Goal: Task Accomplishment & Management: Manage account settings

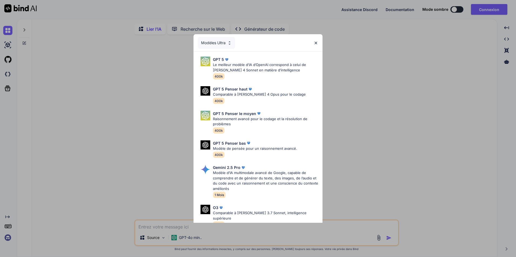
click at [317, 41] on img at bounding box center [315, 43] width 5 height 5
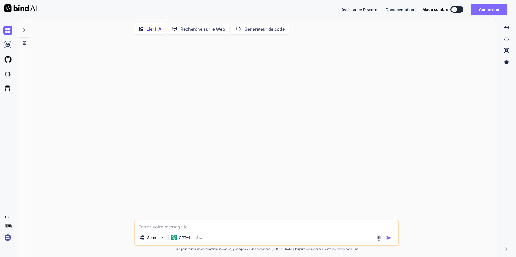
click at [484, 12] on button "Connexion" at bounding box center [489, 9] width 36 height 11
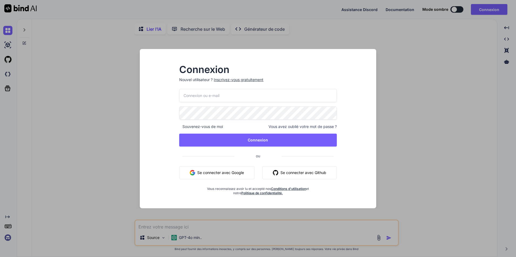
click at [245, 174] on button "Se connecter avec Google" at bounding box center [216, 172] width 75 height 13
click at [297, 171] on font "Se connecter avec Github" at bounding box center [303, 173] width 46 height 6
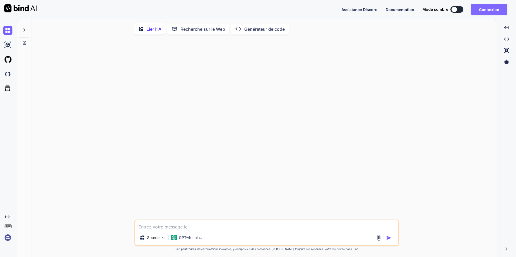
click at [484, 9] on button "Connexion" at bounding box center [489, 9] width 36 height 11
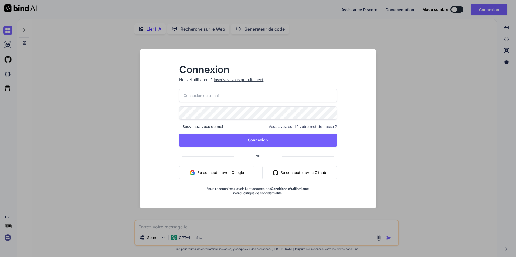
click at [228, 168] on button "Se connecter avec Google" at bounding box center [216, 172] width 75 height 13
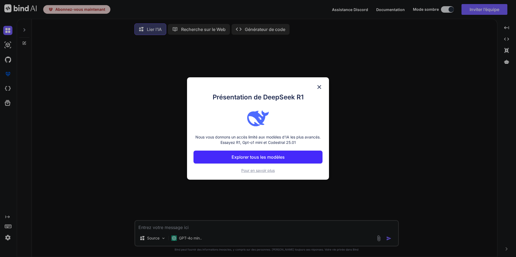
click at [320, 86] on img at bounding box center [319, 87] width 6 height 6
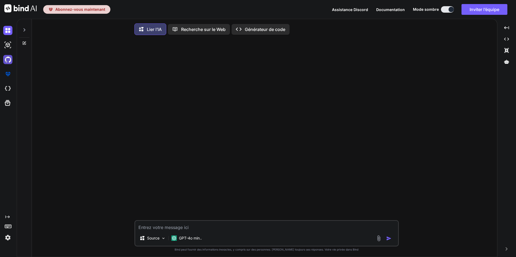
click at [5, 58] on img at bounding box center [7, 59] width 9 height 9
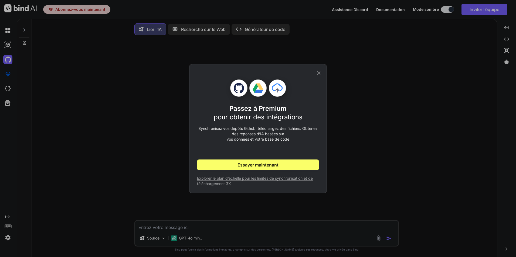
click at [317, 76] on icon at bounding box center [319, 73] width 6 height 6
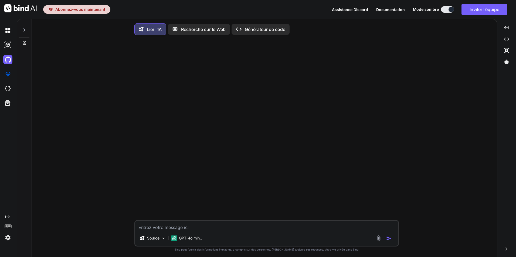
click at [11, 240] on img at bounding box center [7, 237] width 9 height 9
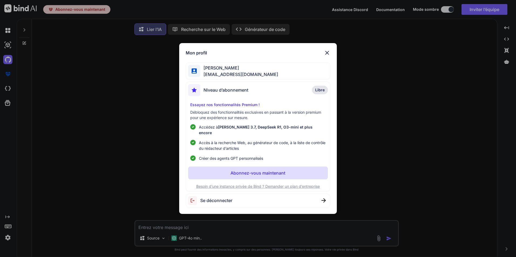
click at [246, 197] on div "Se déconnecter" at bounding box center [258, 201] width 145 height 14
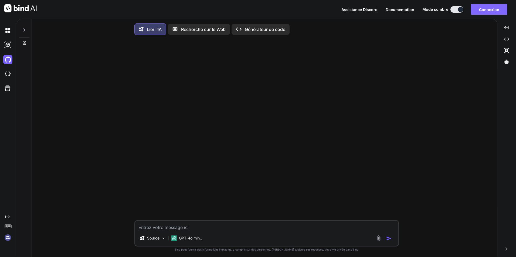
click at [482, 9] on button "Connexion" at bounding box center [489, 9] width 36 height 11
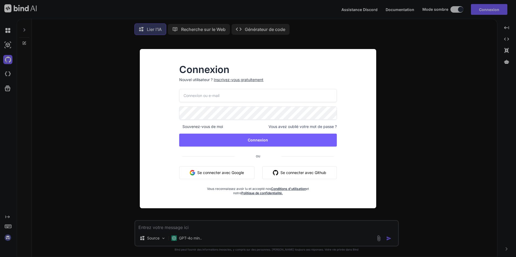
click at [229, 174] on font "Se connecter avec Google" at bounding box center [220, 173] width 47 height 6
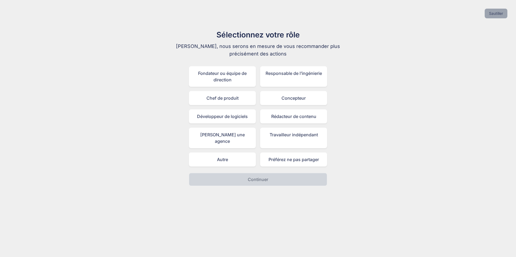
click at [494, 12] on button "Sautiller" at bounding box center [495, 14] width 23 height 10
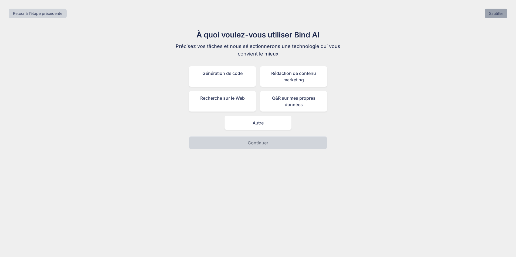
click at [495, 12] on button "Sautiller" at bounding box center [495, 14] width 23 height 10
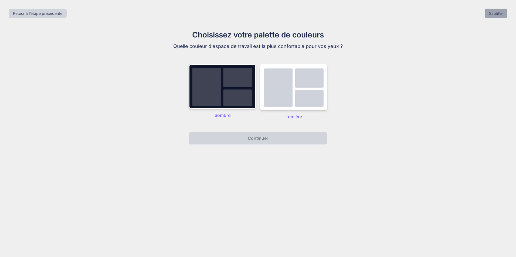
click at [495, 12] on button "Sautiller" at bounding box center [495, 14] width 23 height 10
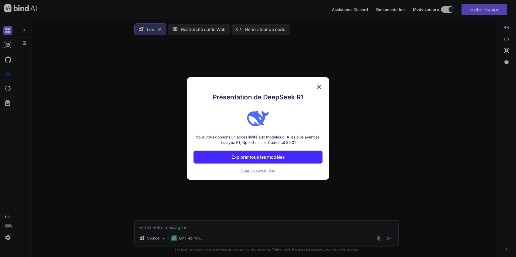
click at [322, 86] on img at bounding box center [319, 87] width 6 height 6
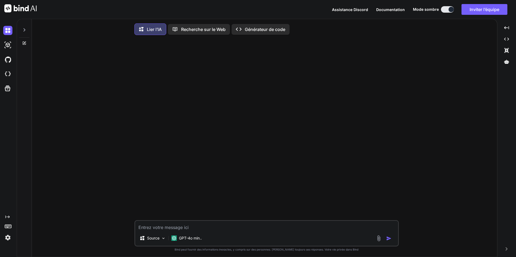
click at [8, 237] on img at bounding box center [7, 237] width 9 height 9
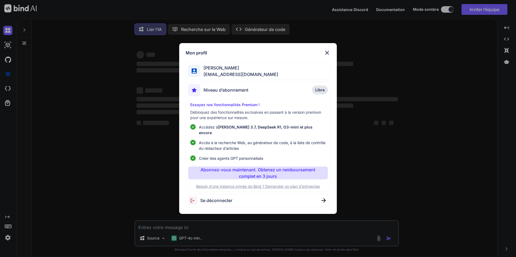
click at [213, 199] on span "Se déconnecter" at bounding box center [216, 200] width 32 height 6
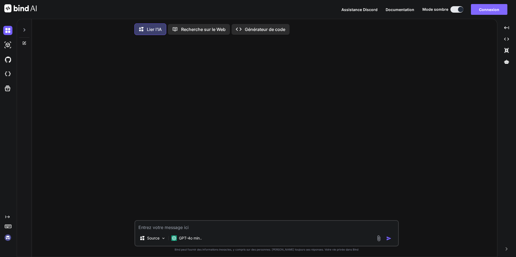
click at [487, 10] on button "Connexion" at bounding box center [489, 9] width 36 height 11
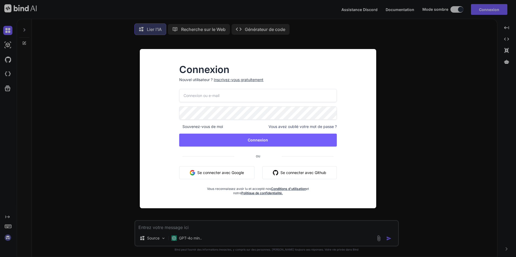
click at [288, 173] on font "Se connecter avec Github" at bounding box center [303, 173] width 46 height 6
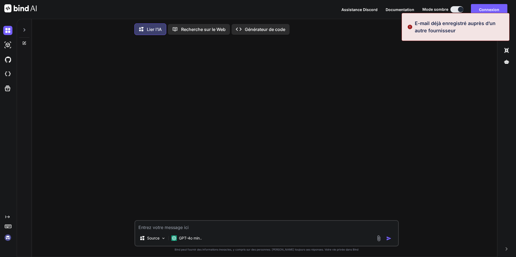
click at [412, 25] on img at bounding box center [409, 27] width 5 height 15
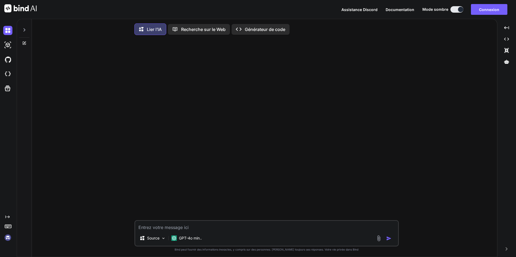
click at [480, 15] on div "Assistance Discord Documentation Mode sombre Connexion Created with Pixso." at bounding box center [258, 9] width 516 height 19
click at [479, 12] on button "Connexion" at bounding box center [489, 9] width 36 height 11
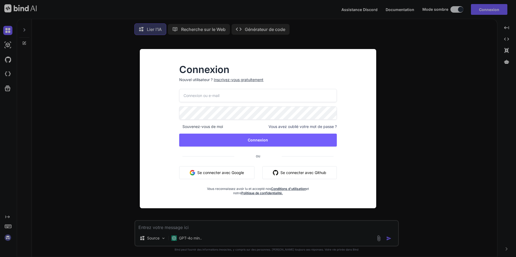
click at [225, 174] on font "Se connecter avec Google" at bounding box center [220, 173] width 47 height 6
click at [222, 171] on font "Se connecter avec Google" at bounding box center [220, 173] width 47 height 6
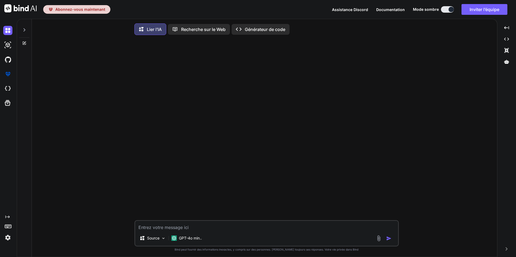
click at [246, 30] on p "Générateur de code" at bounding box center [265, 29] width 40 height 6
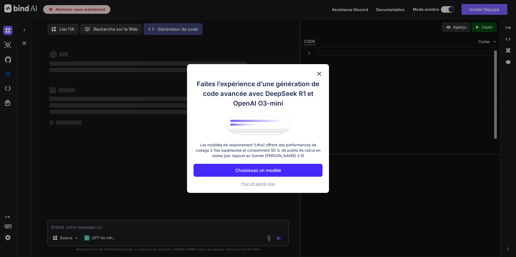
type textarea "x"
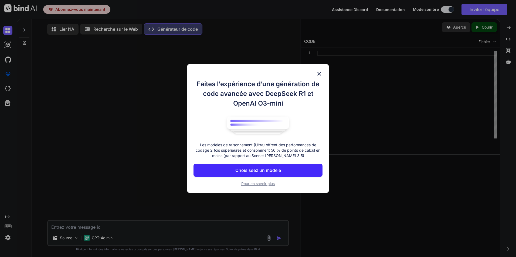
click at [258, 174] on button "Choisissez un modèle" at bounding box center [257, 170] width 129 height 13
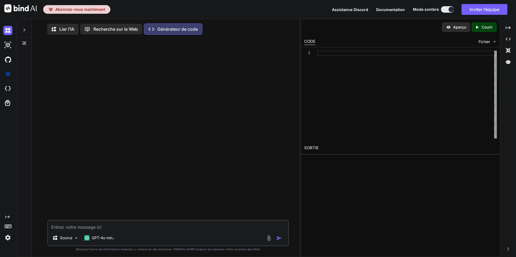
click at [157, 225] on textarea at bounding box center [168, 226] width 240 height 10
click at [143, 178] on div at bounding box center [168, 129] width 241 height 181
click at [334, 54] on div at bounding box center [406, 95] width 179 height 88
type textarea "hu"
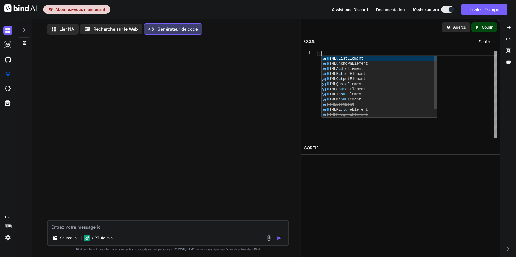
scroll to position [0, 0]
type textarea "x"
type textarea "h"
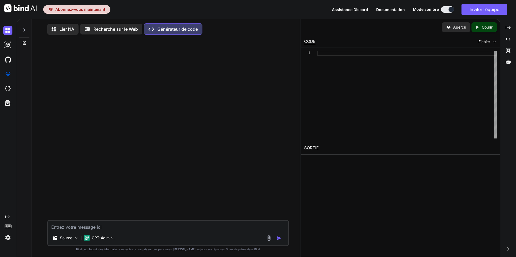
click at [132, 135] on div at bounding box center [168, 129] width 241 height 181
click at [9, 59] on img at bounding box center [7, 59] width 9 height 9
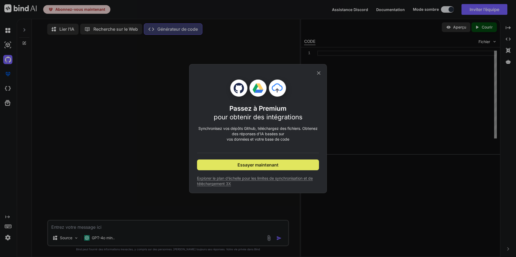
click at [272, 166] on span "Essayer maintenant" at bounding box center [257, 165] width 41 height 6
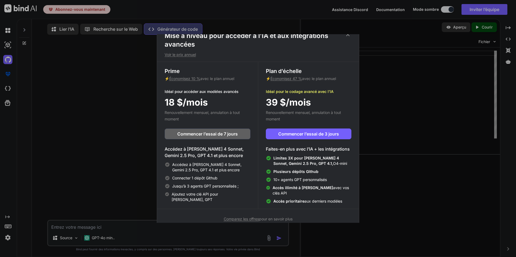
scroll to position [12, 0]
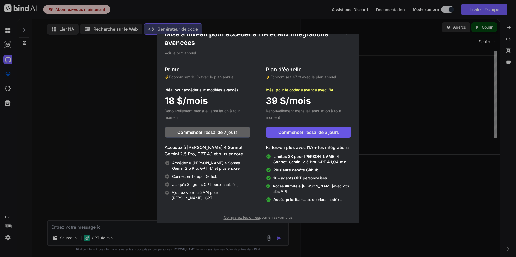
click at [313, 129] on span "Commencer l’essai de 3 jours" at bounding box center [308, 132] width 61 height 6
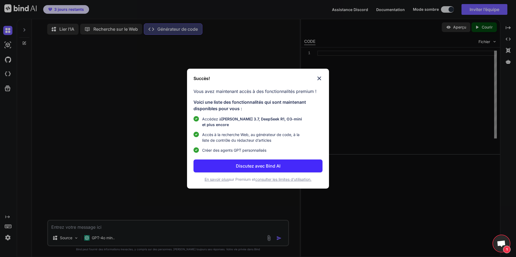
type textarea "x"
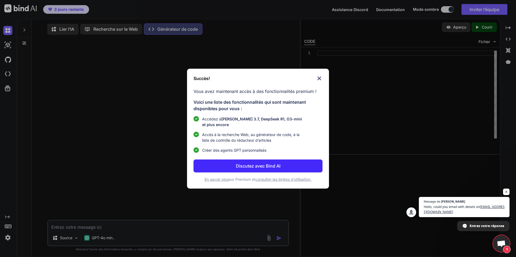
click at [262, 162] on button "Discutez avec Bind AI" at bounding box center [257, 166] width 129 height 13
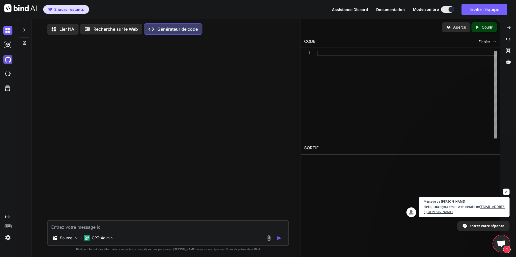
click at [5, 56] on img at bounding box center [7, 59] width 9 height 9
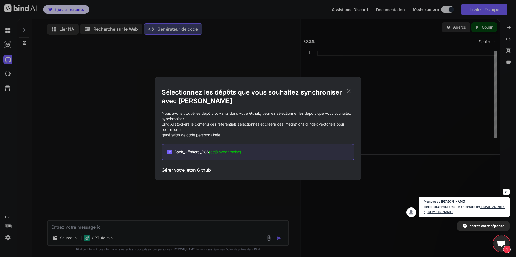
click at [185, 170] on h3 "Gérer votre jeton Github" at bounding box center [186, 170] width 49 height 6
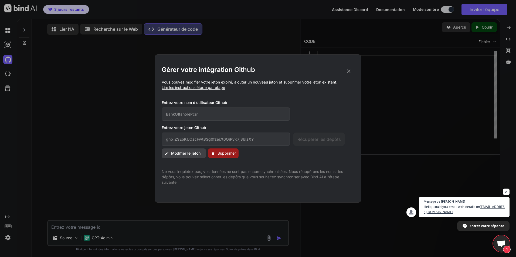
click at [181, 155] on span "Modifier le jeton" at bounding box center [185, 153] width 29 height 5
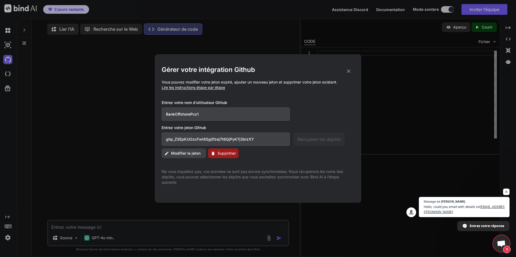
click at [182, 151] on span "Modifier le jeton" at bounding box center [185, 153] width 29 height 5
click at [191, 155] on span "Modifier le jeton" at bounding box center [185, 153] width 29 height 5
click at [212, 116] on input "BankOffshorePcs1" at bounding box center [226, 114] width 128 height 13
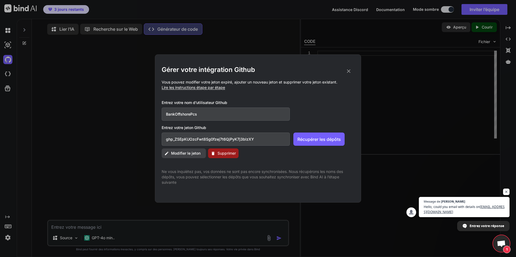
type input "BankOffshorePcs1"
click at [347, 70] on icon at bounding box center [349, 72] width 4 height 4
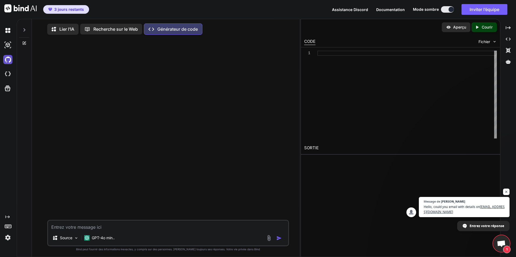
click at [6, 59] on img at bounding box center [7, 59] width 9 height 9
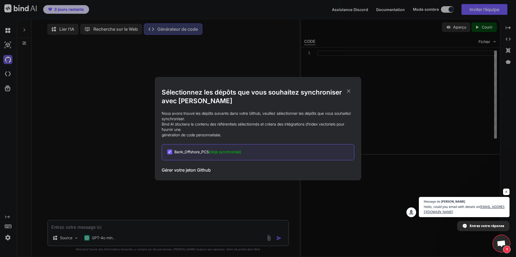
click at [6, 59] on div "Sélectionnez les dépôts que vous souhaitez synchroniser avec Bind AI Nous avons…" at bounding box center [258, 128] width 516 height 257
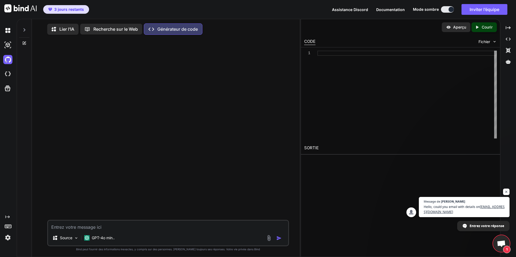
click at [146, 227] on textarea at bounding box center [168, 226] width 240 height 10
type textarea "q"
type textarea "x"
type textarea "qu"
type textarea "x"
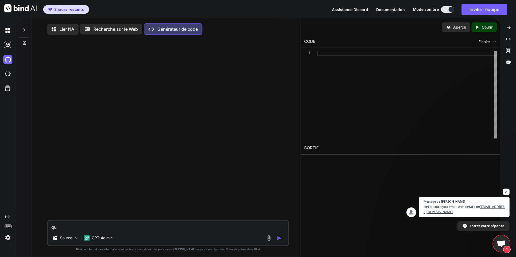
type textarea "que"
type textarea "x"
type textarea "que"
type textarea "x"
type textarea "que s"
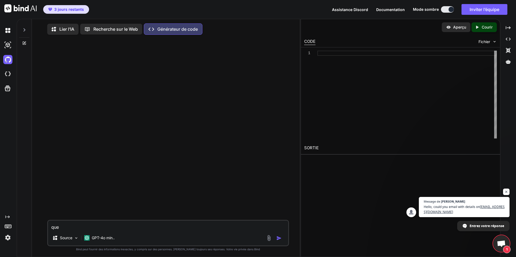
type textarea "x"
type textarea "que sa"
type textarea "x"
type textarea "que sai"
type textarea "x"
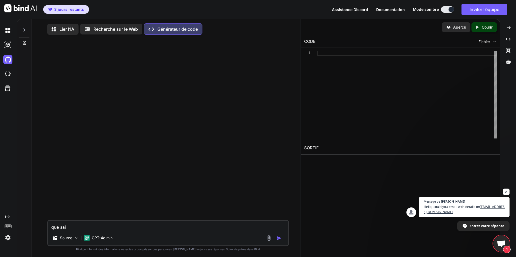
type textarea "que sait"
type textarea "x"
type textarea "que sait"
type textarea "x"
type textarea "que sait t"
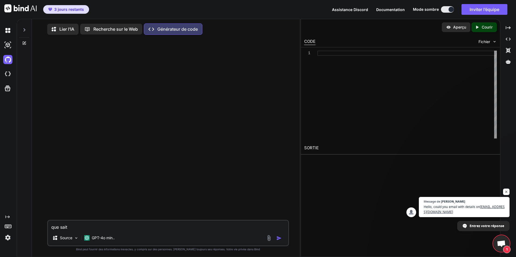
type textarea "x"
type textarea "que sait tu"
type textarea "x"
type textarea "que sait tu"
type textarea "x"
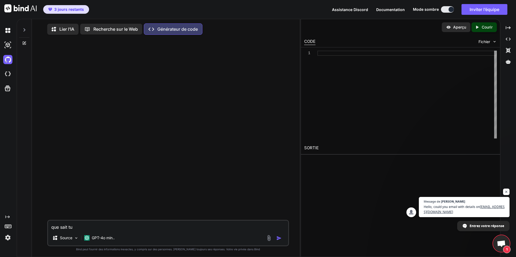
type textarea "que sait tu s"
type textarea "x"
type textarea "que sait tu sur"
type textarea "x"
type textarea "que sait tu sur"
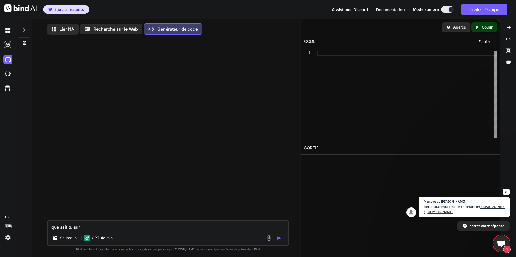
type textarea "x"
type textarea "que sait tu sur l"
type textarea "x"
type textarea "que sait tu sur le"
type textarea "x"
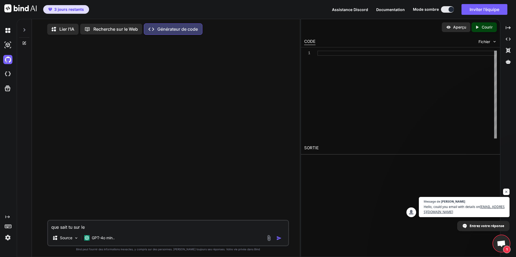
type textarea "que sait tu sur le"
type textarea "x"
type textarea "que sait tu sur le d"
type textarea "x"
type textarea "que sait tu sur le"
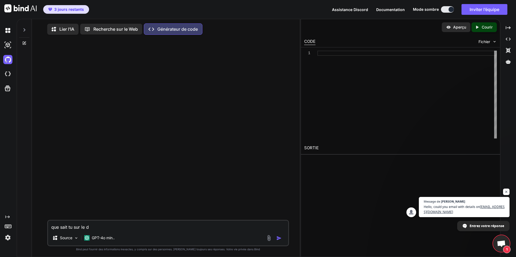
type textarea "x"
type textarea "que sait tu sur le l"
type textarea "x"
type textarea "que sait tu sur le lo"
type textarea "x"
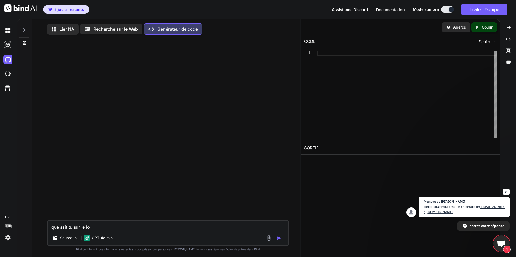
type textarea "que sait tu sur le log"
type textarea "x"
type textarea "que sait tu sur le logi"
type textarea "x"
type textarea "que sait tu sur le logic"
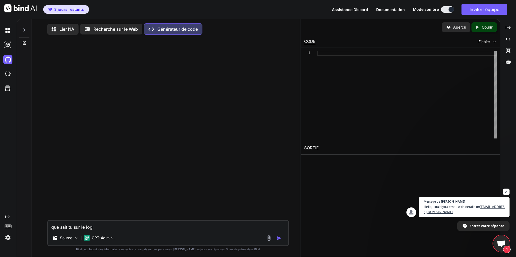
type textarea "x"
type textarea "que sait tu sur le logice"
type textarea "x"
type textarea "que sait tu sur le logicel"
type textarea "x"
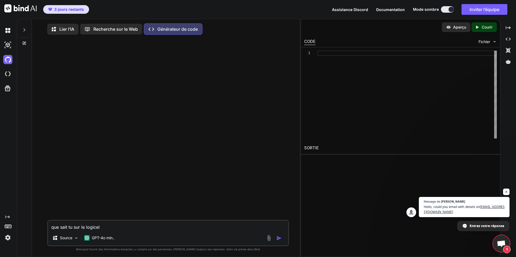
type textarea "que sait tu sur le logicel"
type textarea "x"
type textarea "que sait tu sur le logicel"
type textarea "x"
type textarea "que sait tu sur le logice"
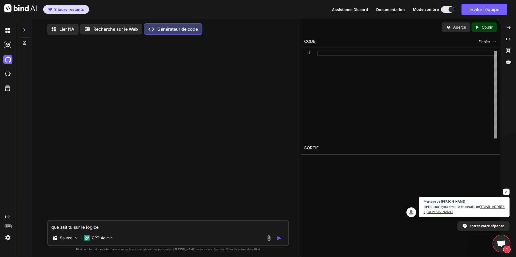
type textarea "x"
type textarea "que sait tu sur le logic"
type textarea "x"
type textarea "que sait tu sur le logici"
type textarea "x"
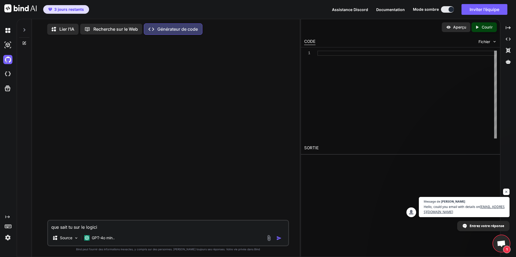
type textarea "que sait tu sur le logicie"
type textarea "x"
type textarea "que sait tu sur le logiciel"
type textarea "x"
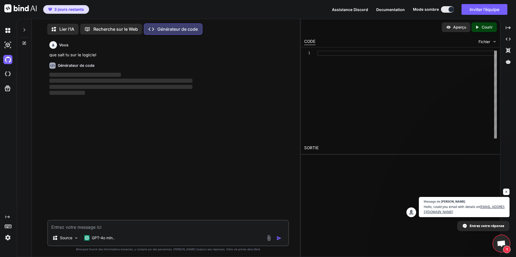
scroll to position [2, 0]
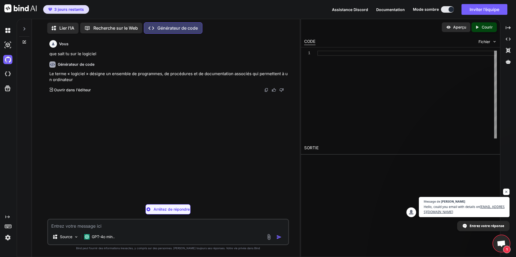
type textarea "x"
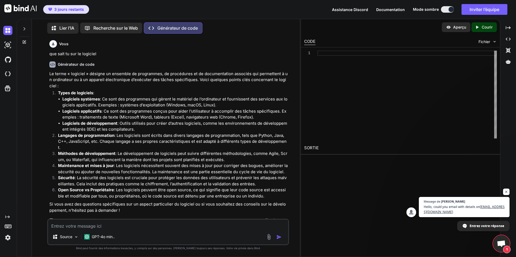
scroll to position [4, 0]
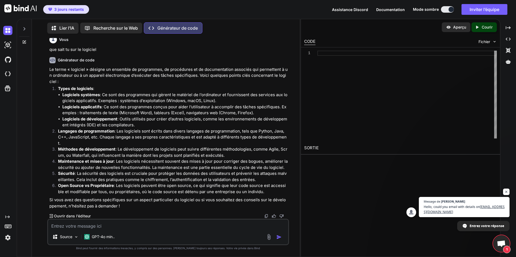
click at [23, 41] on icon at bounding box center [24, 41] width 3 height 3
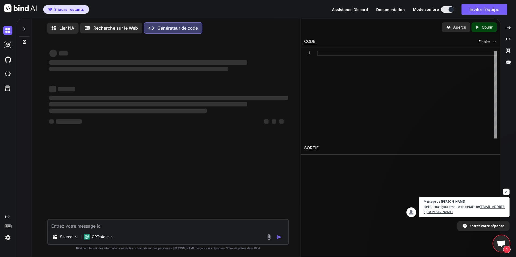
scroll to position [0, 0]
click at [63, 28] on p "Lier l’IA" at bounding box center [66, 28] width 15 height 6
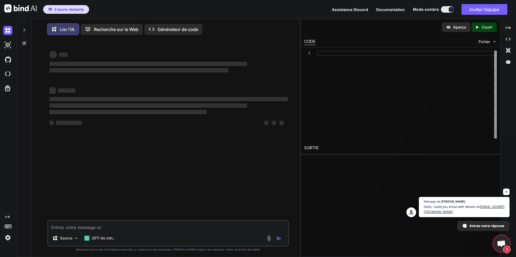
click at [129, 226] on textarea at bounding box center [168, 226] width 240 height 10
type textarea "x"
type textarea "q"
type textarea "x"
type textarea "qu"
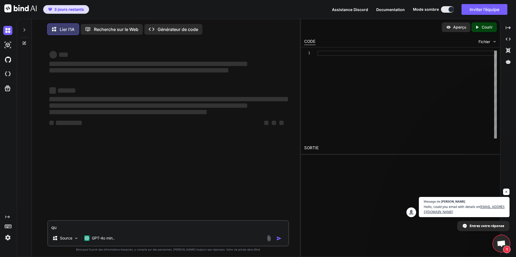
type textarea "x"
type textarea "que"
type textarea "x"
type textarea "que"
type textarea "x"
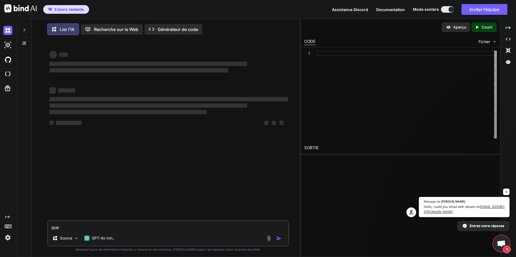
type textarea "que s"
type textarea "x"
type textarea "que sa"
type textarea "x"
type textarea "que sai"
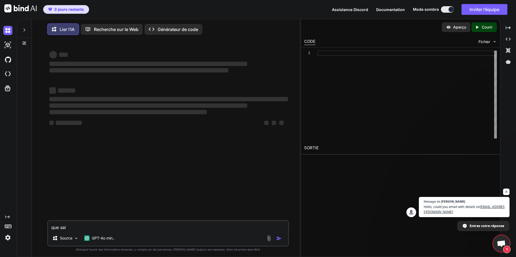
type textarea "x"
type textarea "que sait"
type textarea "x"
type textarea "que sait"
type textarea "x"
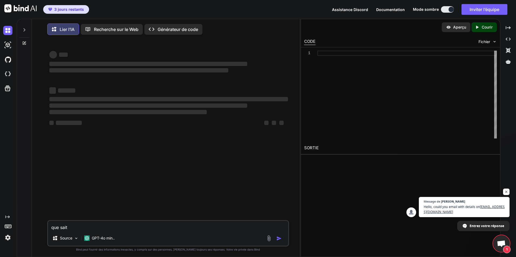
type textarea "que sait t"
type textarea "x"
type textarea "que sait tu"
type textarea "x"
type textarea "que sait tu mo"
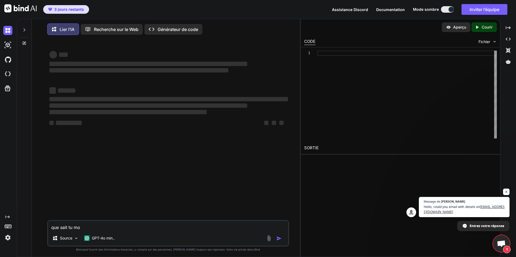
type textarea "x"
type textarea "que sait tu mon"
type textarea "x"
type textarea "que sait tu mon l"
type textarea "x"
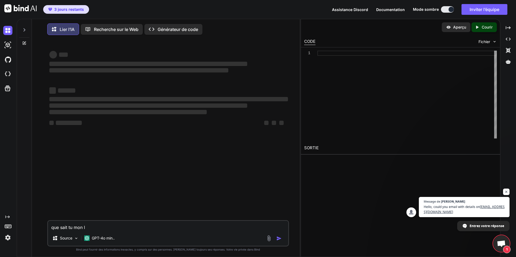
type textarea "que sait tu mon lo"
type textarea "x"
type textarea "que sait tu mon log"
type textarea "x"
type textarea "que sait tu mon logc"
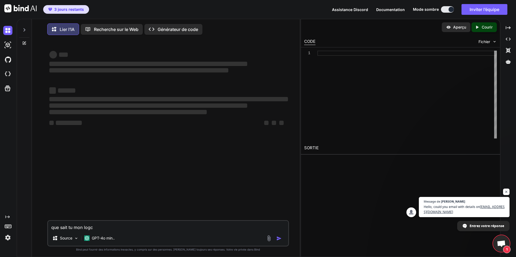
type textarea "x"
type textarea "que sait tu mon logci"
type textarea "x"
type textarea "que sait tu mon logcie"
type textarea "x"
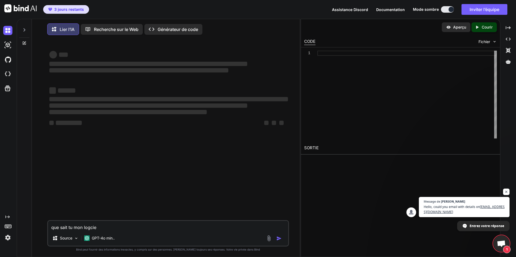
type textarea "que sait tu mon logciel"
type textarea "x"
type textarea "que sait tu mon logcie"
type textarea "x"
type textarea "que sait tu mon logci"
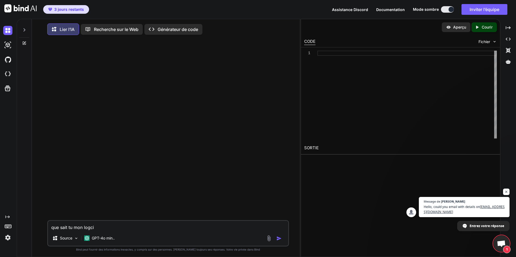
type textarea "x"
type textarea "que sait tu mon logc"
type textarea "x"
type textarea "que sait tu mon log"
type textarea "x"
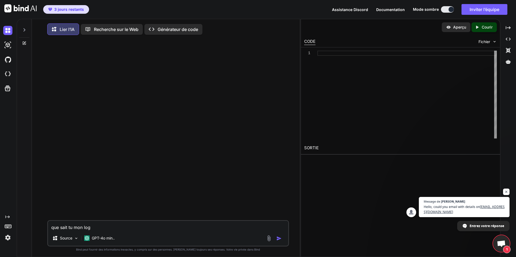
type textarea "que sait tu mon logi"
type textarea "x"
type textarea "que sait tu mon logie"
type textarea "x"
type textarea "que sait tu mon logiel"
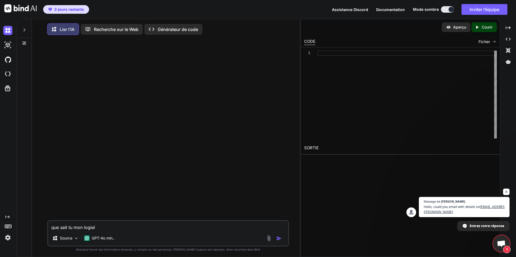
type textarea "x"
type textarea "que sait tu mon logiel"
type textarea "x"
type textarea "que sait tu mon logiel ?"
click at [92, 230] on textarea "que sait tu mon logiel ?" at bounding box center [168, 226] width 240 height 10
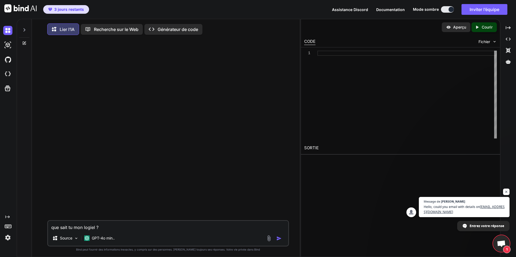
type textarea "x"
type textarea "que sait tu mon logicel ?"
type textarea "x"
type textarea "que sait tu mon logiciel ?"
type textarea "x"
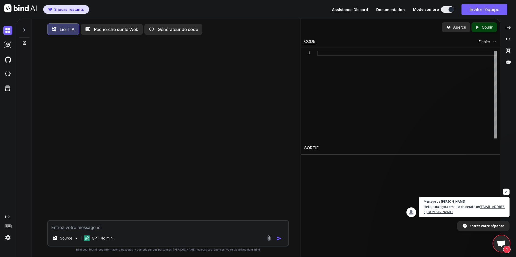
scroll to position [3, 0]
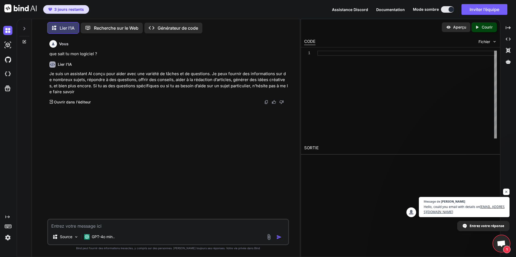
click at [82, 102] on p "Ouvrir dans l’éditeur" at bounding box center [72, 102] width 37 height 5
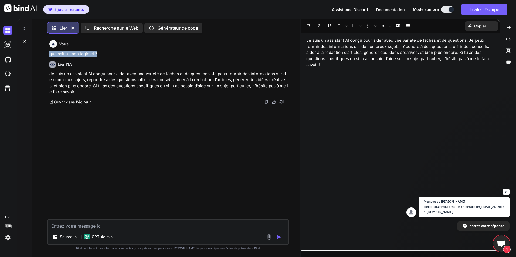
drag, startPoint x: 98, startPoint y: 52, endPoint x: 49, endPoint y: 54, distance: 49.4
click at [49, 54] on div "Vous que sait tu mon logiciel ? Lier l’IA Je suis un assistant AI conçu pour ai…" at bounding box center [168, 128] width 241 height 181
copy p "que sait tu mon logiciel ?"
click at [144, 225] on textarea at bounding box center [168, 225] width 240 height 10
paste textarea "que sait tu mon logiciel ?"
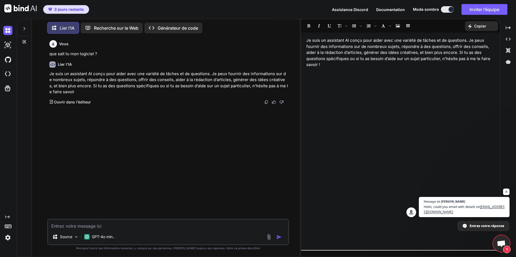
type textarea "x"
type textarea "que sait tu mon logiciel ?"
click at [74, 226] on textarea "que sait tu mon logiciel ?" at bounding box center [168, 225] width 240 height 10
type textarea "x"
type textarea "que sait tu smon logiciel ?"
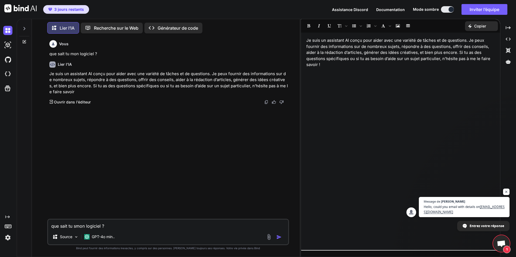
type textarea "x"
type textarea "que sait tu sumon logiciel ?"
type textarea "x"
type textarea "que sait tu surmon logiciel ?"
type textarea "x"
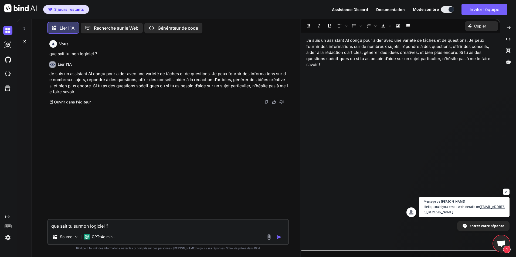
type textarea "que sait tu sur mon logiciel ?"
click at [107, 226] on textarea "que sait tu sur mon logiciel ?" at bounding box center [168, 225] width 240 height 10
type textarea "x"
type textarea "que sait tu sur mon logiciel p?"
type textarea "x"
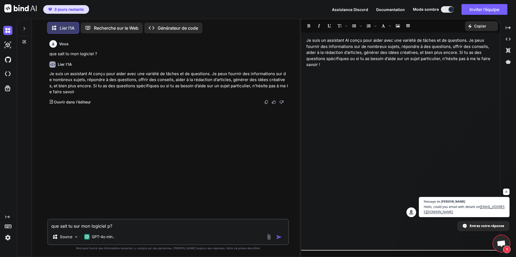
type textarea "que sait tu sur mon logiciel pu?"
type textarea "x"
type textarea "que sait tu sur mon logiciel pub?"
type textarea "x"
type textarea "que sait tu sur mon logiciel publ?"
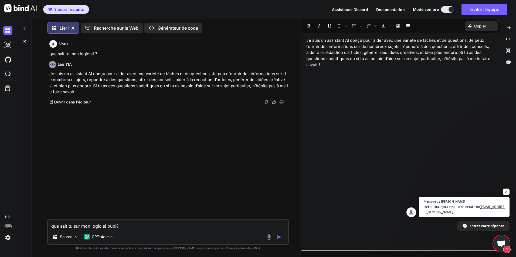
type textarea "x"
type textarea "que sait tu sur mon logiciel publie?"
type textarea "x"
type textarea "que sait tu sur mon logiciel publier?"
type textarea "x"
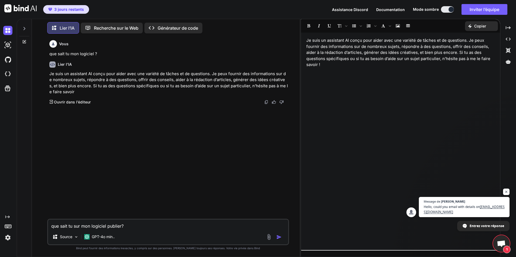
type textarea "que sait tu sur mon logiciel publier ?"
type textarea "x"
type textarea "que sait tu sur mon logiciel publier ur?"
type textarea "x"
type textarea "que sait tu sur mon logiciel publier ur ?"
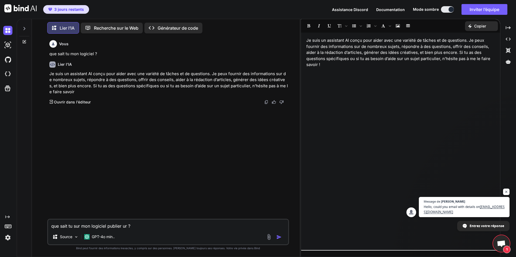
type textarea "x"
type textarea "que sait tu sur mon logiciel publier ur g?"
type textarea "x"
type textarea "que sait tu sur mon logiciel publier ur gi?"
type textarea "x"
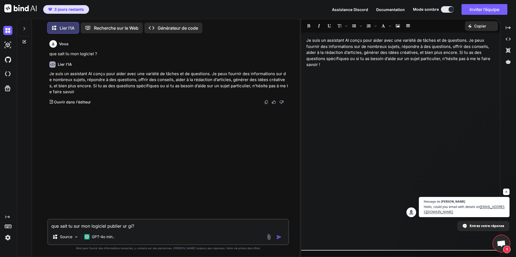
type textarea "que sait tu sur mon logiciel publier ur git?"
type textarea "x"
type textarea "que sait tu sur mon logiciel publier ur gith?"
type textarea "x"
type textarea "que sait tu sur mon logiciel publier ur githu?"
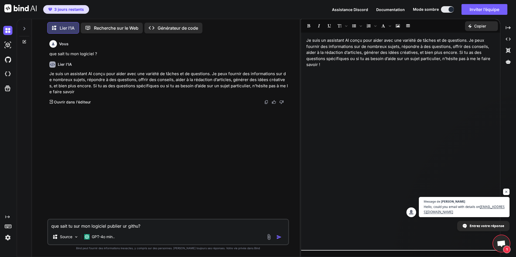
type textarea "x"
type textarea "que sait tu sur mon logiciel publier ur github?"
type textarea "x"
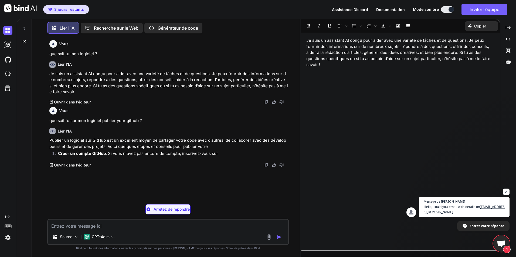
type textarea "x"
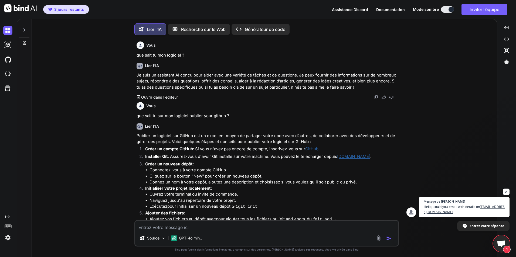
scroll to position [3, 0]
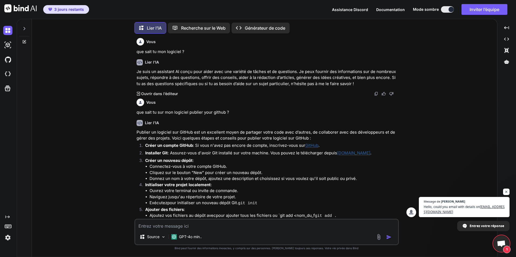
type textarea "x"
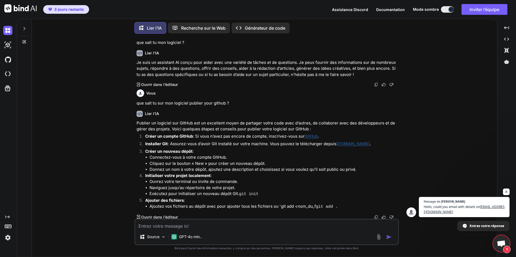
click at [508, 192] on span "Ouvrir le chat" at bounding box center [506, 192] width 7 height 7
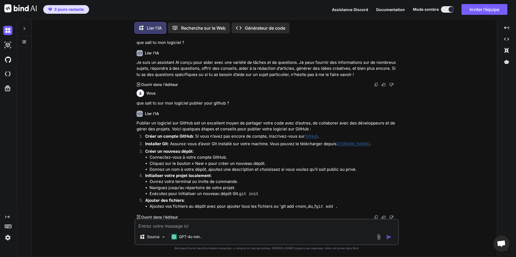
click at [501, 243] on span "Ouvrir le chat" at bounding box center [501, 245] width 9 height 8
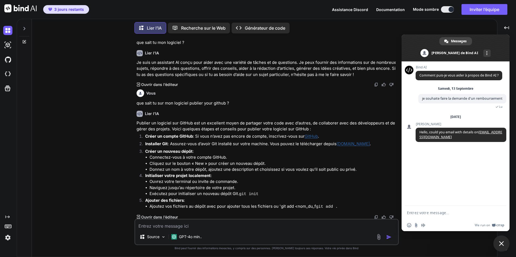
click at [501, 243] on span "Fermer le chat" at bounding box center [501, 243] width 5 height 5
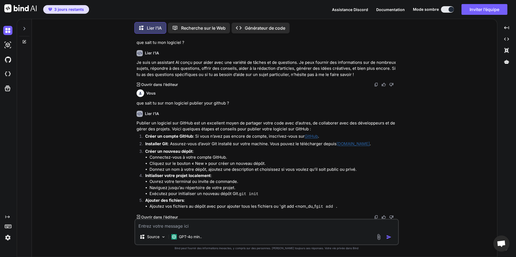
click at [227, 230] on div "Source GPT-4o min.." at bounding box center [266, 232] width 264 height 26
click at [241, 226] on textarea at bounding box center [266, 225] width 263 height 10
type textarea "j"
type textarea "x"
type textarea "je"
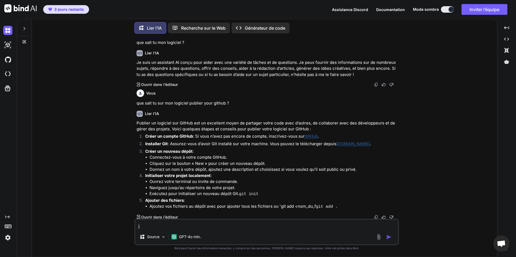
type textarea "x"
type textarea "je"
type textarea "x"
type textarea "je t"
type textarea "x"
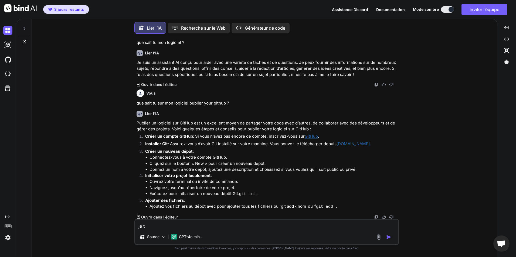
type textarea "je t'"
type textarea "x"
type textarea "je t'e"
type textarea "x"
type textarea "je t'es"
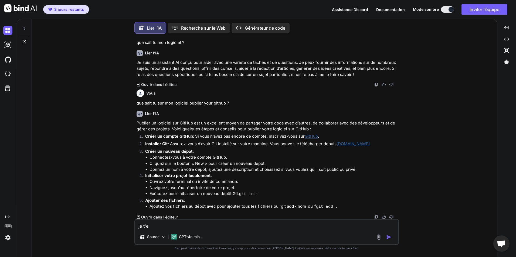
type textarea "x"
type textarea "je t'es"
type textarea "x"
type textarea "je t'es s"
type textarea "x"
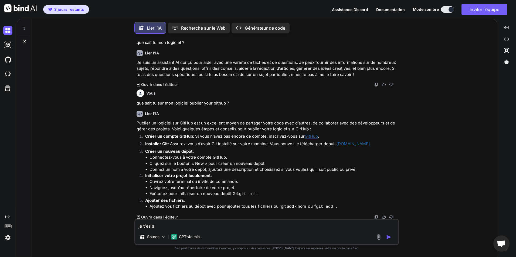
type textarea "je t'es su"
type textarea "x"
type textarea "je t'es sur"
type textarea "x"
type textarea "je t'es surp"
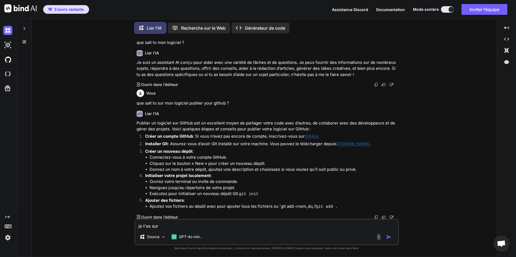
type textarea "x"
type textarea "je t'es surpp"
type textarea "x"
type textarea "je t'es surppo"
type textarea "x"
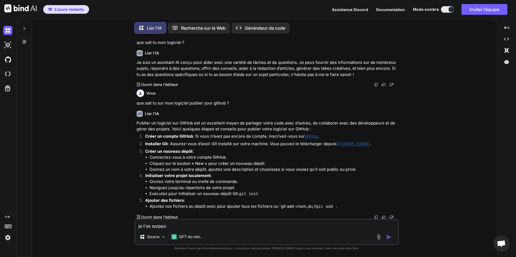
type textarea "je t'es surppor"
type textarea "x"
type textarea "je t'es surpport"
type textarea "x"
type textarea "je t'es surpporte"
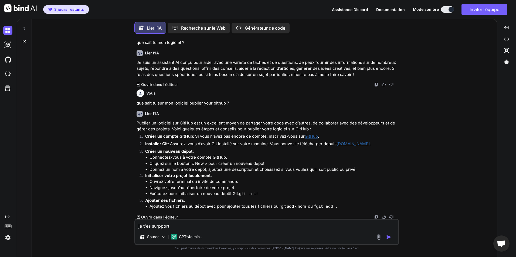
type textarea "x"
type textarea "je t'es surpporter"
type textarea "x"
type textarea "je t'es surpporte"
type textarea "x"
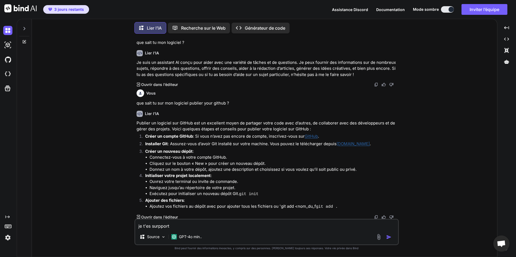
type textarea "je t'es surppor"
type textarea "x"
type textarea "je t'es surppo"
type textarea "x"
type textarea "je t'es surpp"
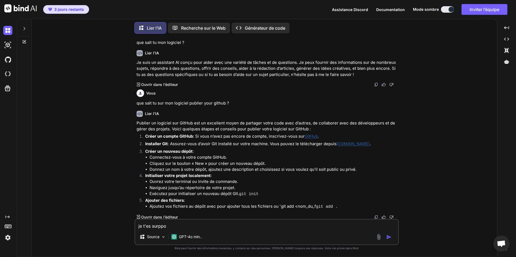
type textarea "x"
type textarea "je t'es surp"
type textarea "x"
type textarea "je t'es sur"
type textarea "x"
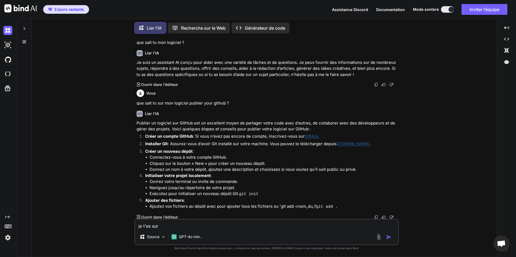
type textarea "je t'es su"
type textarea "x"
type textarea "je t'es s"
type textarea "x"
type textarea "je t'es"
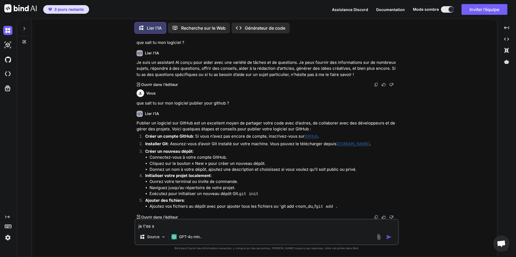
type textarea "x"
type textarea "je t'es"
type textarea "x"
type textarea "je t'e"
type textarea "x"
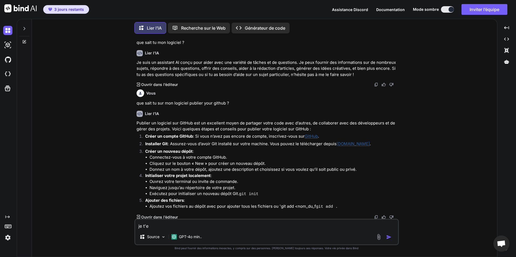
type textarea "je t'"
type textarea "x"
type textarea "je t"
type textarea "x"
type textarea "je"
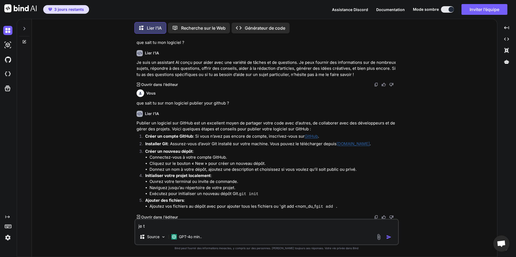
type textarea "x"
type textarea "je"
type textarea "x"
type textarea "j"
type textarea "x"
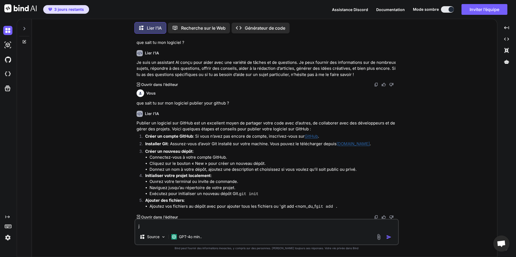
type textarea "x"
type textarea "j"
type textarea "x"
type textarea "je"
type textarea "x"
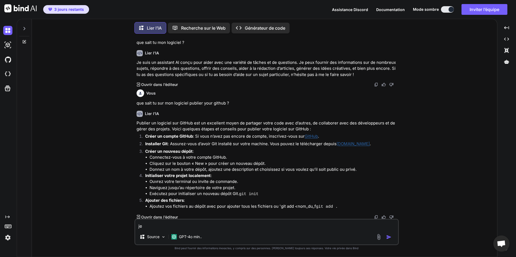
type textarea "je"
type textarea "x"
type textarea "je t"
type textarea "x"
type textarea "je t'"
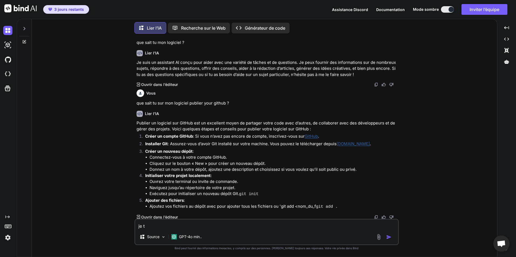
type textarea "x"
type textarea "je t'e"
type textarea "x"
type textarea "je t'es"
type textarea "x"
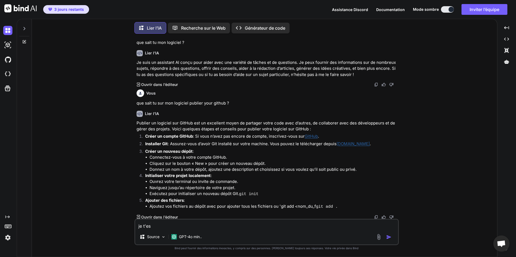
type textarea "je t'es"
type textarea "x"
type textarea "je t'es l"
type textarea "x"
type textarea "je t'es li"
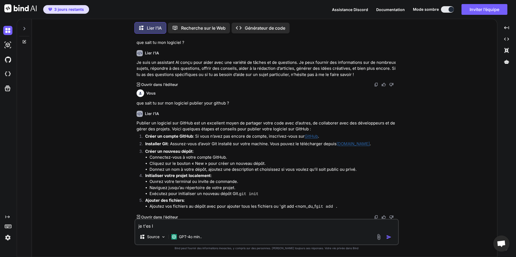
type textarea "x"
type textarea "je t'es lie"
type textarea "x"
type textarea "je t'es lier"
type textarea "x"
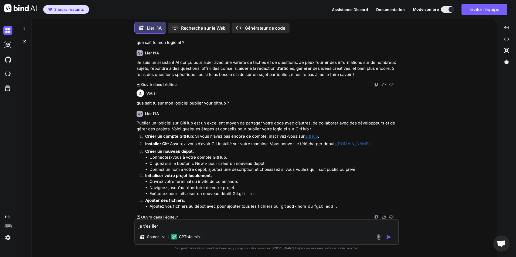
type textarea "je t'es lier"
type textarea "x"
type textarea "je t'es lier a"
type textarea "x"
type textarea "je t'es lier a"
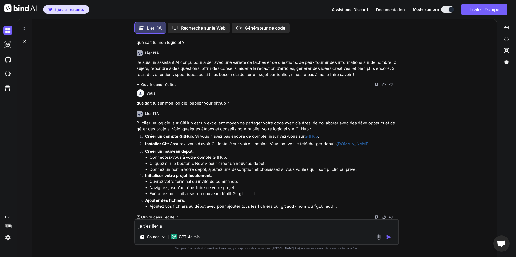
type textarea "x"
type textarea "je t'es lier a g"
type textarea "x"
type textarea "je t'es lier a gu"
type textarea "x"
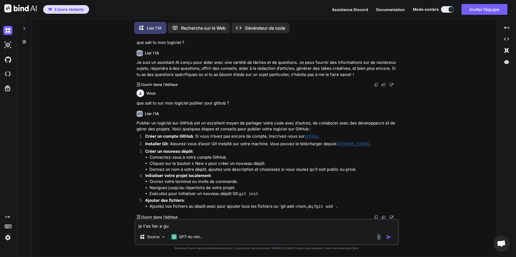
type textarea "je t'es lier a g"
type textarea "x"
type textarea "je t'es lier a gi"
type textarea "x"
type textarea "je t'es lier a git"
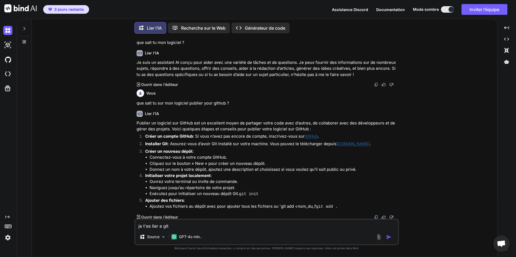
type textarea "x"
type textarea "je t'es lier a gith"
type textarea "x"
type textarea "je t'es lier a githu"
type textarea "x"
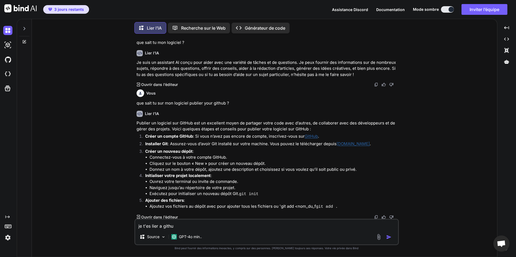
type textarea "je t'es lier a github"
type textarea "x"
type textarea "je t'es lier a githu"
type textarea "x"
type textarea "je t'es lier a gith"
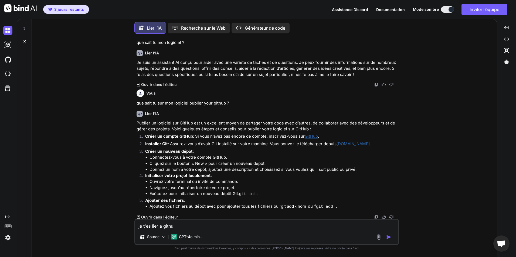
type textarea "x"
type textarea "je t'es lier a git"
type textarea "x"
type textarea "je t'es lier a gi"
type textarea "x"
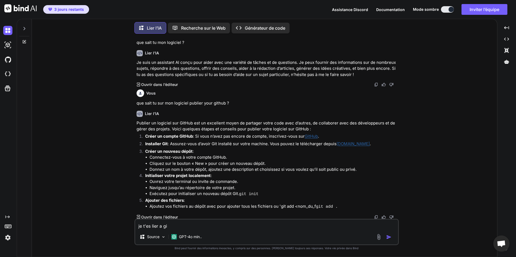
type textarea "je t'es lier a g"
type textarea "x"
type textarea "je t'es lier a"
type textarea "x"
type textarea "je t'es lier a m"
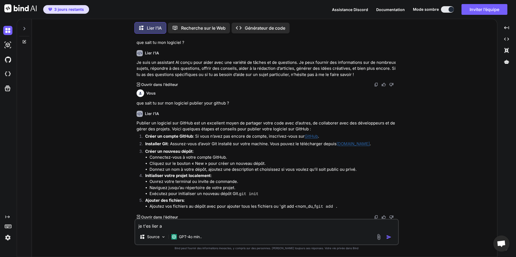
type textarea "x"
type textarea "je t'es lier a mo"
type textarea "x"
type textarea "je t'es lier a mon"
type textarea "x"
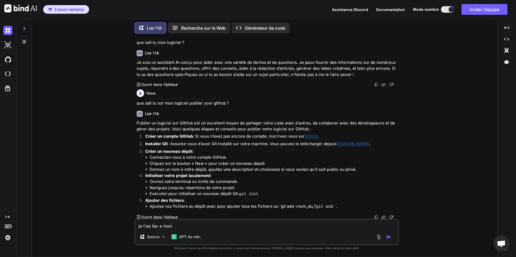
type textarea "je t'es lier a mon"
type textarea "x"
type textarea "je t'es lier a mon p"
type textarea "x"
type textarea "je t'es lier a mon pr"
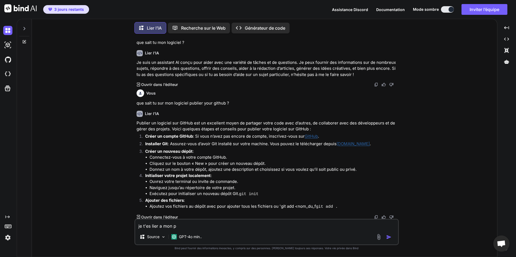
type textarea "x"
type textarea "je t'es lier a mon pro"
type textarea "x"
type textarea "je t'es lier a mon proj"
type textarea "x"
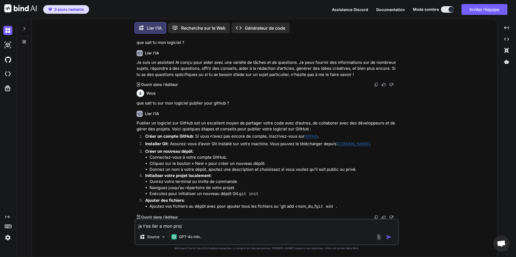
type textarea "je t'es lier a mon proje"
type textarea "x"
type textarea "je t'es lier a mon projec"
type textarea "x"
type textarea "je t'es lier a mon project"
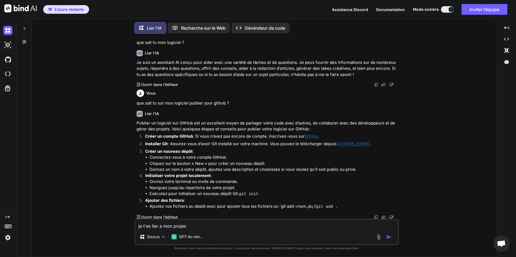
type textarea "x"
type textarea "je t'es lier a mon project"
type textarea "x"
type textarea "je t'es lier a mon project ?"
type textarea "x"
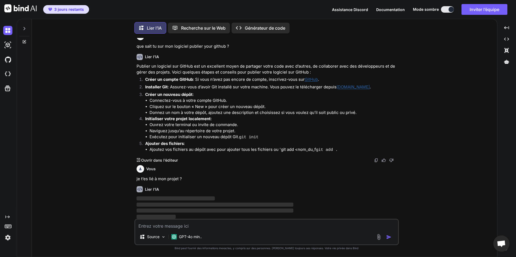
scroll to position [68, 0]
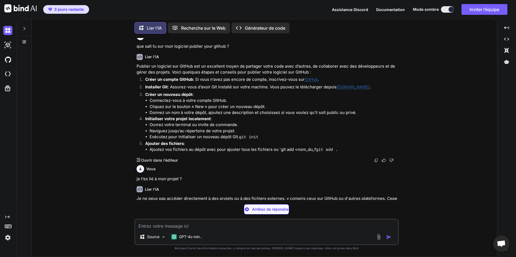
type textarea "x"
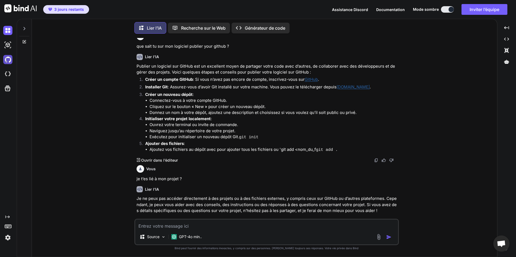
click at [9, 61] on img at bounding box center [7, 59] width 9 height 9
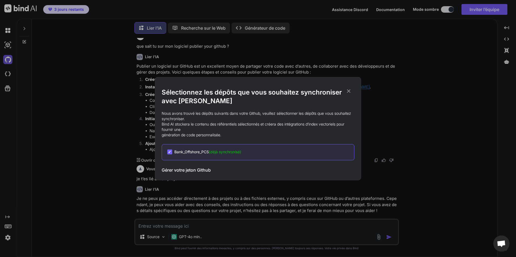
click at [9, 61] on div "Sélectionnez les dépôts que vous souhaitez synchroniser avec Bind AI Nous avons…" at bounding box center [258, 128] width 516 height 257
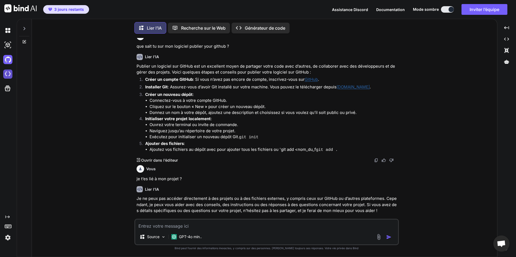
click at [11, 75] on img at bounding box center [7, 74] width 9 height 9
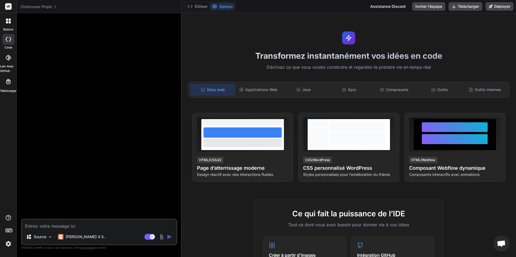
type textarea "x"
click at [9, 60] on div at bounding box center [8, 58] width 12 height 12
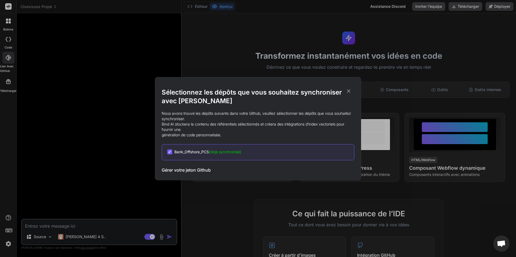
click at [103, 100] on div "Sélectionnez les dépôts que vous souhaitez synchroniser avec Bind AI Nous avons…" at bounding box center [258, 128] width 516 height 257
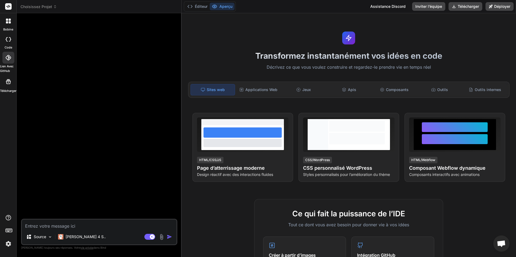
click at [96, 229] on textarea at bounding box center [99, 225] width 155 height 10
type textarea "a"
type textarea "x"
type textarea "ac"
type textarea "x"
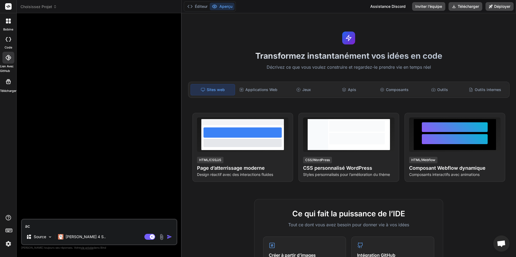
type textarea "act"
type textarea "x"
type textarea "actu"
type textarea "x"
type textarea "actue"
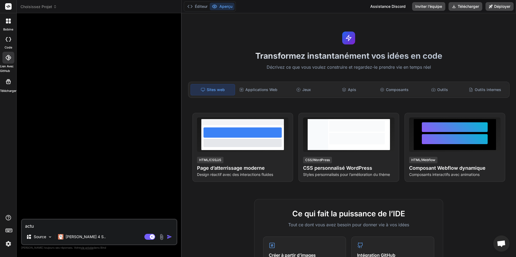
type textarea "x"
type textarea "actuel"
type textarea "x"
type textarea "actuelm"
type textarea "x"
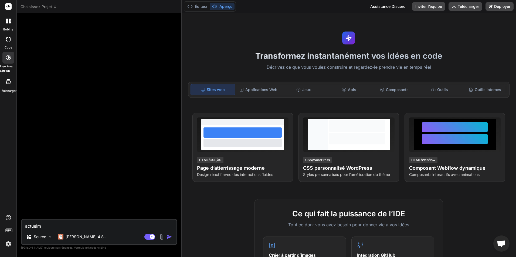
type textarea "actuelme"
type textarea "x"
type textarea "actuelmen"
type textarea "x"
type textarea "actuelment"
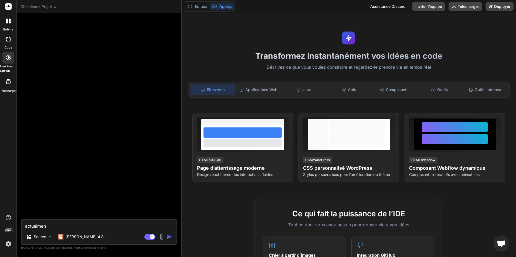
type textarea "x"
type textarea "actuelment"
type textarea "x"
type textarea "actuelment t"
type textarea "x"
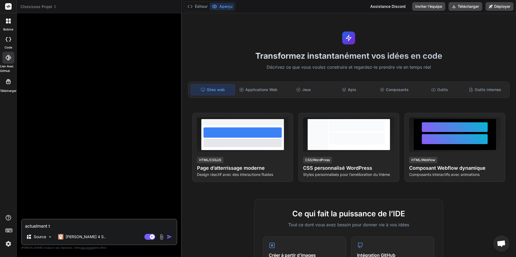
type textarea "actuelment ti"
type textarea "x"
type textarea "actuelment t"
type textarea "x"
type textarea "actuelment tu"
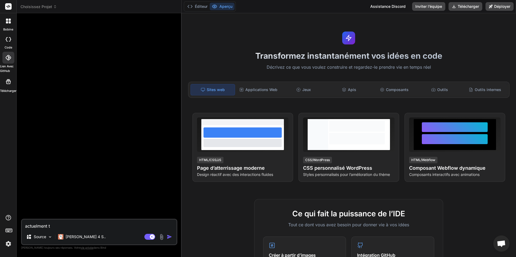
type textarea "x"
type textarea "actuelment tu"
type textarea "x"
type textarea "actuelment tu e"
type textarea "x"
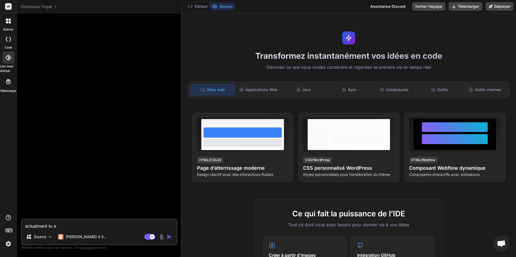
type textarea "actuelment tu es"
type textarea "x"
type textarea "actuelment tu est"
type textarea "x"
type textarea "actuelment tu est"
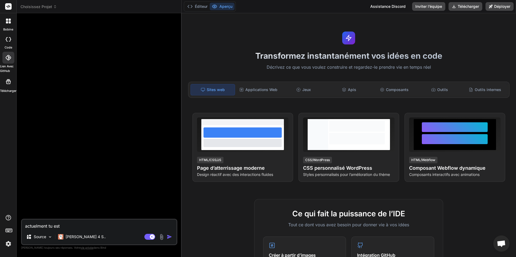
type textarea "x"
type textarea "actuelment tu est l"
type textarea "x"
type textarea "actuelment tu est li"
type textarea "x"
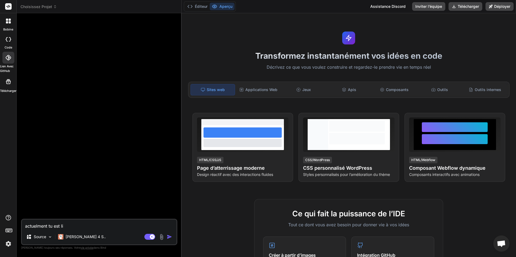
type textarea "actuelment tu est lie"
type textarea "x"
type textarea "actuelment tu est lier"
type textarea "x"
type textarea "actuelment tu est lier"
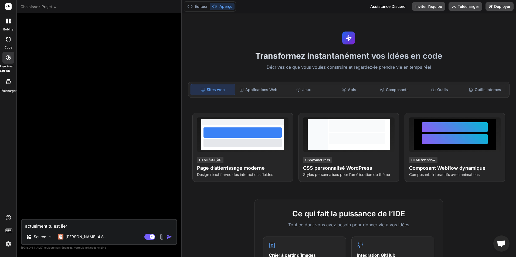
type textarea "x"
type textarea "actuelment tu est lier a"
type textarea "x"
type textarea "actuelment tu est lier av"
type textarea "x"
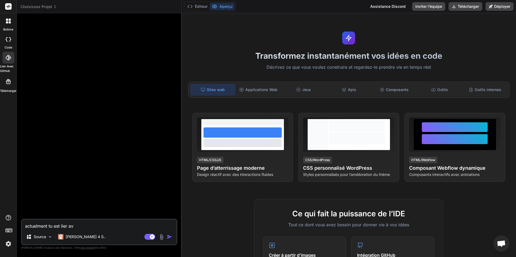
type textarea "actuelment tu est lier avc"
type textarea "x"
type textarea "actuelment tu est lier avce"
type textarea "x"
type textarea "actuelment tu est lier avce"
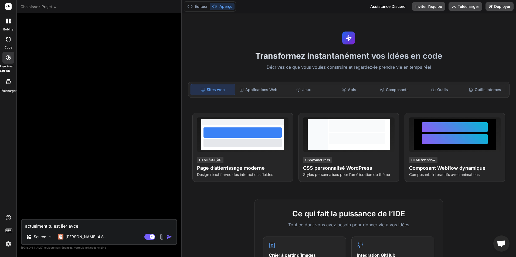
type textarea "x"
type textarea "actuelment tu est lier avce m"
type textarea "x"
type textarea "actuelment tu est lier avce mo"
type textarea "x"
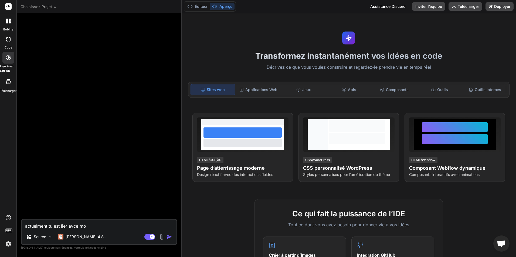
type textarea "actuelment tu est lier avce mon"
type textarea "x"
type textarea "actuelment tu est lier avce mon"
type textarea "x"
click at [8, 59] on icon at bounding box center [8, 57] width 5 height 5
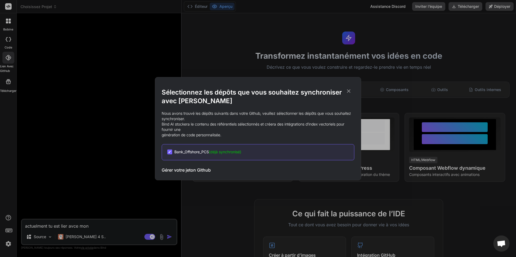
click at [8, 59] on div "Sélectionnez les dépôts que vous souhaitez synchroniser avec Bind AI Nous avons…" at bounding box center [258, 128] width 516 height 257
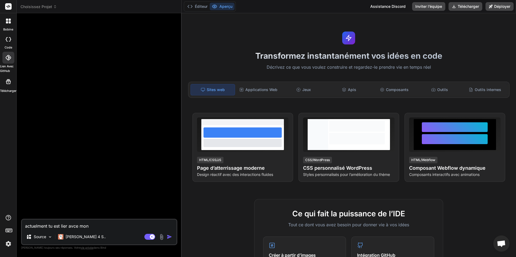
click at [115, 225] on textarea "actuelment tu est lier avce mon" at bounding box center [99, 225] width 155 height 10
type textarea "actuelment tu est lier avce mon d"
type textarea "x"
type textarea "actuelment tu est lier avce mon do"
type textarea "x"
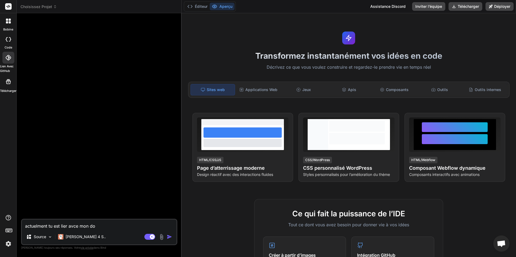
type textarea "actuelment tu est lier avce mon dos"
type textarea "x"
type textarea "actuelment tu est lier avce mon doss"
type textarea "x"
type textarea "actuelment tu est lier avce mon dossi"
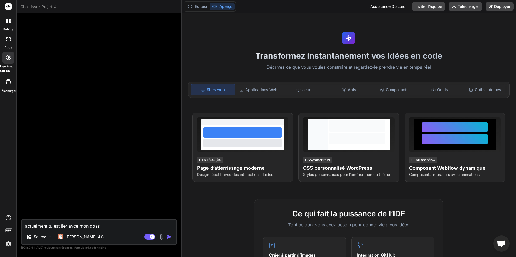
type textarea "x"
type textarea "actuelment tu est lier avce mon dossie"
type textarea "x"
type textarea "actuelment tu est lier avce mon dossier"
type textarea "x"
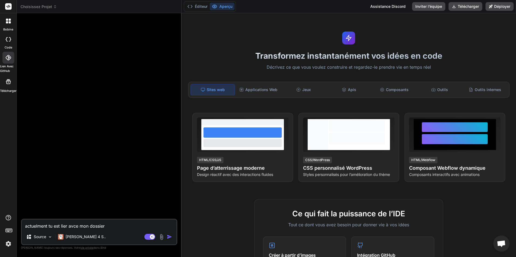
type textarea "actuelment tu est lier avce mon dossier"
type textarea "x"
type textarea "actuelment tu est lier avce mon dossier g"
type textarea "x"
type textarea "actuelment tu est lier avce mon dossier gi"
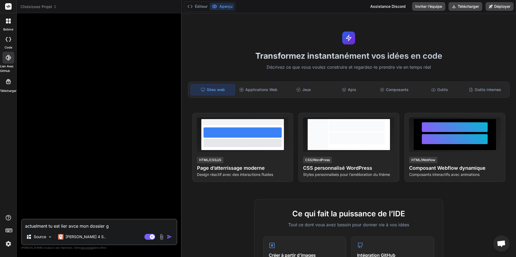
type textarea "x"
type textarea "actuelment tu est lier avce mon dossier git"
type textarea "x"
type textarea "actuelment tu est lier avce mon dossier gith"
type textarea "x"
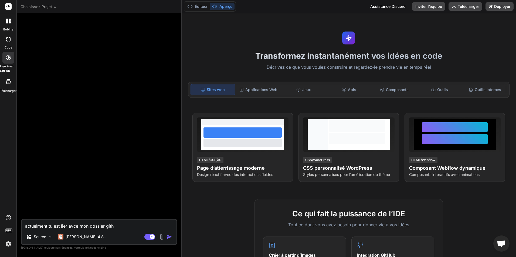
type textarea "actuelment tu est lier avce mon dossier githu"
type textarea "x"
type textarea "actuelment tu est lier avce mon dossier github"
type textarea "x"
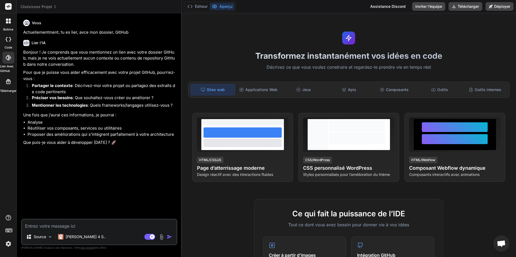
type textarea "x"
click at [159, 238] on img at bounding box center [161, 237] width 6 height 6
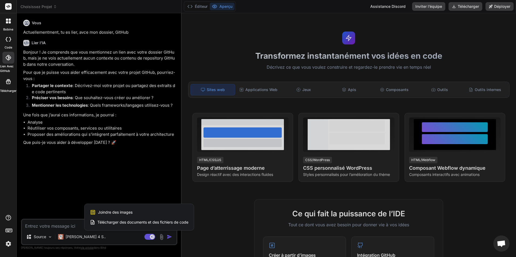
click at [146, 224] on span "Télécharger des documents et des fichiers de code" at bounding box center [142, 222] width 91 height 5
type textarea "x"
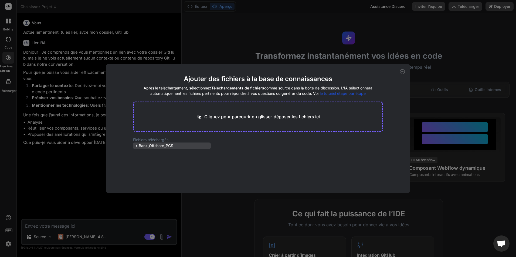
click at [137, 147] on icon at bounding box center [136, 146] width 5 height 5
click at [142, 154] on icon at bounding box center [141, 153] width 5 height 5
drag, startPoint x: 139, startPoint y: 145, endPoint x: 295, endPoint y: 170, distance: 158.2
click at [295, 170] on main "Ajouter des fichiers à la base de connaissances Après le téléchargement, sélect…" at bounding box center [258, 134] width 250 height 119
click at [274, 117] on p "Cliquez pour parcourir ou glisser-déposer les fichiers ici" at bounding box center [261, 117] width 115 height 6
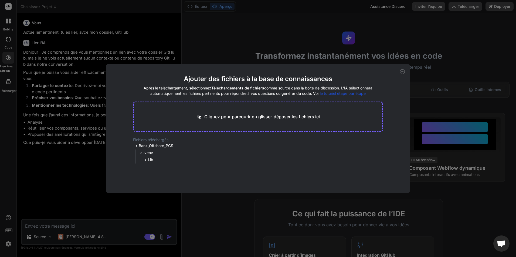
type input "C:\fakepath\.env"
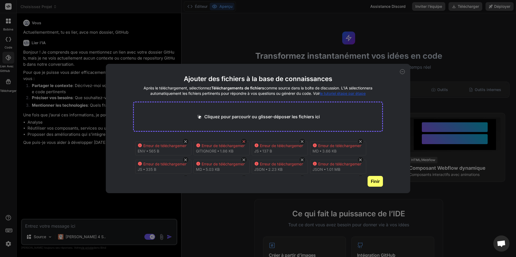
click at [245, 141] on icon at bounding box center [243, 141] width 5 height 5
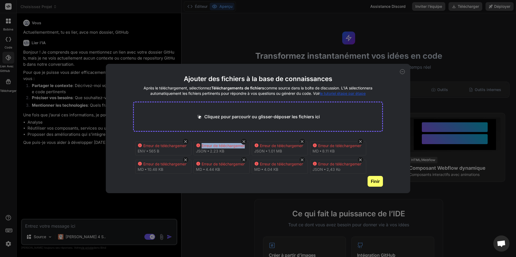
click at [245, 141] on icon at bounding box center [243, 141] width 5 height 5
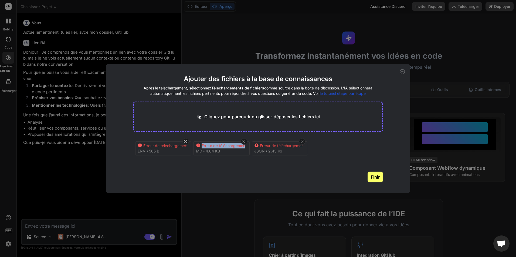
click at [245, 141] on icon at bounding box center [243, 141] width 5 height 5
click at [245, 141] on div "Erreur de téléchargement Env 565 B Erreur de téléchargement json 2,43 Ko" at bounding box center [258, 154] width 250 height 35
click at [245, 141] on div "Erreur de téléchargement Env 565 B" at bounding box center [258, 154] width 250 height 35
click at [185, 142] on icon at bounding box center [185, 141] width 5 height 5
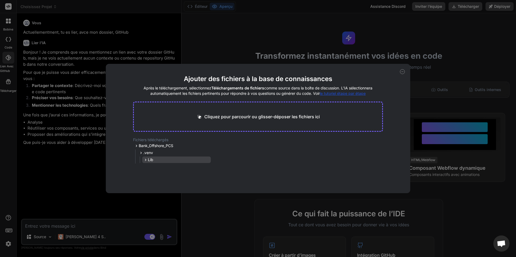
click at [146, 159] on icon at bounding box center [145, 160] width 1 height 2
click at [149, 168] on icon at bounding box center [150, 167] width 5 height 5
click at [141, 153] on icon at bounding box center [141, 153] width 5 height 5
click at [135, 144] on icon at bounding box center [136, 146] width 5 height 5
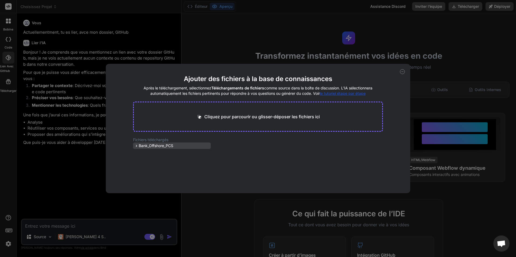
click at [136, 146] on icon at bounding box center [136, 146] width 5 height 5
click at [404, 74] on div "Ajouter des fichiers à la base de connaissances Après le téléchargement, sélect…" at bounding box center [258, 128] width 304 height 129
click at [402, 71] on icon at bounding box center [402, 71] width 5 height 5
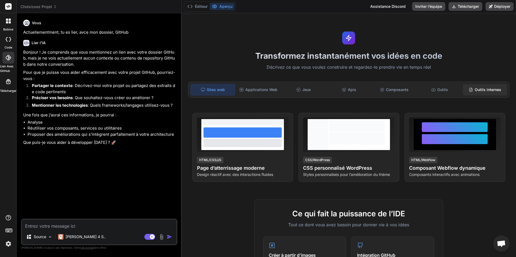
click at [488, 92] on font "Outils internes" at bounding box center [487, 89] width 26 height 5
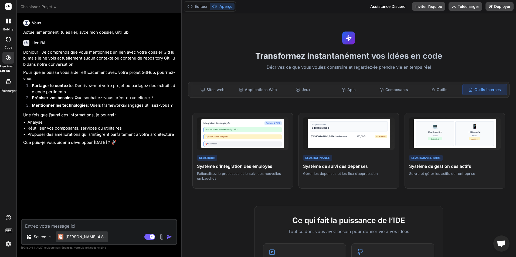
click at [72, 240] on div "[PERSON_NAME] 4 S.." at bounding box center [82, 237] width 52 height 11
click at [73, 237] on font "[PERSON_NAME] 4 S.." at bounding box center [86, 237] width 40 height 5
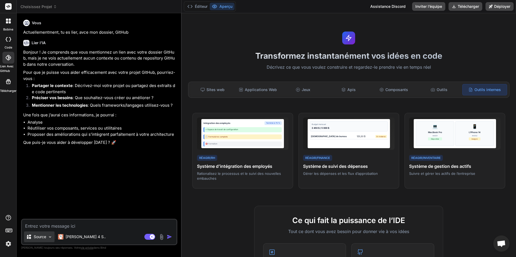
drag, startPoint x: 73, startPoint y: 237, endPoint x: 46, endPoint y: 238, distance: 26.7
click at [46, 238] on div "Source" at bounding box center [39, 237] width 30 height 11
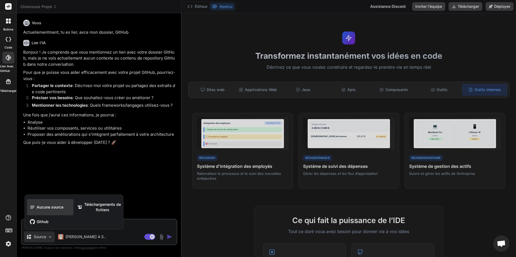
click at [52, 203] on div "Aucune source" at bounding box center [50, 207] width 46 height 16
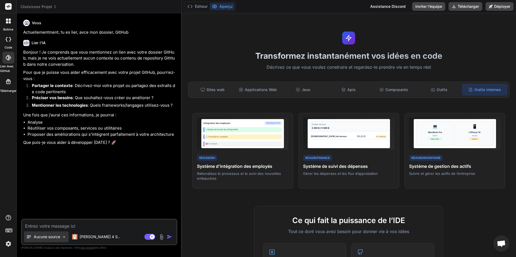
click at [59, 242] on div "Aucune source" at bounding box center [46, 237] width 45 height 11
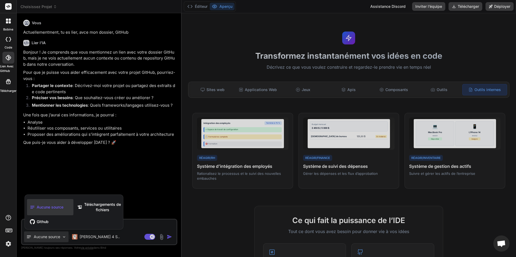
click at [45, 223] on span "Github" at bounding box center [43, 221] width 12 height 5
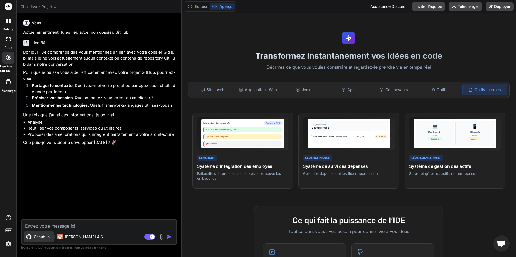
click at [49, 238] on img at bounding box center [49, 237] width 5 height 5
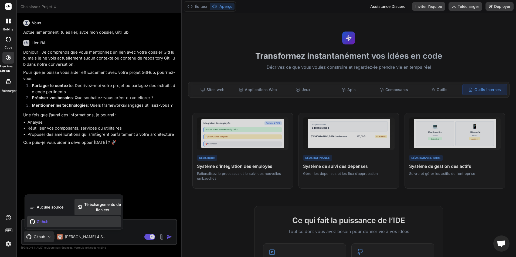
click at [95, 212] on span "Téléchargements de fichiers" at bounding box center [102, 207] width 37 height 11
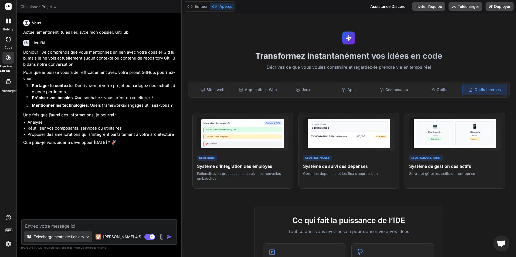
click at [50, 238] on p "Téléchargements de fichiers" at bounding box center [59, 236] width 50 height 5
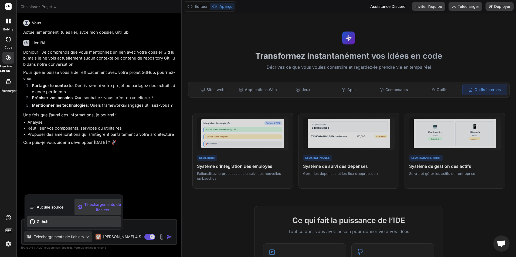
click at [42, 225] on div "Github" at bounding box center [74, 222] width 94 height 11
type textarea "x"
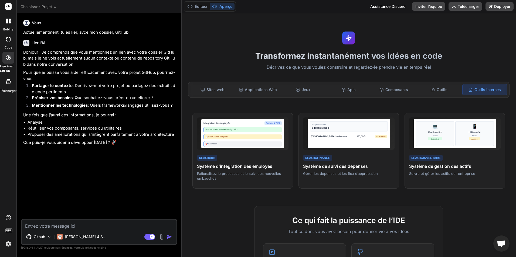
click at [110, 222] on textarea at bounding box center [99, 225] width 155 height 10
click at [309, 90] on div "Jeux" at bounding box center [303, 89] width 44 height 11
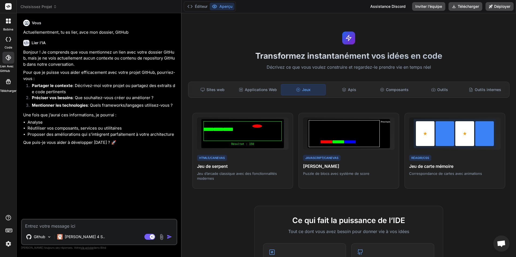
click at [234, 85] on div "Sites web Applications Web Jeux Apis Composants Outils Outils internes" at bounding box center [348, 90] width 321 height 16
click at [245, 89] on font "Applications Web" at bounding box center [261, 89] width 32 height 5
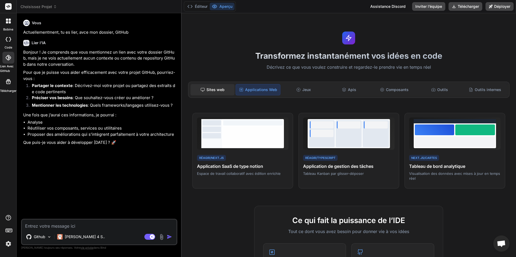
click at [213, 88] on font "Sites web" at bounding box center [215, 89] width 18 height 5
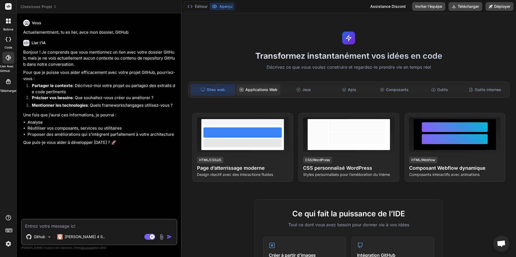
click at [250, 90] on font "Applications Web" at bounding box center [261, 89] width 32 height 5
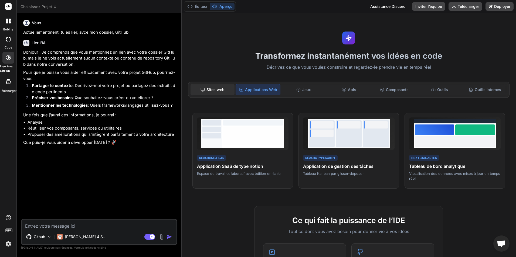
click at [219, 91] on font "Sites web" at bounding box center [215, 89] width 18 height 5
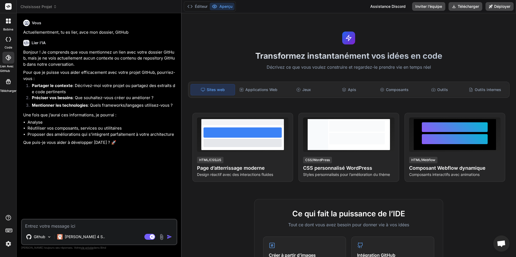
click at [91, 224] on textarea at bounding box center [99, 225] width 155 height 10
type textarea "u"
type textarea "x"
type textarea "un"
type textarea "x"
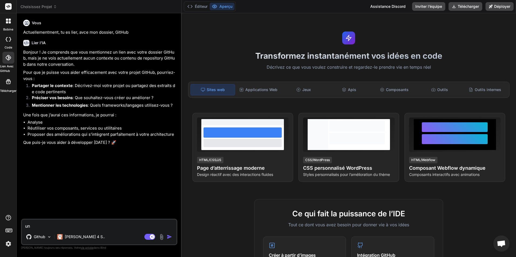
type textarea "une"
type textarea "x"
type textarea "une"
type textarea "x"
type textarea "une a"
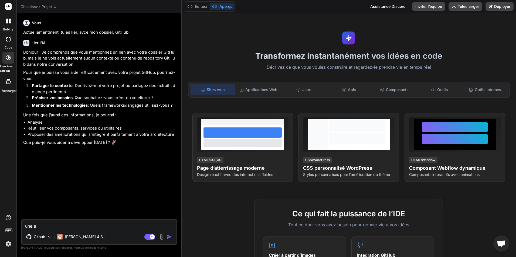
type textarea "x"
type textarea "une ap"
type textarea "x"
type textarea "une app"
type textarea "x"
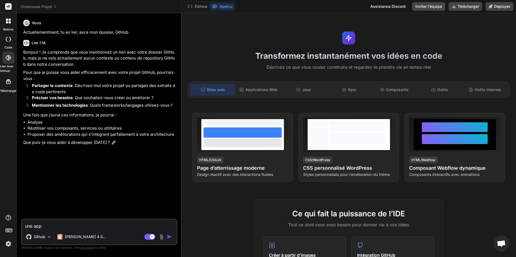
type textarea "une appl"
type textarea "x"
type textarea "une appli"
type textarea "x"
type textarea "une applic"
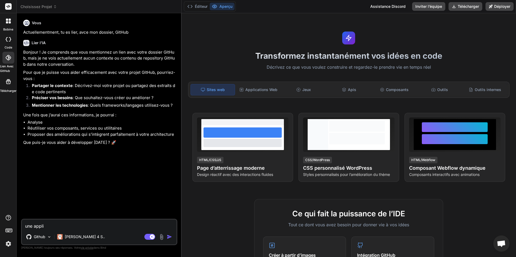
type textarea "x"
type textarea "une applica"
type textarea "x"
type textarea "une applicat"
type textarea "x"
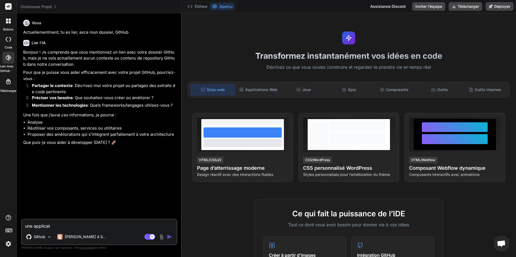
type textarea "une applicati"
type textarea "x"
type textarea "une applicatio"
type textarea "x"
type textarea "une application"
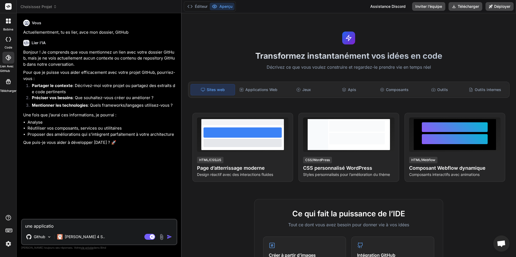
type textarea "x"
type textarea "une application"
type textarea "x"
type textarea "une application b"
type textarea "x"
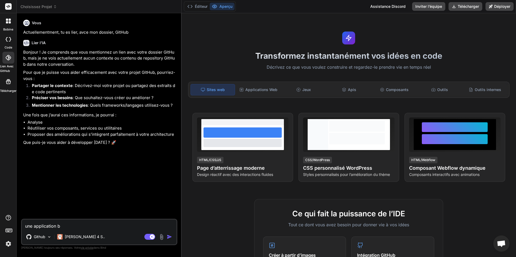
type textarea "une application ba"
type textarea "x"
type textarea "une application ban"
type textarea "x"
type textarea "une application banc"
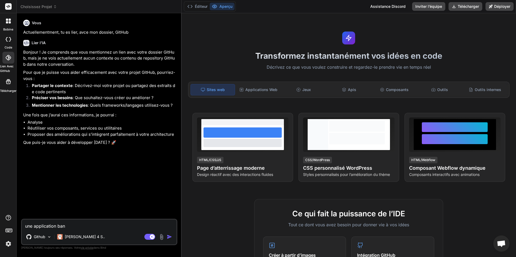
type textarea "x"
type textarea "une application banca"
type textarea "x"
type textarea "une application bancai"
type textarea "x"
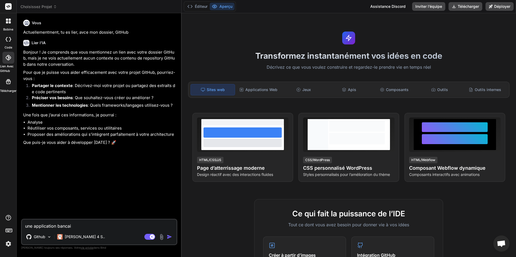
type textarea "une application bancair"
type textarea "x"
type textarea "une application bancaire"
type textarea "x"
type textarea "une application bancaire q"
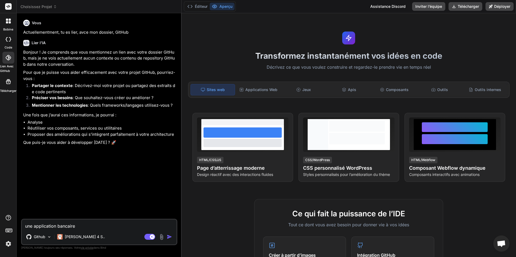
type textarea "x"
type textarea "une application bancaire qu"
type textarea "x"
type textarea "une application bancaire qui"
type textarea "x"
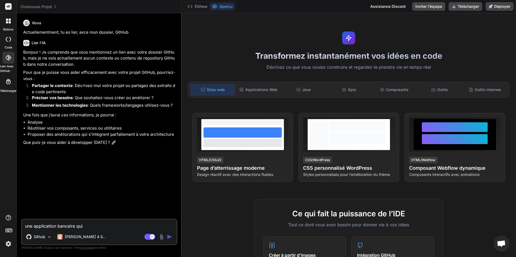
type textarea "une application bancaire qui"
type textarea "x"
type textarea "une application bancaire qui f"
type textarea "x"
type textarea "une application bancaire qui fe"
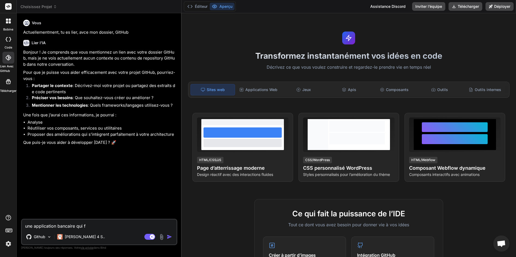
type textarea "x"
type textarea "une application bancaire qui fer"
type textarea "x"
type textarea "une application bancaire qui fera"
type textarea "x"
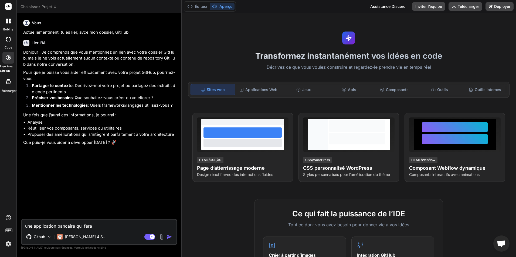
type textarea "une application bancaire qui fera"
type textarea "x"
type textarea "une application bancaire qui fera c"
type textarea "x"
type textarea "une application bancaire qui fera co"
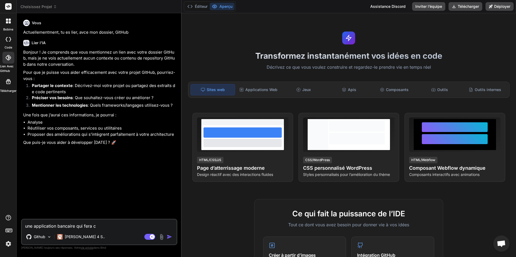
type textarea "x"
type textarea "une application bancaire qui fera con"
type textarea "x"
type textarea "une application bancaire qui fera conc"
type textarea "x"
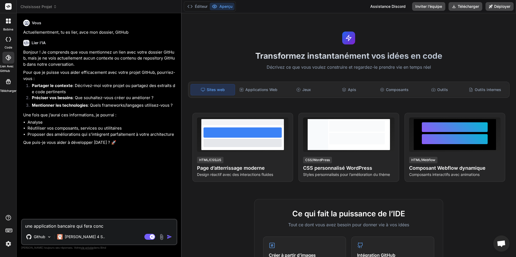
type textarea "une application bancaire qui fera concu"
type textarea "x"
type textarea "une application bancaire qui fera concur"
type textarea "x"
type textarea "une application bancaire qui fera concurr"
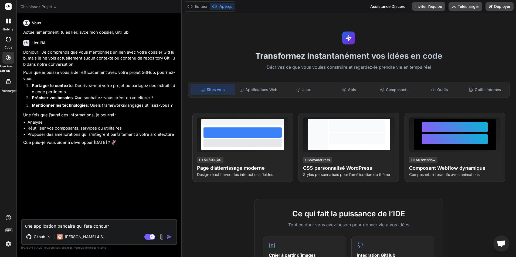
type textarea "x"
type textarea "une application bancaire qui fera concurra"
type textarea "x"
type textarea "une application bancaire qui fera concurran"
type textarea "x"
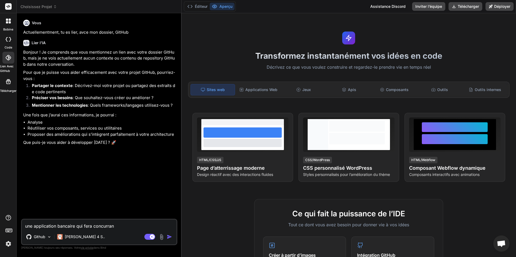
type textarea "une application bancaire qui fera concurranc"
type textarea "x"
type textarea "une application bancaire qui fera concurrance"
type textarea "x"
type textarea "une application bancaire qui fera concurrance"
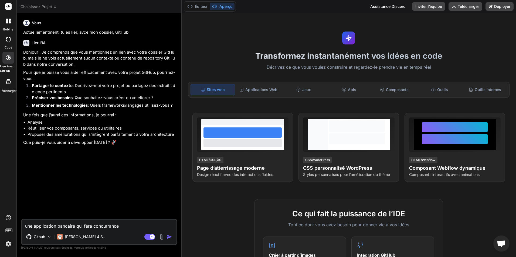
type textarea "x"
type textarea "une application bancaire qui fera concurrance d"
type textarea "x"
type textarea "une application bancaire qui fera concurrance dir"
type textarea "x"
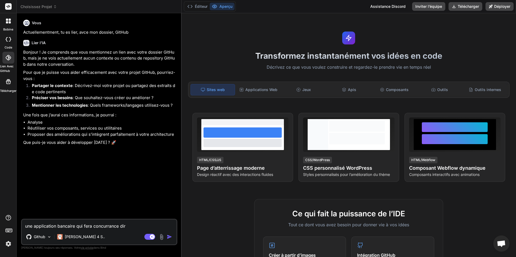
type textarea "une application bancaire qui fera concurrance dire"
type textarea "x"
type textarea "une application bancaire qui fera concurrance direc"
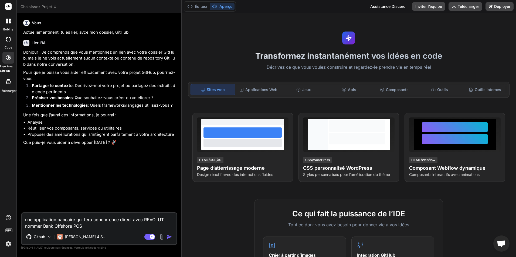
click at [171, 237] on img "button" at bounding box center [169, 236] width 5 height 5
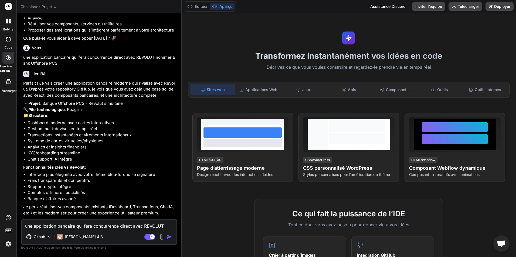
scroll to position [135, 0]
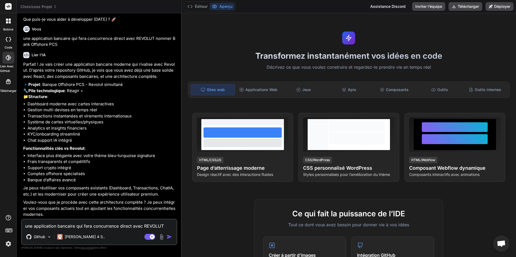
click at [113, 223] on textarea "une application bancaire qui fera concurrence direct avec REVOLUT nommer Bank O…" at bounding box center [99, 225] width 155 height 10
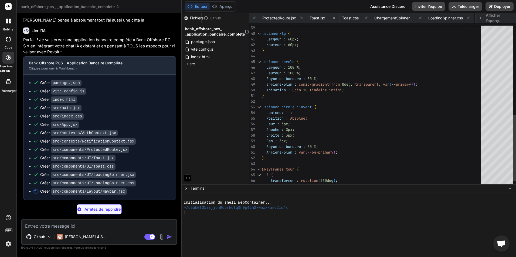
scroll to position [0, 319]
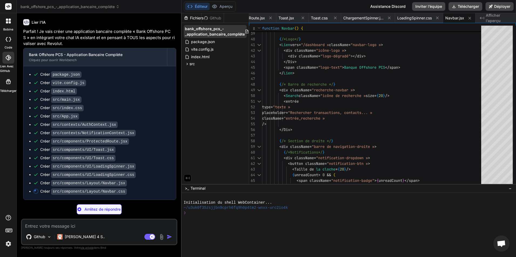
click at [245, 30] on icon at bounding box center [246, 32] width 3 height 4
click at [206, 31] on span "bank_offshore_pcs_-_application_bancaire_complète" at bounding box center [215, 31] width 60 height 11
click at [189, 66] on span "src" at bounding box center [191, 63] width 5 height 5
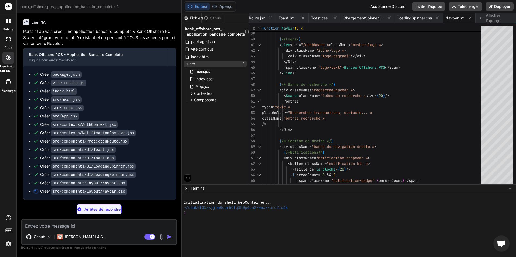
click at [189, 65] on icon at bounding box center [187, 64] width 5 height 5
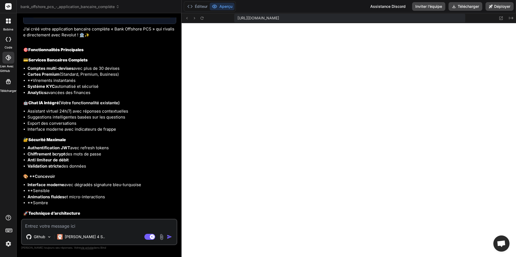
scroll to position [745, 0]
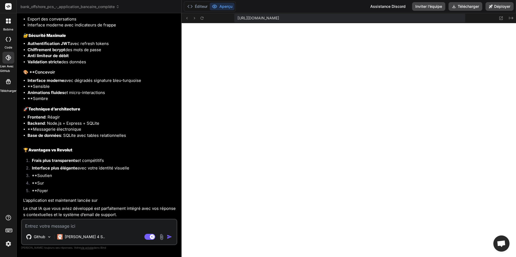
click at [111, 227] on textarea at bounding box center [99, 225] width 155 height 10
paste textarea "[plugin:vite:import-analysis] Failed to resolve import "./pages/Auth/Login" fro…"
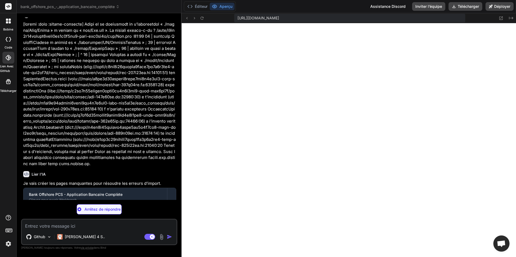
scroll to position [977, 0]
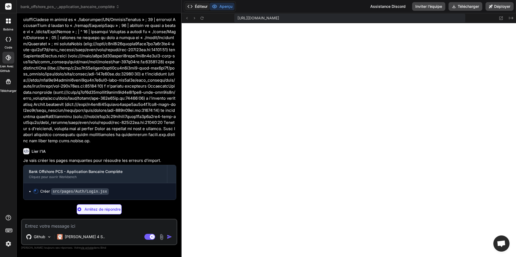
click at [201, 7] on font "Éditeur" at bounding box center [201, 6] width 13 height 5
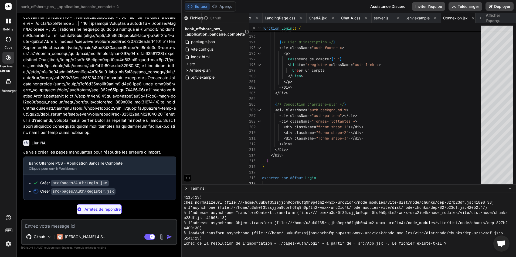
scroll to position [985, 0]
click at [224, 5] on font "Aperçu" at bounding box center [225, 6] width 13 height 5
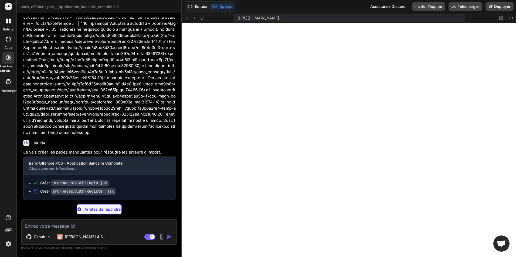
click at [200, 4] on font "Éditeur" at bounding box center [201, 6] width 13 height 5
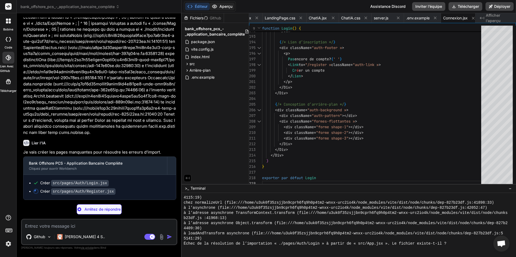
click at [224, 3] on button "Aperçu" at bounding box center [222, 7] width 25 height 8
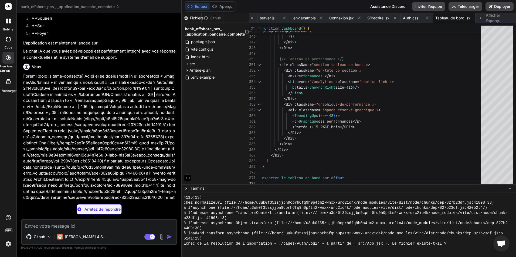
scroll to position [1011, 0]
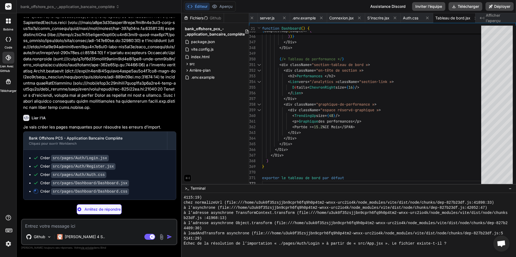
click at [96, 227] on textarea at bounding box center [99, 225] width 155 height 10
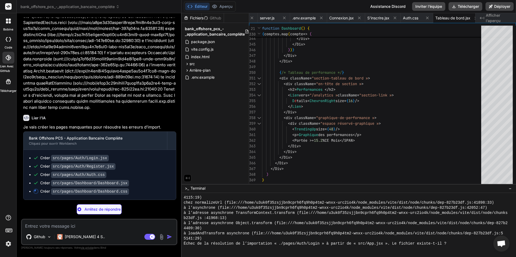
click at [100, 226] on textarea at bounding box center [99, 225] width 155 height 10
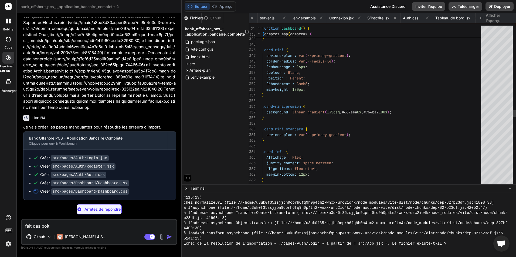
scroll to position [0, 847]
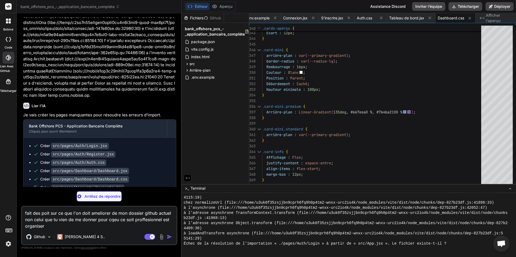
drag, startPoint x: 149, startPoint y: 223, endPoint x: 143, endPoint y: 218, distance: 7.5
click at [143, 218] on textarea "fait des poit sur ce que l'on doit ameliorer de mon dossier github actuel non c…" at bounding box center [99, 218] width 155 height 23
click at [113, 219] on textarea "fait des poit sur ce que l'on doit ameliorer de mon dossier github actuel non c…" at bounding box center [99, 218] width 155 height 23
click at [115, 220] on textarea "fait des poit sur ce que l'on doit ameliorer de mon dossier github actuel non c…" at bounding box center [99, 218] width 155 height 23
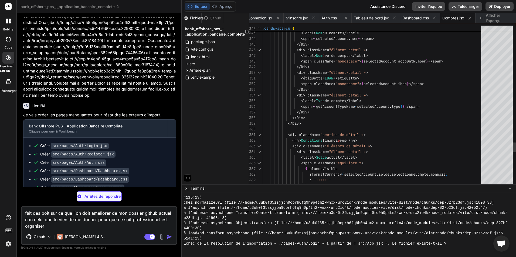
scroll to position [0, 883]
click at [103, 214] on textarea "fait des poit sur ce que l'on doit ameliorer de mon dossier github actuel non c…" at bounding box center [99, 218] width 155 height 23
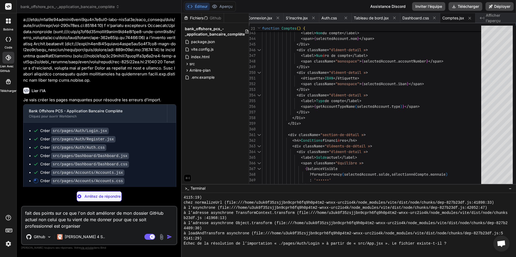
scroll to position [1040, 0]
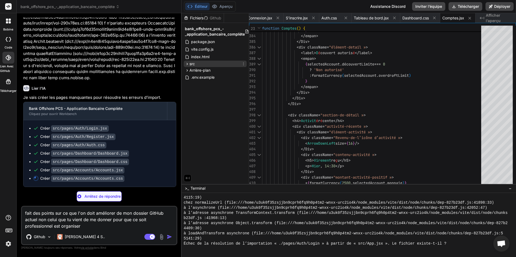
click at [188, 66] on icon at bounding box center [187, 64] width 5 height 5
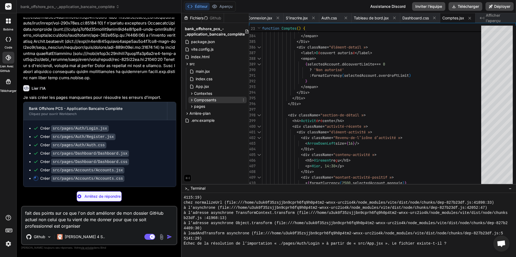
click at [208, 100] on span "Composants" at bounding box center [205, 99] width 22 height 5
click at [204, 127] on span "pages" at bounding box center [199, 127] width 11 height 5
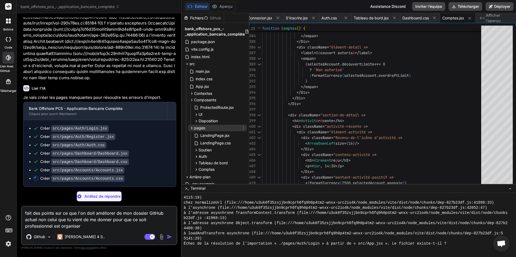
click at [204, 127] on span "pages" at bounding box center [199, 127] width 11 height 5
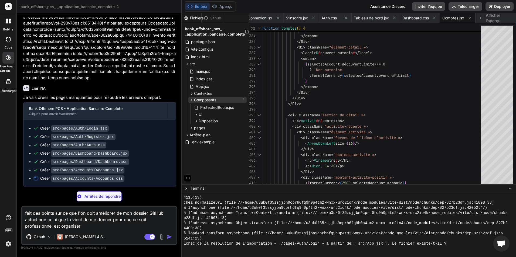
click at [204, 100] on span "Composants" at bounding box center [205, 99] width 22 height 5
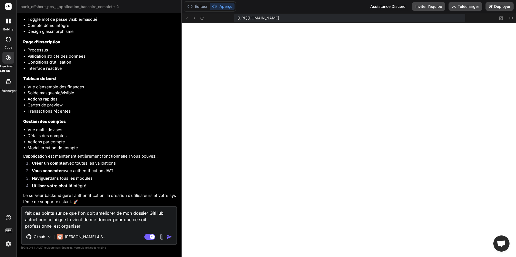
scroll to position [1367, 0]
click at [167, 238] on img "button" at bounding box center [169, 236] width 5 height 5
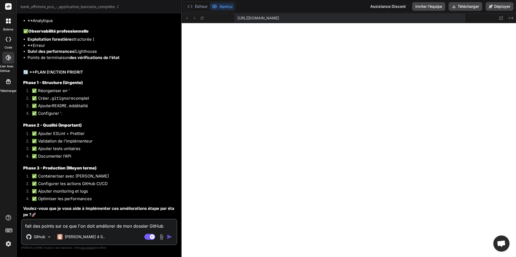
scroll to position [2653, 0]
click at [95, 225] on textarea "fait des points sur ce que l'on doit améliorer de mon dossier GitHub actuel non…" at bounding box center [99, 225] width 155 height 10
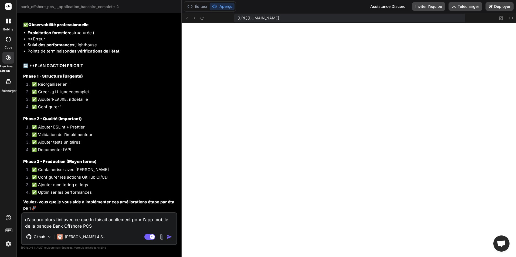
click at [63, 220] on textarea "d'accord alors fini avec ce que tu faisait acutlement pour l'app mobile de la b…" at bounding box center [99, 221] width 155 height 16
click at [171, 237] on img "button" at bounding box center [169, 236] width 5 height 5
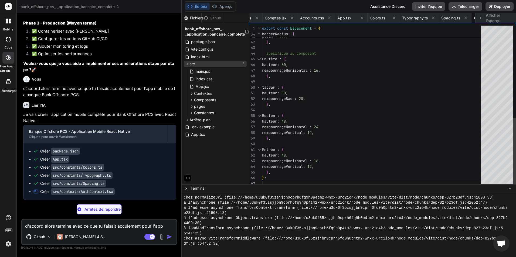
scroll to position [0, 1099]
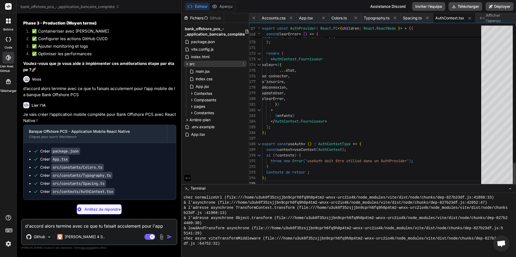
click at [187, 63] on icon at bounding box center [187, 64] width 5 height 5
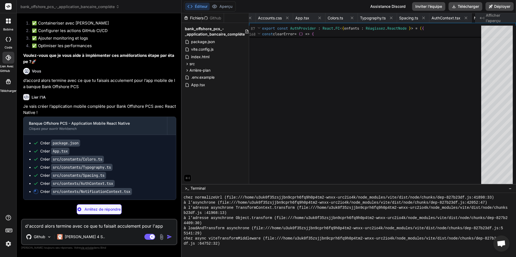
scroll to position [0, 1153]
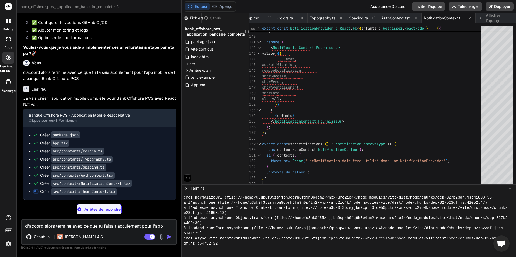
click at [510, 189] on span "−" at bounding box center [509, 188] width 3 height 5
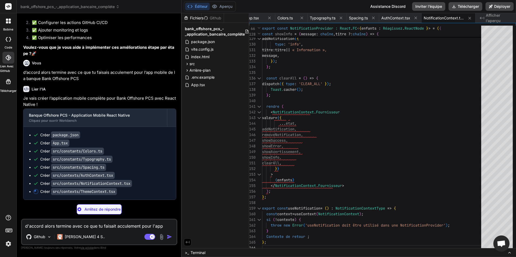
scroll to position [0, 1199]
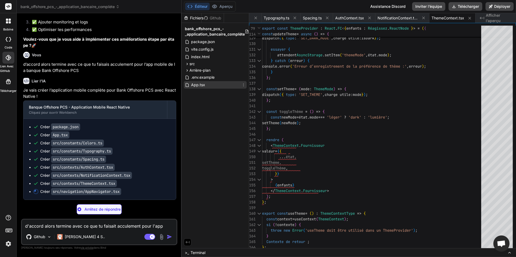
click at [205, 85] on div "App.tsx" at bounding box center [215, 85] width 63 height 8
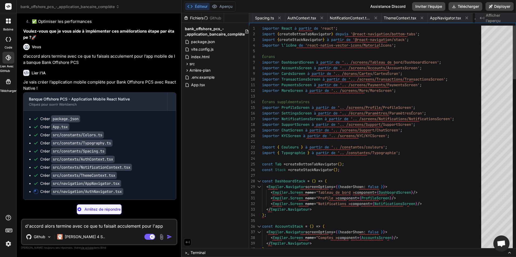
scroll to position [0, 1288]
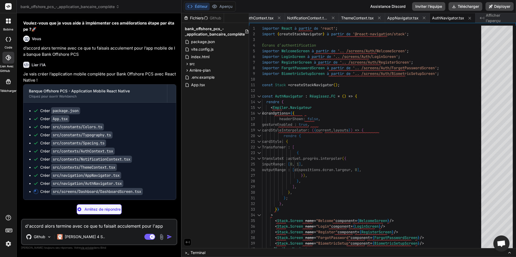
click at [203, 133] on div "Fichiers Github bank_offshore_pcs_-_application_bancaire_complète package.json …" at bounding box center [215, 130] width 67 height 235
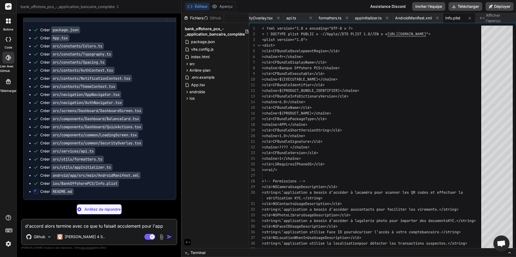
scroll to position [2920, 0]
click at [227, 5] on font "Aperçu" at bounding box center [225, 6] width 13 height 5
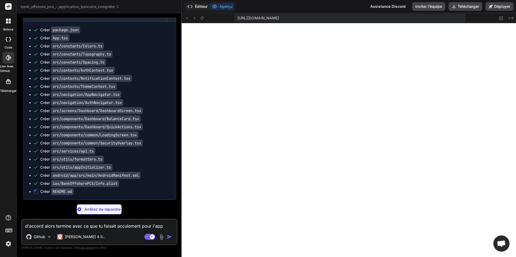
click at [197, 6] on font "Éditeur" at bounding box center [201, 6] width 13 height 5
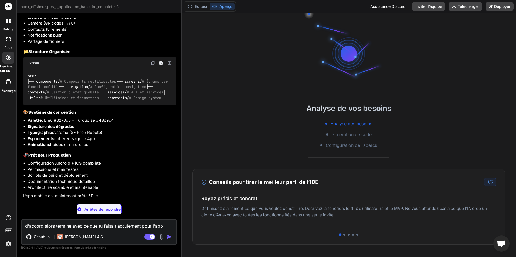
scroll to position [3444, 0]
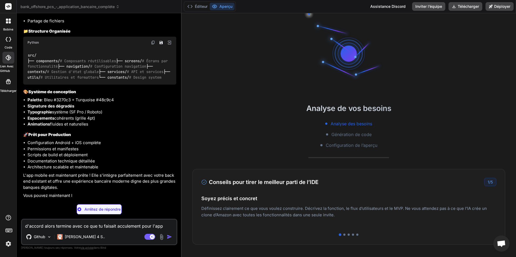
click at [95, 223] on textarea "d'accord alors termine avec ce que tu faisait acculement pour l'app mobile de l…" at bounding box center [99, 225] width 155 height 10
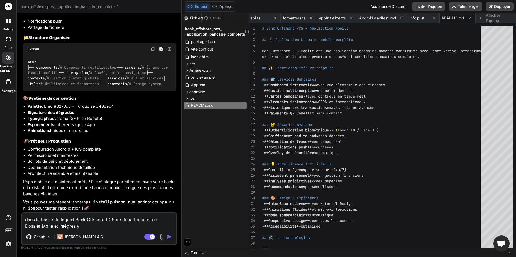
click at [45, 226] on textarea "dans la basse du logicel Bank Offshore PCS de depart ajouter un Dossier Mbile e…" at bounding box center [99, 221] width 155 height 16
click at [94, 228] on textarea "dans la basse du logicel Bank Offshore PCS de depart ajouter un Dossier Mobile …" at bounding box center [99, 221] width 155 height 16
click at [117, 219] on textarea "dans la basse du logiciel Bank Offshore PCS de départ ajouter un Dossier Mobile…" at bounding box center [99, 221] width 155 height 16
click at [134, 227] on textarea "dans la basse du logiciel Bank Offshore PCS du code de départ ajouter un Dossie…" at bounding box center [99, 221] width 155 height 16
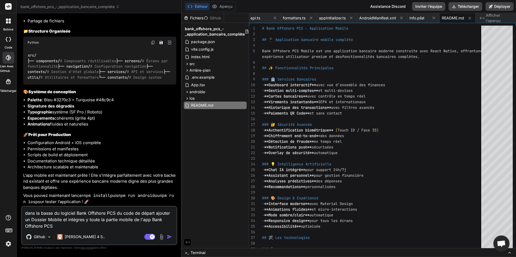
scroll to position [3464, 0]
click at [169, 238] on img "button" at bounding box center [169, 236] width 5 height 5
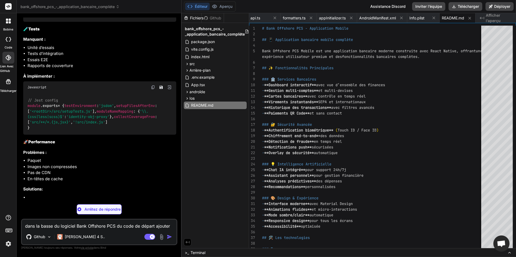
scroll to position [4939, 0]
click at [92, 229] on textarea "dans la basse du logiciel Bank Offshore PCS du code de départ ajouter un Dossie…" at bounding box center [99, 225] width 155 height 10
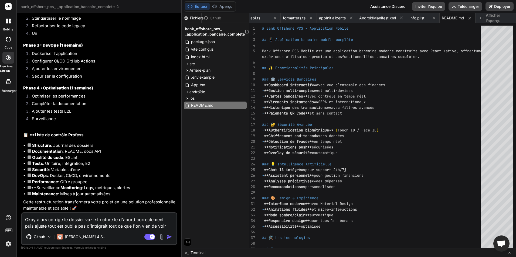
scroll to position [5262, 0]
click at [169, 238] on img "button" at bounding box center [169, 236] width 5 height 5
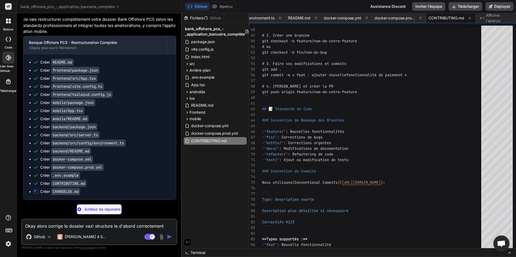
scroll to position [5496, 0]
click at [85, 227] on textarea "Okay alors corrige le dossier vazi structure le d'abord correctement puis ajust…" at bounding box center [99, 225] width 155 height 10
click at [51, 227] on textarea "le dossier ets fonctionnel ? pret a integret correctement les api swan.io" at bounding box center [99, 225] width 155 height 10
click at [50, 227] on textarea "le dossier es fonctionnel ? pret a integret correctement les api swan.io" at bounding box center [99, 225] width 155 height 10
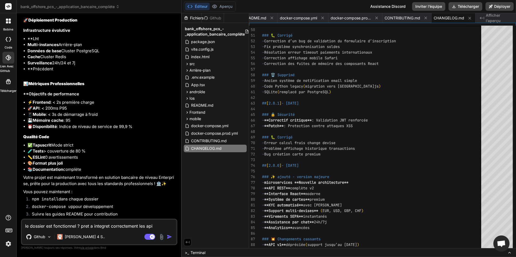
scroll to position [6260, 0]
click at [170, 236] on img "button" at bounding box center [169, 236] width 5 height 5
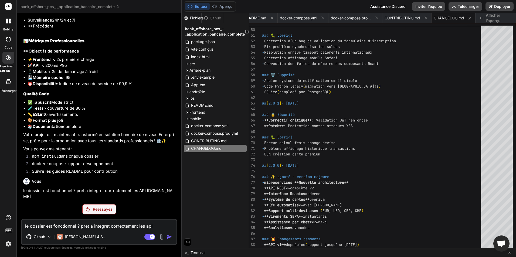
scroll to position [6297, 0]
click at [99, 208] on p "Réessayez" at bounding box center [103, 209] width 20 height 5
drag, startPoint x: 23, startPoint y: 199, endPoint x: 71, endPoint y: 199, distance: 47.7
click at [71, 199] on p "le dossier est fonctionnel ? pret a integret correctement les API swan.io" at bounding box center [99, 194] width 153 height 12
copy p "le dossier est fonctionnel"
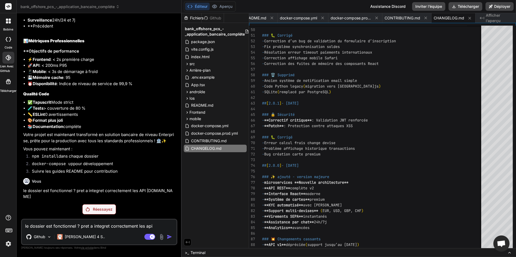
click at [87, 226] on textarea "le dossier est fonctionnel ? pret a integret correctement les api swan.io" at bounding box center [99, 225] width 155 height 10
paste textarea "le dossier est fonctionnel"
click at [53, 226] on textarea "le dossier est fonctionnel" at bounding box center [99, 225] width 155 height 10
click at [63, 227] on textarea "le dossier est prêt fonctionnel" at bounding box center [99, 225] width 155 height 10
click at [130, 226] on textarea "le dossier est prêt est complet surtout fonctionnel" at bounding box center [99, 225] width 155 height 10
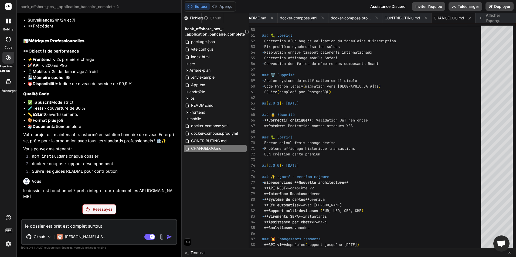
click at [96, 210] on p "Réessayez" at bounding box center [103, 209] width 20 height 5
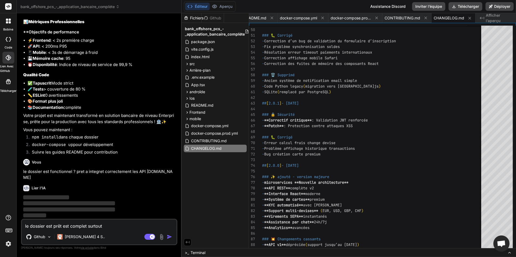
scroll to position [6316, 0]
click at [170, 236] on img "button" at bounding box center [169, 236] width 5 height 5
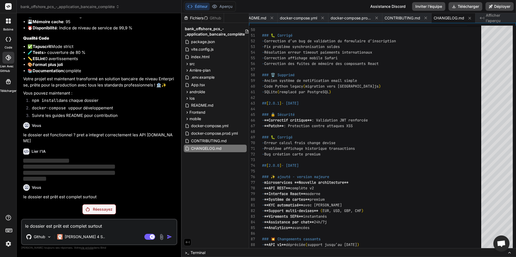
scroll to position [6335, 0]
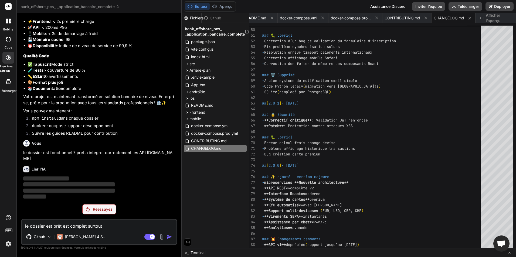
click at [99, 208] on p "Réessayez" at bounding box center [103, 209] width 20 height 5
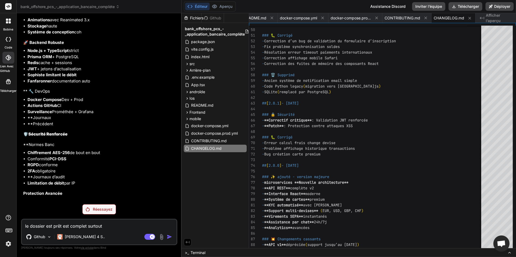
scroll to position [5445, 0]
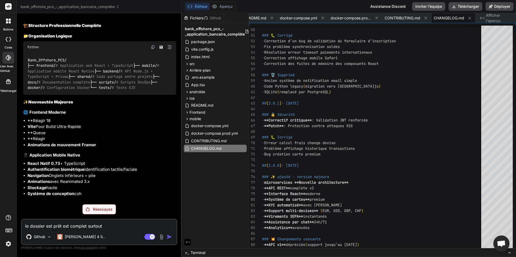
drag, startPoint x: 91, startPoint y: 98, endPoint x: 81, endPoint y: 96, distance: 10.2
click at [469, 3] on button "Télécharger" at bounding box center [465, 6] width 34 height 9
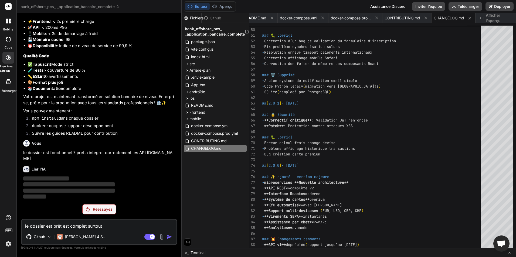
scroll to position [6335, 0]
click at [199, 91] on span "androïde" at bounding box center [197, 91] width 16 height 5
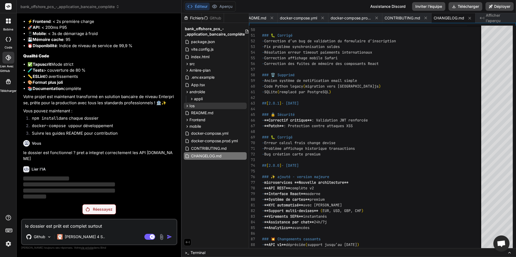
click at [207, 103] on div "Ios" at bounding box center [215, 106] width 63 height 6
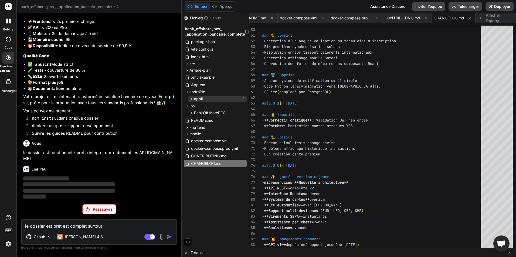
click at [206, 100] on div "appli" at bounding box center [217, 99] width 58 height 6
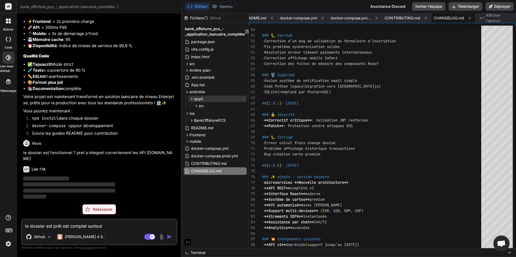
click at [206, 100] on div "appli" at bounding box center [217, 99] width 58 height 6
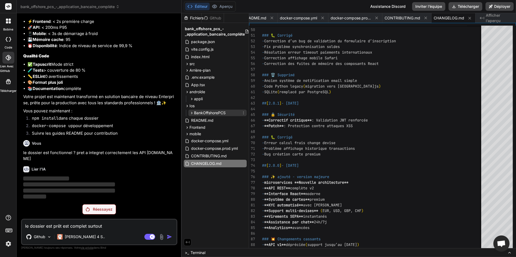
click at [208, 112] on span "BankOffshorePCS" at bounding box center [210, 112] width 32 height 5
click at [212, 111] on span "BankOffshorePCS" at bounding box center [210, 112] width 32 height 5
click at [210, 107] on div "Ios" at bounding box center [215, 106] width 63 height 6
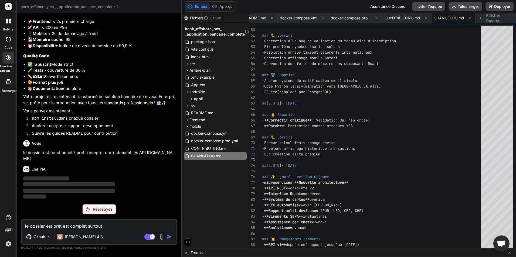
click at [78, 178] on p "‌" at bounding box center [99, 179] width 153 height 6
click at [152, 233] on div "Github Claude 4 S.." at bounding box center [99, 238] width 155 height 13
click at [152, 235] on rect at bounding box center [152, 237] width 5 height 5
click at [100, 205] on div "Réessayez" at bounding box center [99, 209] width 34 height 10
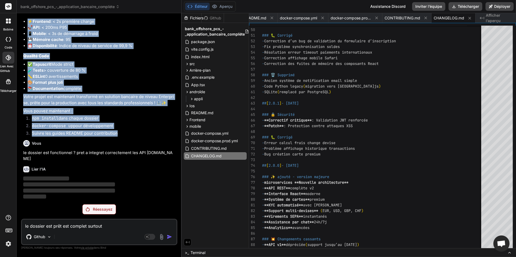
drag, startPoint x: 22, startPoint y: 115, endPoint x: 126, endPoint y: 138, distance: 106.3
click at [126, 138] on div "Vous Actuellementment, tu es lier, avce mon dossier, GitHub Lier l’IA Bonjour !…" at bounding box center [99, 137] width 156 height 239
copy div "Lier l’IA Je vais restructurer complètement votre dossier Bank Offshore PCS sel…"
click at [95, 224] on textarea "le dossier est prêt est complet surtout" at bounding box center [99, 225] width 155 height 10
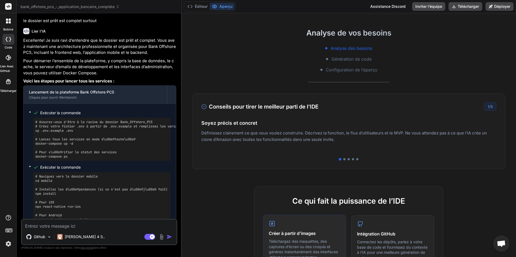
scroll to position [162, 0]
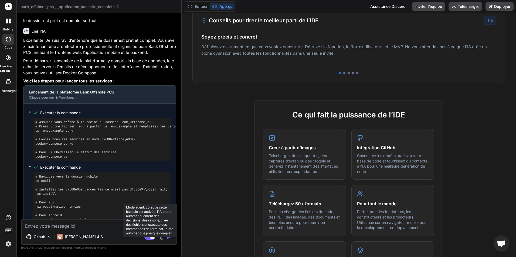
click at [146, 238] on rect at bounding box center [149, 237] width 11 height 6
type textarea "x"
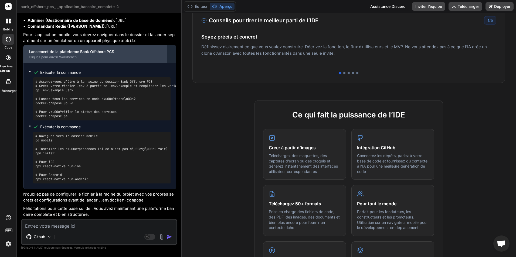
scroll to position [3206, 0]
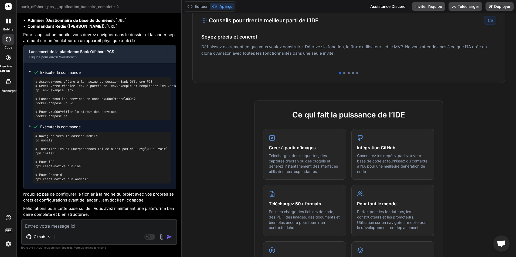
click at [106, 222] on textarea at bounding box center [99, 225] width 155 height 10
type textarea "i"
type textarea "x"
type textarea "il"
type textarea "x"
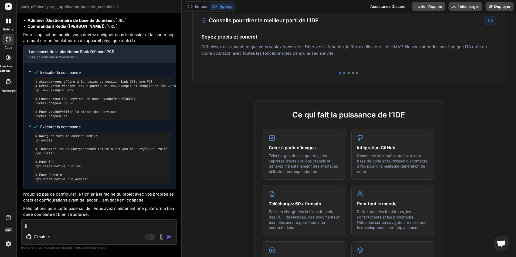
type textarea "il"
type textarea "x"
type textarea "il n"
type textarea "x"
type textarea "il n'"
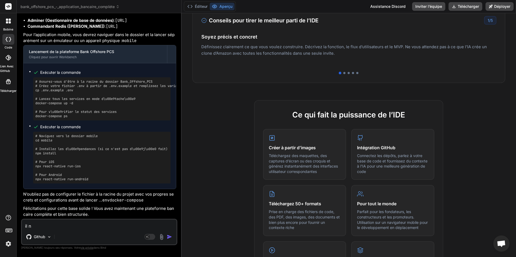
type textarea "x"
type textarea "il n'y"
type textarea "x"
type textarea "il n'y"
type textarea "x"
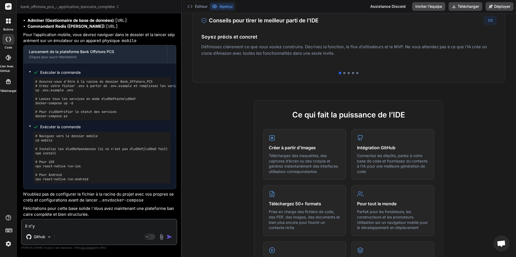
type textarea "il n'y"
type textarea "x"
type textarea "il n'y"
type textarea "x"
type textarea "il n'y a"
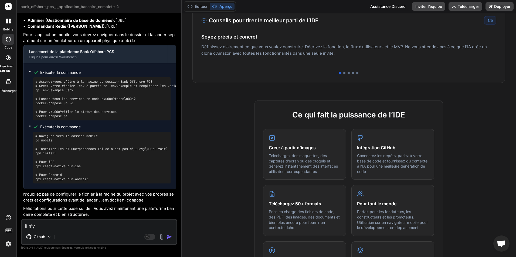
type textarea "x"
type textarea "il n'y a"
type textarea "x"
type textarea "il n'y a q"
type textarea "x"
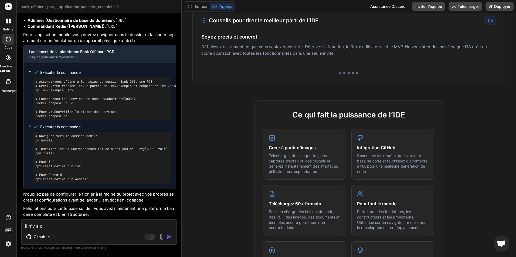
type textarea "il n'y a qu"
type textarea "x"
type textarea "il n'y a que"
type textarea "x"
type textarea "il n'y a que"
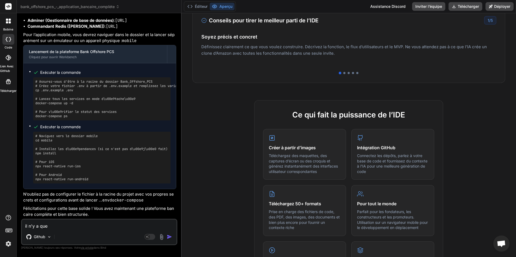
type textarea "x"
type textarea "il n'y a que ç"
type textarea "x"
type textarea "il n'y a que ça"
type textarea "x"
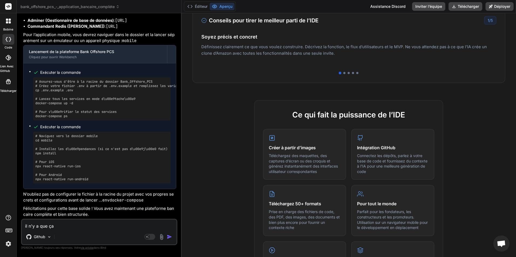
type textarea "il n'y a que ça"
type textarea "x"
type textarea "il n'y a que ça a"
type textarea "x"
type textarea "il n'y a que ça a"
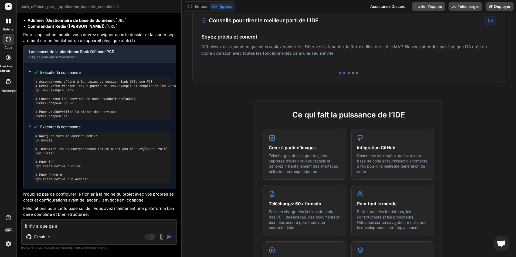
type textarea "x"
type textarea "il n'y a que ça a f"
type textarea "x"
type textarea "il n'y a que ça a fa"
type textarea "x"
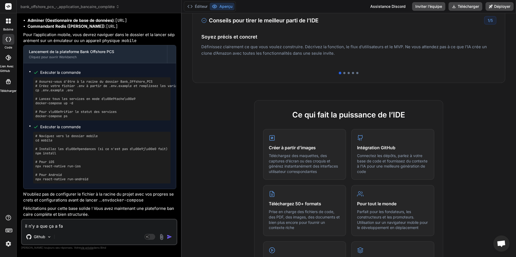
type textarea "il n'y a que ça a fai"
type textarea "x"
type textarea "il n'y a que ça a fair"
type textarea "x"
type textarea "il n'y a que ça a faire"
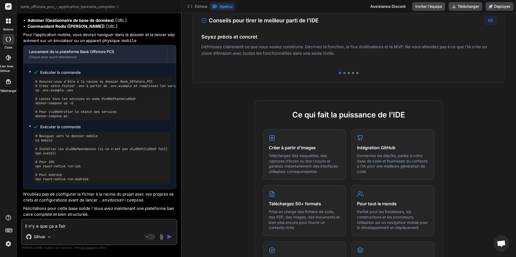
type textarea "x"
type textarea "il n'y a que ça a faire"
type textarea "x"
type textarea "il n'y a que ça a faire t"
type textarea "x"
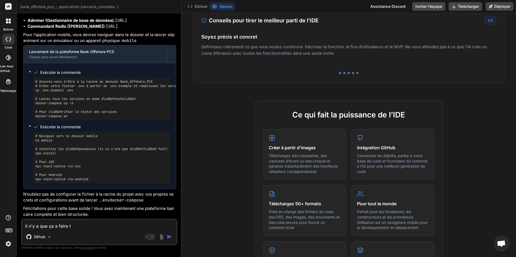
type textarea "il n'y a que ça a faire tu"
type textarea "x"
type textarea "il n'y a que ça a faire tu"
type textarea "x"
type textarea "il n'y a que ça a faire tu a"
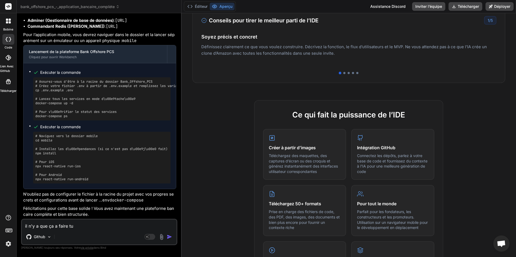
type textarea "x"
type textarea "il n'y a que ça a faire tu a"
type textarea "x"
type textarea "il n'y a que ça a faire tu a g"
type textarea "x"
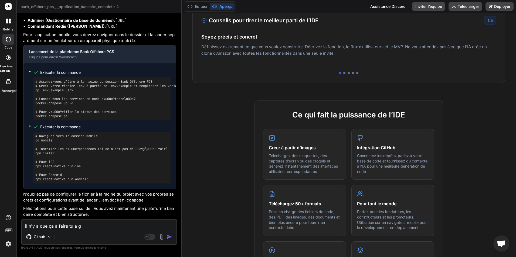
type textarea "il n'y a que ça a faire tu a ga"
type textarea "x"
type textarea "il n'y a que ça a faire tu a gar"
type textarea "x"
type textarea "il n'y a que ça a faire tu a gard"
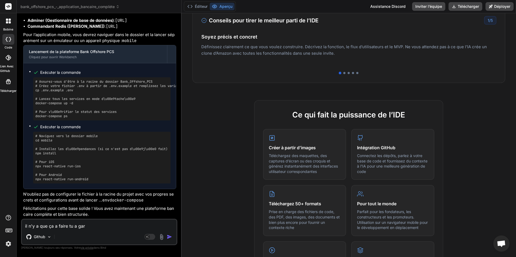
type textarea "x"
type textarea "il n'y a que ça a faire tu a garde"
type textarea "x"
type textarea "il n'y a que ça a faire tu a garde"
type textarea "x"
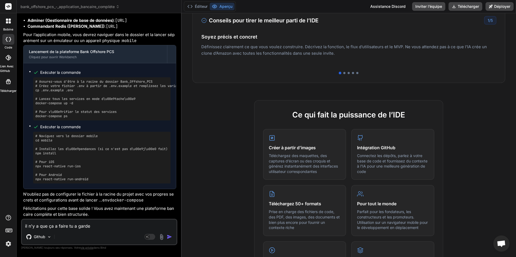
type textarea "il n'y a que ça a faire tu a garde"
type textarea "x"
type textarea "il n'y a que ça a faire tu a gard"
type textarea "x"
type textarea "il n'y a que ça a faire tu a gar"
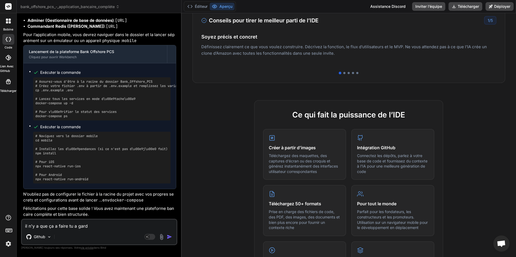
type textarea "x"
type textarea "il n'y a que ça a faire tu a ga"
type textarea "x"
type textarea "il n'y a que ça a faire tu a g"
type textarea "x"
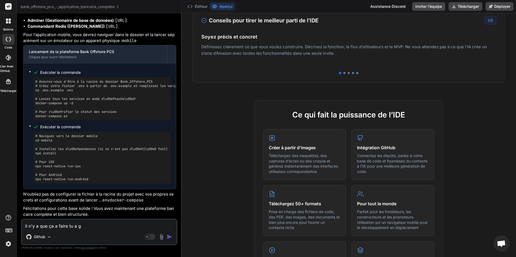
type textarea "il n'y a que ça a faire tu a"
type textarea "x"
type textarea "il n'y a que ça a faire tu a"
type textarea "x"
type textarea "il n'y a que ça a faire tu"
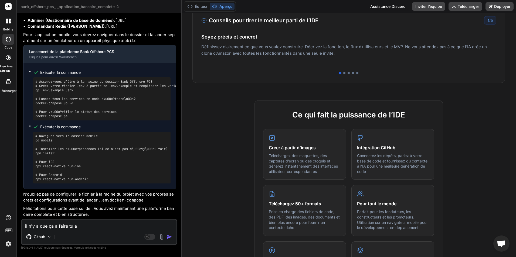
type textarea "x"
type textarea "il n'y a que ça a faire tu"
type textarea "x"
type textarea "il n'y a que ça a faire t"
type textarea "x"
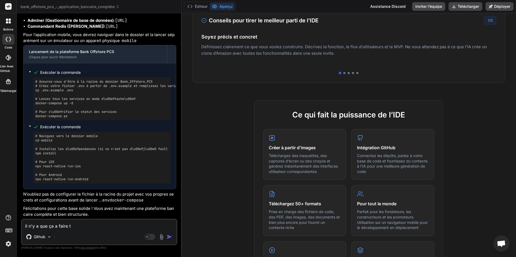
type textarea "il n'y a que ça a faire"
type textarea "x"
type textarea "il n'y a que ça a faire ?"
type textarea "x"
type textarea "il n'y a que ça a faire ?"
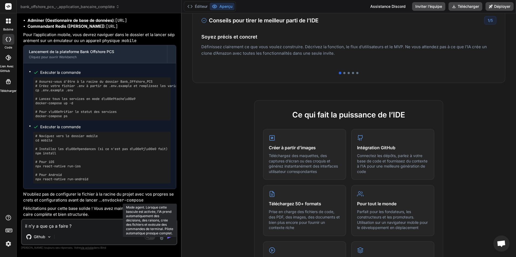
click at [151, 237] on rect at bounding box center [149, 237] width 11 height 6
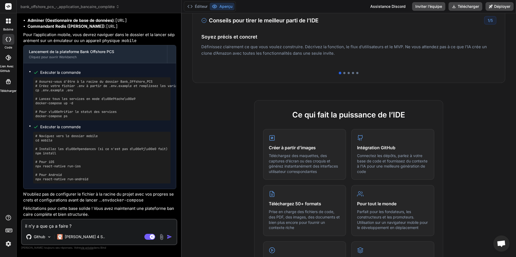
click at [170, 237] on img "button" at bounding box center [169, 236] width 5 height 5
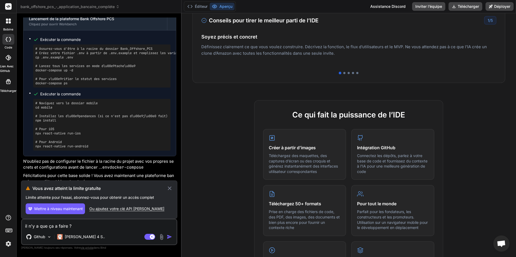
click at [170, 186] on icon at bounding box center [169, 188] width 6 height 6
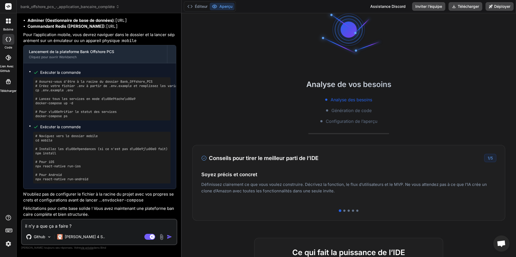
scroll to position [0, 0]
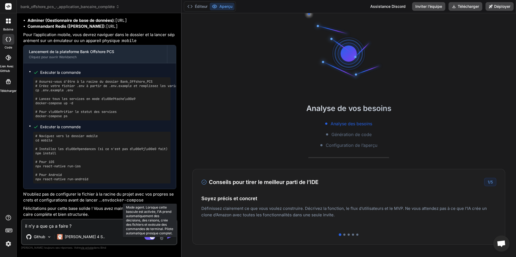
click at [150, 238] on rect at bounding box center [152, 237] width 5 height 5
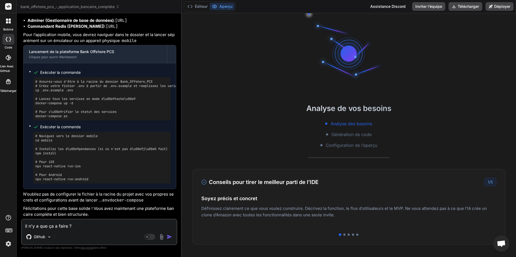
click at [167, 236] on img "button" at bounding box center [169, 236] width 5 height 5
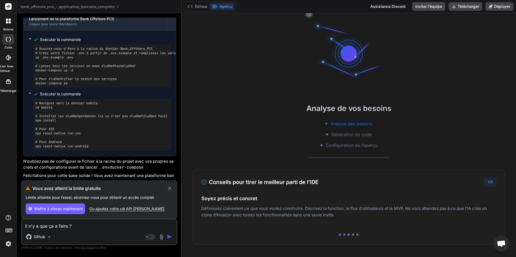
click at [167, 189] on icon at bounding box center [169, 188] width 6 height 6
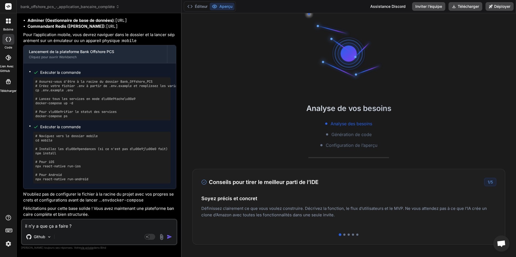
click at [10, 245] on img at bounding box center [8, 243] width 9 height 9
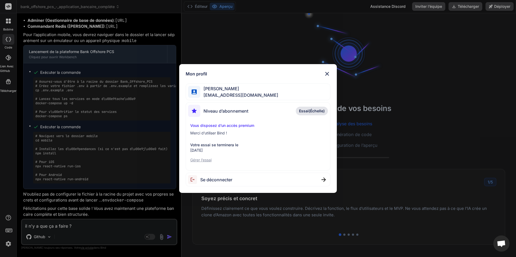
click at [10, 243] on div "Mon profil [PERSON_NAME] [EMAIL_ADDRESS][DOMAIN_NAME] Niveau d’abonnement Essai…" at bounding box center [258, 128] width 516 height 257
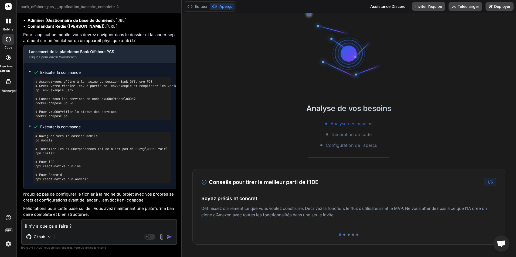
click at [346, 135] on span "Génération de code" at bounding box center [351, 134] width 40 height 6
click at [366, 132] on span "Génération de code" at bounding box center [351, 134] width 40 height 6
click at [366, 146] on span "Configuration de l’aperçu" at bounding box center [352, 145] width 52 height 6
click at [374, 146] on span "Configuration de l’aperçu" at bounding box center [352, 145] width 52 height 6
click at [199, 5] on font "Éditeur" at bounding box center [201, 6] width 13 height 5
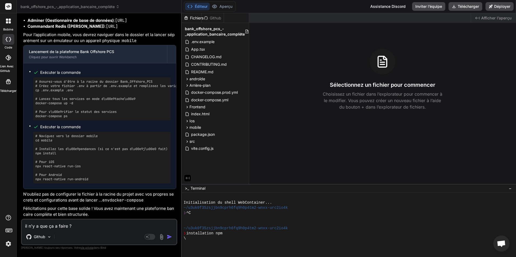
click at [96, 227] on textarea "il n'y a que ça a faire ?" at bounding box center [99, 225] width 155 height 10
click at [153, 236] on rect at bounding box center [149, 237] width 11 height 6
click at [168, 237] on img "button" at bounding box center [169, 236] width 5 height 5
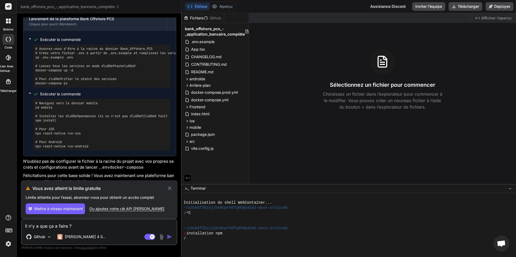
click at [76, 210] on span "Mettre à niveau maintenant" at bounding box center [58, 208] width 49 height 5
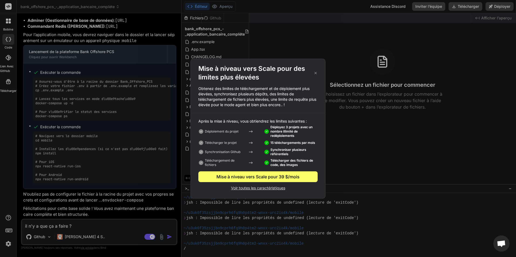
scroll to position [195, 0]
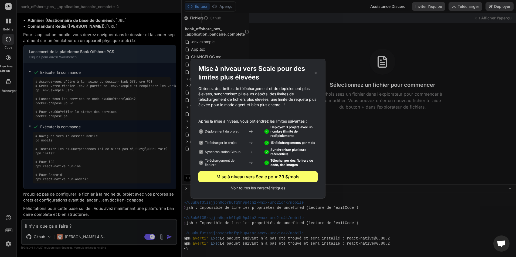
click at [7, 40] on div "Mise à niveau vers Scale pour des limites plus élevées Obtenez des limites de t…" at bounding box center [258, 128] width 516 height 257
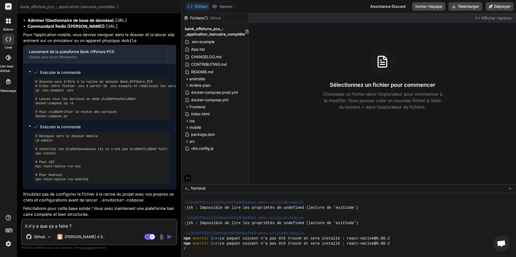
click at [7, 40] on icon at bounding box center [8, 39] width 5 height 4
click at [10, 20] on icon at bounding box center [10, 20] width 2 height 2
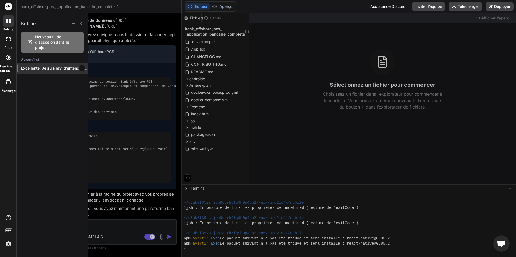
click at [47, 69] on p "Excellente! Je suis ravi d’entendre que..." at bounding box center [54, 68] width 67 height 5
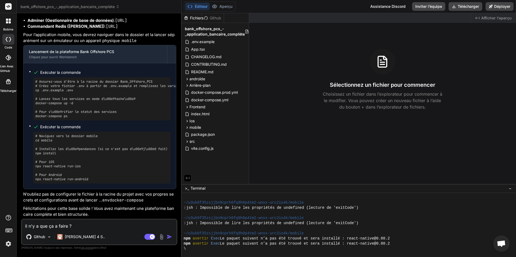
click at [171, 235] on img "button" at bounding box center [169, 236] width 5 height 5
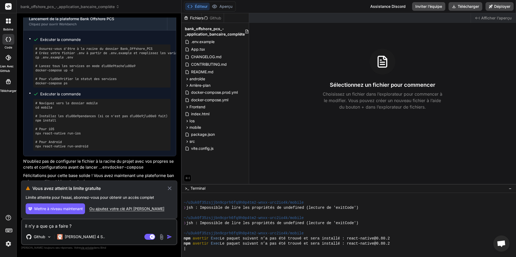
click at [106, 209] on div "Ou ajoutez votre clé API [PERSON_NAME]" at bounding box center [126, 208] width 75 height 5
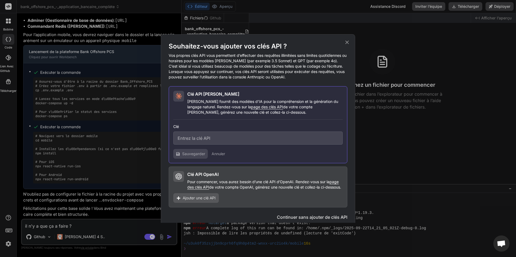
scroll to position [410, 0]
click at [346, 43] on icon at bounding box center [347, 43] width 4 height 4
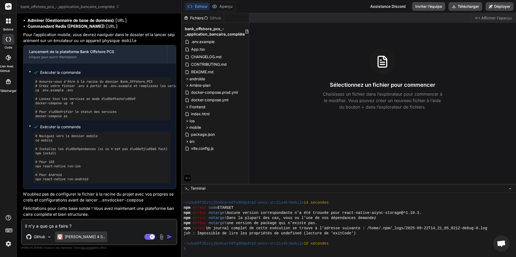
click at [80, 237] on font "[PERSON_NAME] 4 S.." at bounding box center [85, 237] width 40 height 5
click at [106, 234] on div "Github Claude 4 S.." at bounding box center [99, 238] width 155 height 13
click at [169, 236] on img "button" at bounding box center [169, 236] width 5 height 5
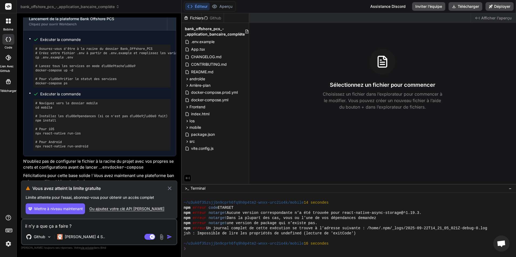
click at [47, 208] on span "Mettre à niveau maintenant" at bounding box center [58, 208] width 49 height 5
type textarea "x"
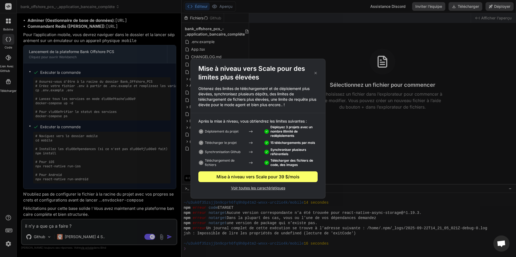
click at [266, 189] on p "Voir toutes les caractéristiques" at bounding box center [257, 187] width 119 height 6
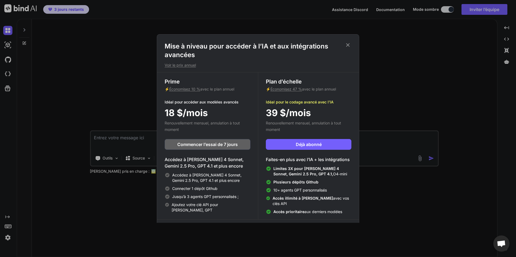
click at [348, 44] on icon at bounding box center [348, 45] width 4 height 4
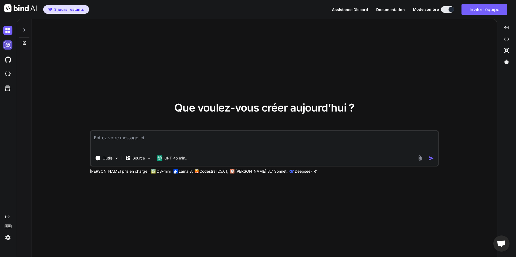
click at [6, 45] on img at bounding box center [7, 44] width 9 height 9
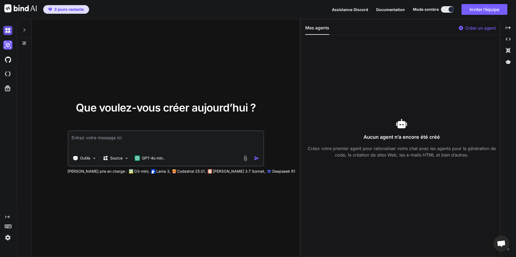
click at [5, 32] on img at bounding box center [7, 30] width 9 height 9
click at [23, 26] on div at bounding box center [24, 28] width 10 height 19
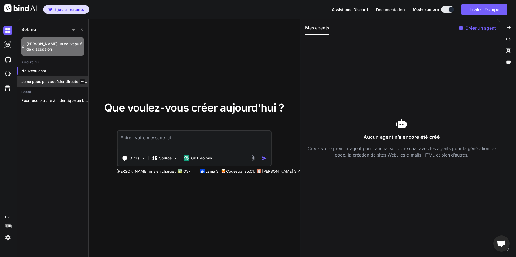
click at [62, 80] on p "Je ne peux pas accéder directement à..." at bounding box center [54, 81] width 67 height 5
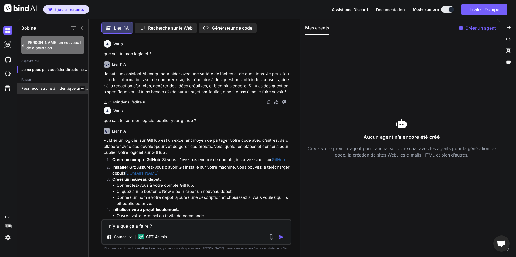
click at [51, 87] on p "Pour reconstruire à l’identique un backend Flask..." at bounding box center [54, 88] width 67 height 5
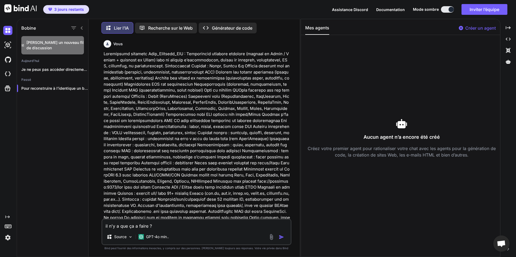
type textarea "x"
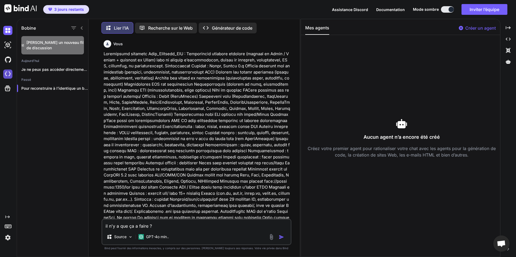
click at [8, 72] on img at bounding box center [7, 74] width 9 height 9
click at [80, 69] on div at bounding box center [82, 69] width 5 height 5
click at [81, 69] on icon "button" at bounding box center [82, 69] width 3 height 1
click at [100, 94] on div "Delete" at bounding box center [105, 89] width 53 height 11
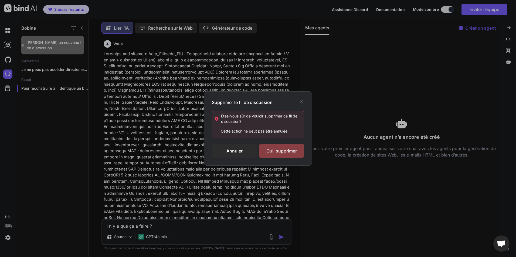
click at [286, 151] on div "Oui, supprimer" at bounding box center [281, 151] width 45 height 14
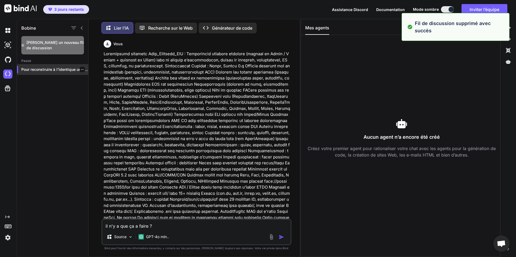
click at [81, 68] on icon "button" at bounding box center [82, 69] width 3 height 3
click at [109, 89] on div "Delete" at bounding box center [105, 89] width 53 height 11
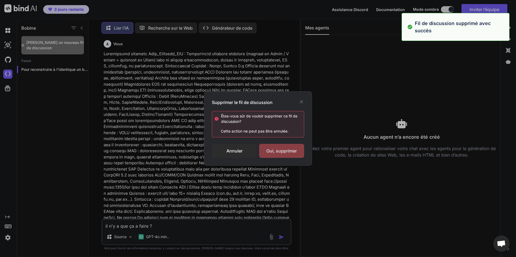
click at [290, 157] on div "Oui, supprimer" at bounding box center [281, 151] width 45 height 14
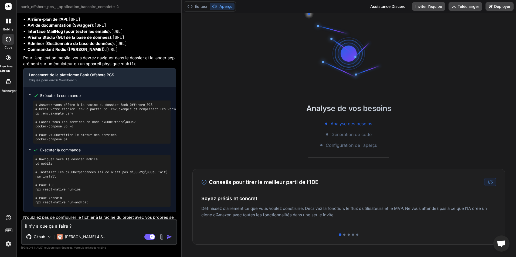
scroll to position [3206, 0]
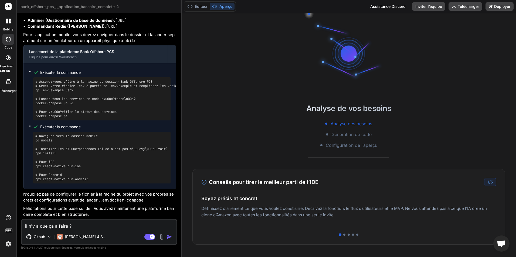
click at [170, 237] on img "button" at bounding box center [169, 236] width 5 height 5
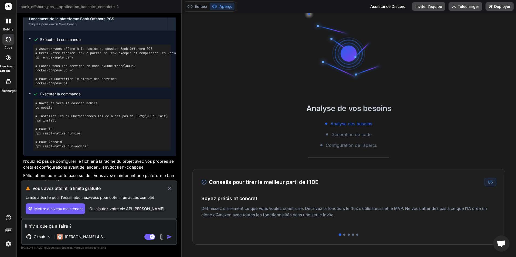
click at [75, 209] on span "Mettre à niveau maintenant" at bounding box center [58, 208] width 49 height 5
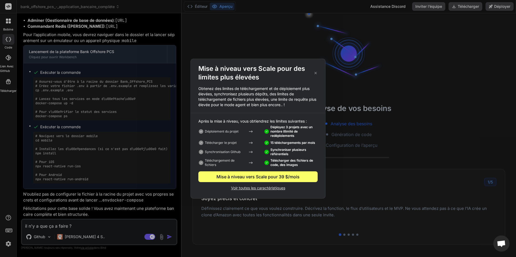
click at [261, 189] on p "Voir toutes les caractéristiques" at bounding box center [257, 187] width 119 height 6
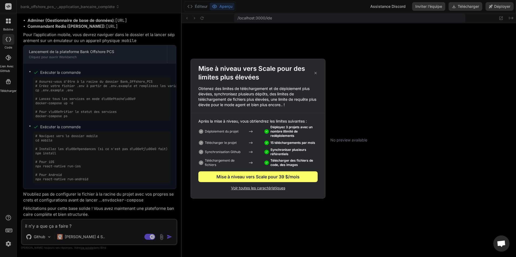
type textarea "x"
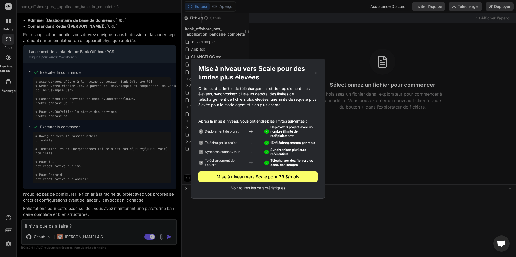
scroll to position [410, 0]
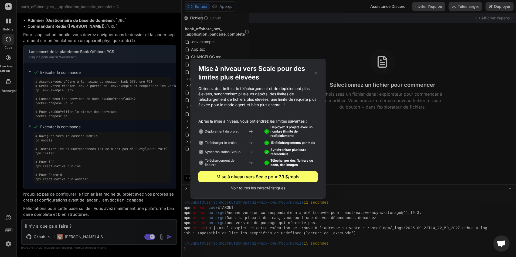
click at [317, 73] on icon at bounding box center [315, 73] width 4 height 6
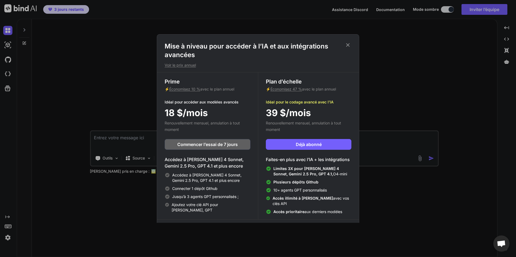
click at [299, 119] on span "39 $/mois" at bounding box center [288, 113] width 45 height 14
click at [308, 129] on div "Plan d’échelle ⚡ Économisez 47 % avec le plan annuel Idéal pour le codage avanc…" at bounding box center [308, 146] width 101 height 147
click at [351, 44] on h1 "Mise à niveau pour accéder à l’IA et aux intégrations avancées" at bounding box center [258, 50] width 187 height 17
click at [348, 44] on icon at bounding box center [348, 45] width 4 height 4
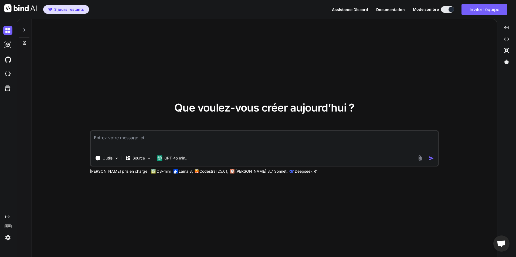
click at [187, 140] on textarea at bounding box center [264, 141] width 347 height 20
click at [509, 39] on div "Created with Pixso." at bounding box center [506, 39] width 14 height 9
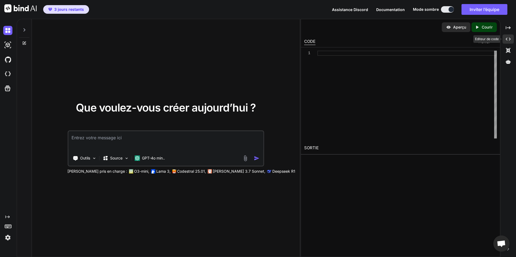
click at [509, 39] on icon "Créé avec [PERSON_NAME]." at bounding box center [507, 39] width 5 height 5
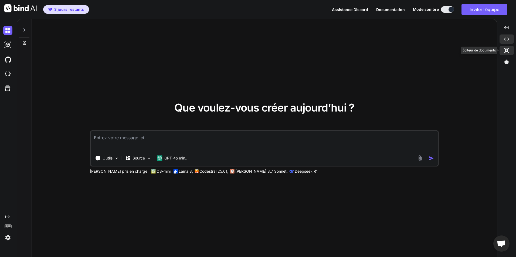
click at [507, 49] on icon at bounding box center [506, 50] width 4 height 5
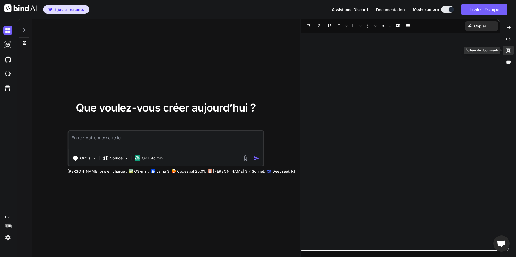
click at [507, 49] on icon at bounding box center [508, 50] width 4 height 5
type textarea "x"
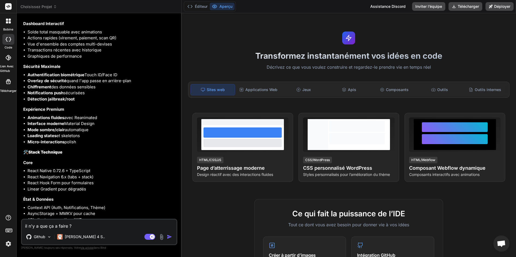
click at [169, 236] on img "button" at bounding box center [169, 236] width 5 height 5
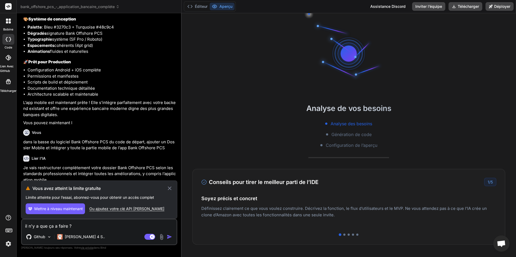
scroll to position [2234, 0]
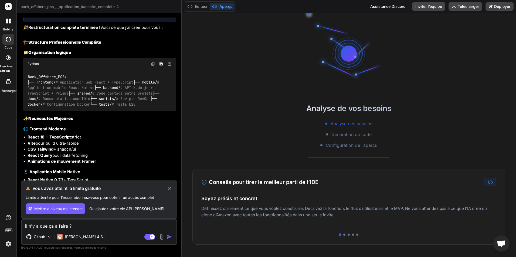
click at [170, 190] on icon at bounding box center [169, 188] width 6 height 6
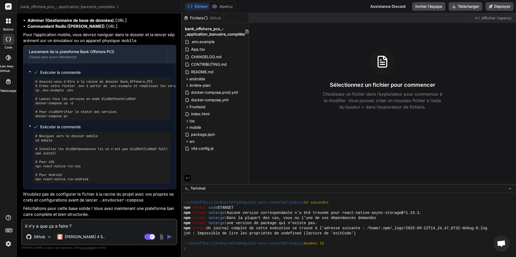
scroll to position [3206, 0]
drag, startPoint x: 80, startPoint y: 226, endPoint x: 25, endPoint y: 226, distance: 55.0
click at [25, 226] on textarea "il n'y a que ça a faire ?" at bounding box center [99, 225] width 155 height 10
type textarea "x"
type textarea "?"
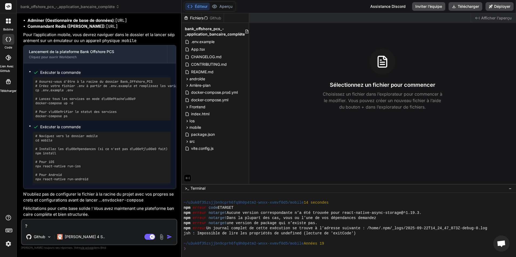
click at [169, 238] on img "button" at bounding box center [169, 236] width 5 height 5
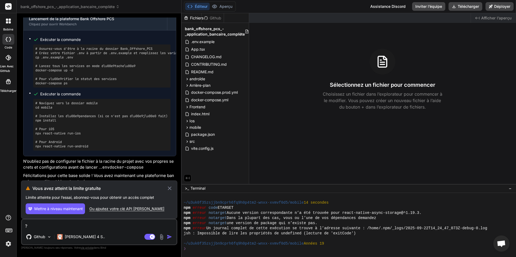
click at [131, 210] on div "Ou ajoutez votre clé API [PERSON_NAME]" at bounding box center [126, 208] width 75 height 5
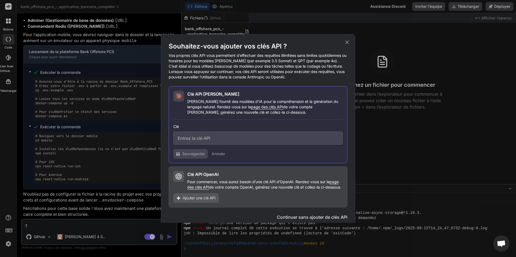
click at [203, 132] on input "text" at bounding box center [257, 138] width 169 height 13
click at [347, 41] on icon at bounding box center [347, 42] width 6 height 6
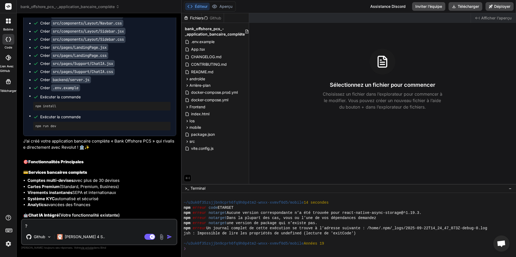
scroll to position [0, 0]
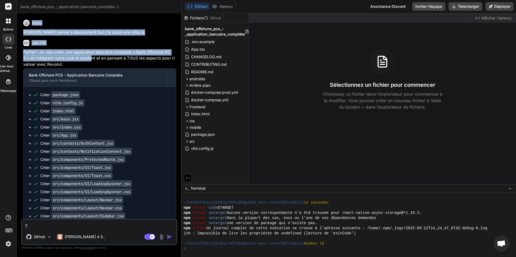
drag, startPoint x: 19, startPoint y: 17, endPoint x: 84, endPoint y: 59, distance: 77.7
click at [84, 59] on div "Bind AI Web Search Created with Pixso. Code Generator [PERSON_NAME] pense à abs…" at bounding box center [99, 135] width 165 height 244
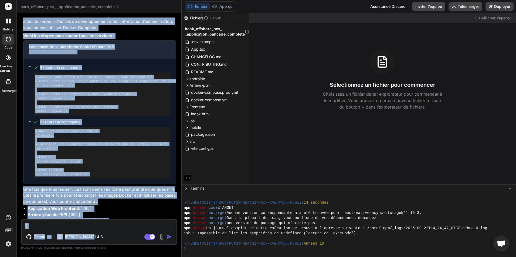
scroll to position [3206, 0]
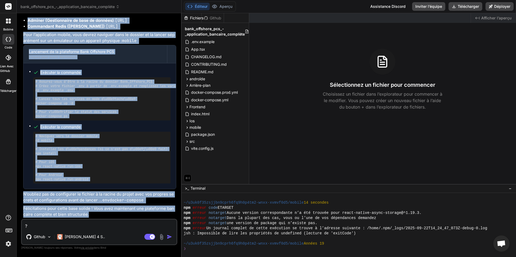
drag, startPoint x: 19, startPoint y: 13, endPoint x: 167, endPoint y: 216, distance: 251.3
click at [167, 216] on div "Bind AI Web Search Created with Pixso. Code Generator [PERSON_NAME] pense à abs…" at bounding box center [99, 135] width 165 height 244
copy div "Lore Ips dolor s ametconsec adip e’se doeiu tem inci ut Labo e’DO Magnaal ! En …"
click at [112, 217] on p "Félicitations pour cette base solide ! Vous avez maintenant une plateforme banc…" at bounding box center [99, 212] width 153 height 12
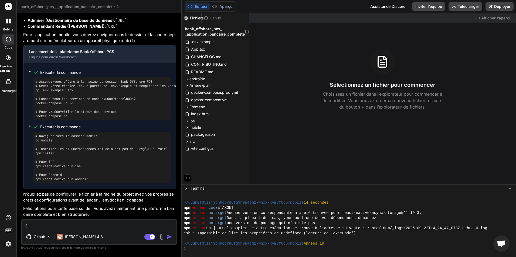
click at [35, 225] on textarea "?" at bounding box center [99, 225] width 155 height 10
type textarea "x"
click at [69, 237] on font "[PERSON_NAME] 4 S.." at bounding box center [85, 237] width 40 height 5
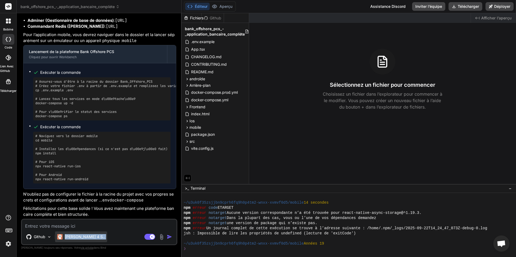
click at [69, 237] on font "[PERSON_NAME] 4 S.." at bounding box center [85, 237] width 40 height 5
drag, startPoint x: 69, startPoint y: 237, endPoint x: 75, endPoint y: 241, distance: 7.3
drag, startPoint x: 75, startPoint y: 241, endPoint x: 70, endPoint y: 236, distance: 7.5
click at [70, 236] on font "[PERSON_NAME] 4 S.." at bounding box center [85, 237] width 40 height 5
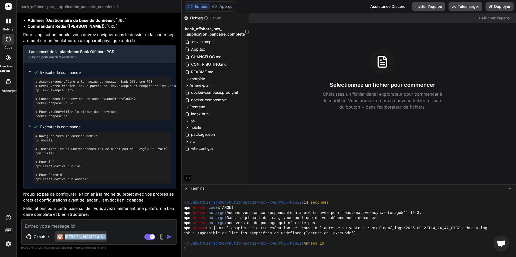
click at [70, 236] on font "[PERSON_NAME] 4 S.." at bounding box center [85, 237] width 40 height 5
drag, startPoint x: 70, startPoint y: 236, endPoint x: 117, endPoint y: 231, distance: 47.2
click at [117, 231] on div "Github [PERSON_NAME] 4 S.. Mode agent. Lorsque cette bascule est activée, l’IA …" at bounding box center [99, 232] width 156 height 26
click at [8, 248] on img at bounding box center [8, 243] width 9 height 9
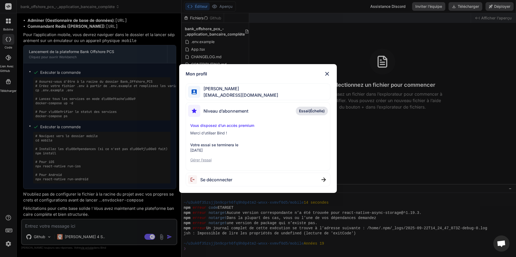
click at [254, 181] on div "Se déconnecter" at bounding box center [258, 180] width 145 height 14
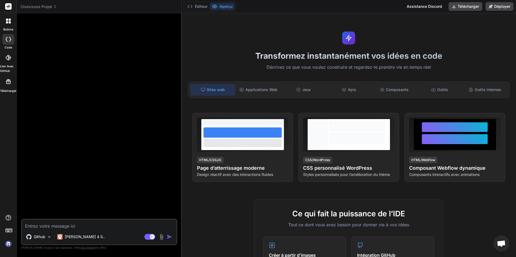
type textarea "x"
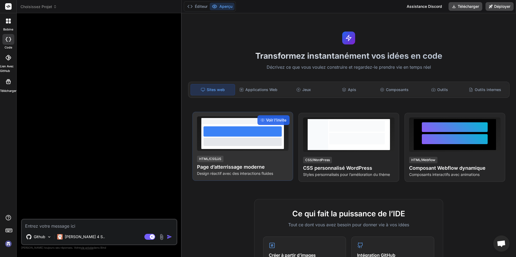
scroll to position [430, 0]
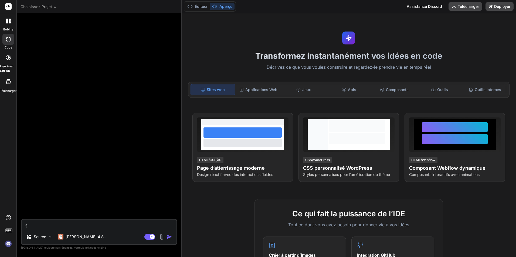
click at [166, 237] on div "Mode agent. Lorsque cette bascule est activée, l’IA prend automatiquement des d…" at bounding box center [158, 237] width 31 height 6
click at [168, 239] on img "button" at bounding box center [169, 236] width 5 height 5
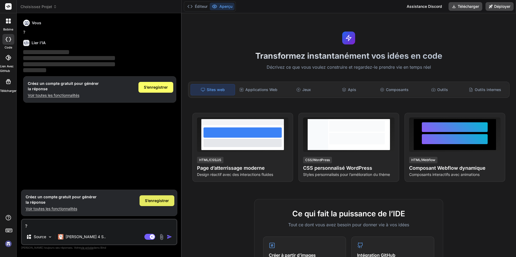
click at [164, 202] on span "S’enregistrer" at bounding box center [157, 200] width 24 height 5
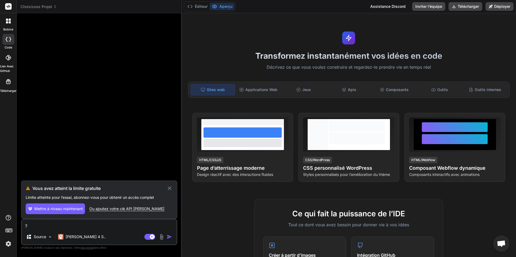
click at [74, 205] on button "Mettre à niveau maintenant" at bounding box center [55, 209] width 59 height 11
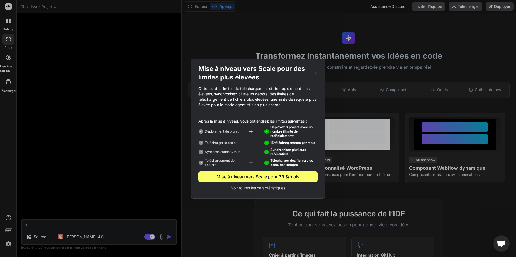
click at [273, 187] on p "Voir toutes les caractéristiques" at bounding box center [257, 187] width 119 height 6
click at [314, 71] on icon at bounding box center [315, 73] width 4 height 6
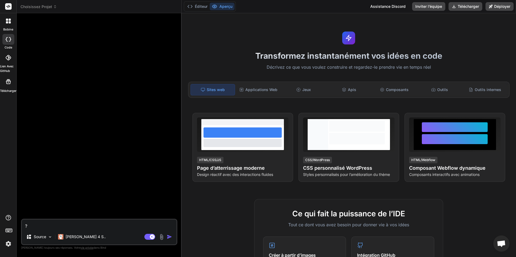
click at [4, 245] on img at bounding box center [8, 243] width 9 height 9
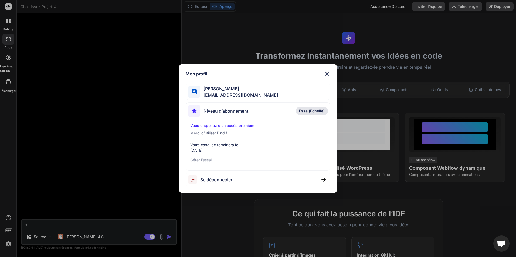
click at [201, 159] on p "Gérer l’essai" at bounding box center [257, 160] width 135 height 5
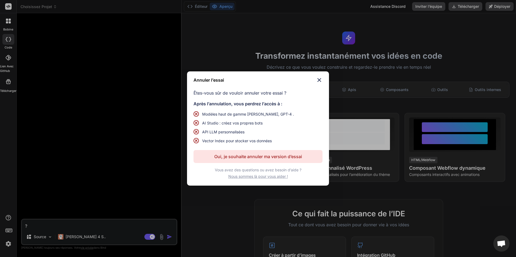
click at [256, 155] on p "Oui, je souhaite annuler ma version d’essai" at bounding box center [258, 156] width 88 height 6
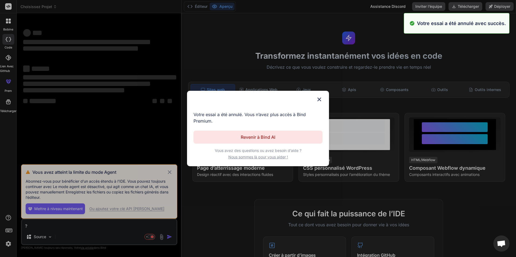
click at [259, 136] on p "Revenir à Bind AI" at bounding box center [258, 137] width 35 height 6
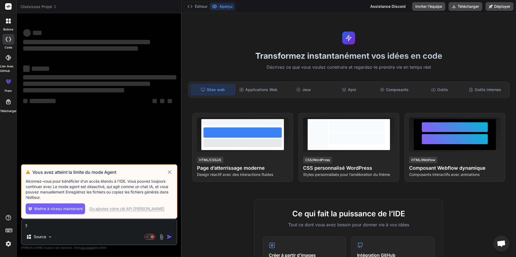
type textarea "x"
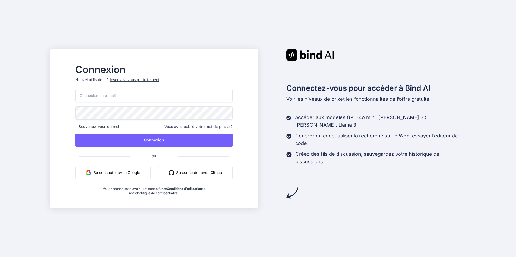
click at [125, 176] on button "Se connecter avec Google" at bounding box center [112, 172] width 75 height 13
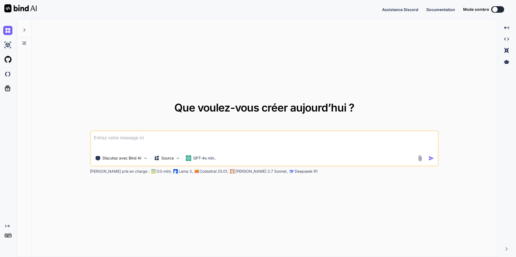
type textarea "x"
click at [239, 139] on textarea at bounding box center [264, 141] width 347 height 20
type textarea "j"
type textarea "x"
type textarea "ju"
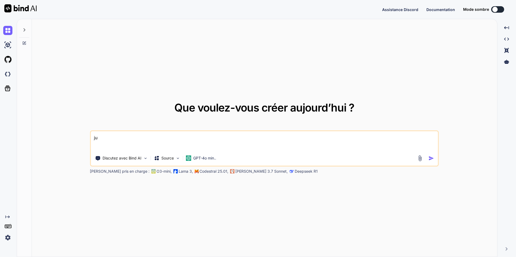
type textarea "x"
type textarea "juj"
type textarea "x"
type textarea "ju"
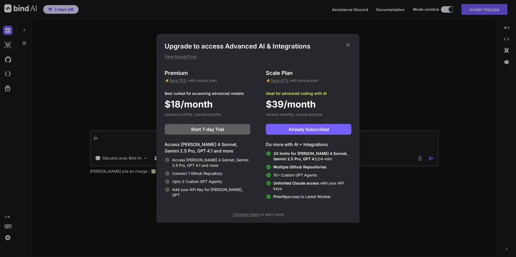
type textarea "x"
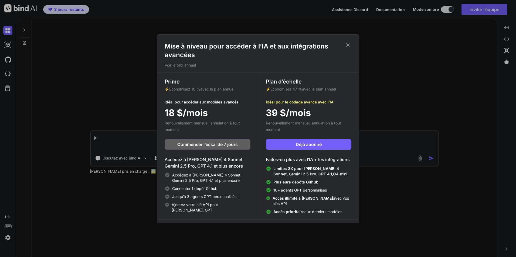
type textarea "j"
type textarea "x"
click at [346, 44] on icon at bounding box center [348, 45] width 6 height 6
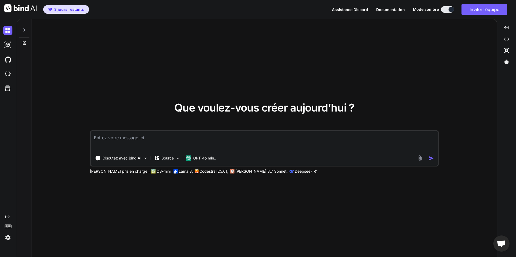
click at [169, 137] on textarea at bounding box center [264, 141] width 347 height 20
click at [131, 161] on div "Discutez avec Bind AI" at bounding box center [121, 158] width 57 height 11
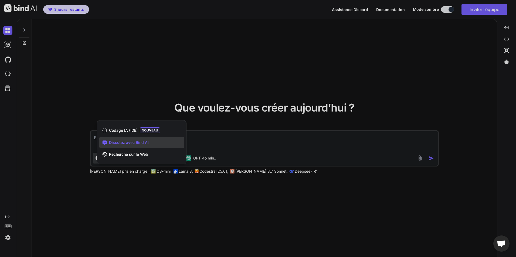
click at [143, 144] on span "Discutez avec Bind AI" at bounding box center [129, 142] width 40 height 5
type textarea "x"
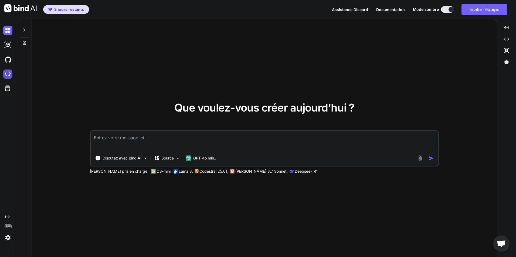
click at [11, 72] on img at bounding box center [7, 74] width 9 height 9
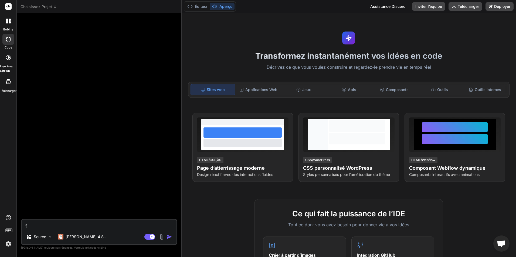
click at [12, 245] on img at bounding box center [8, 243] width 9 height 9
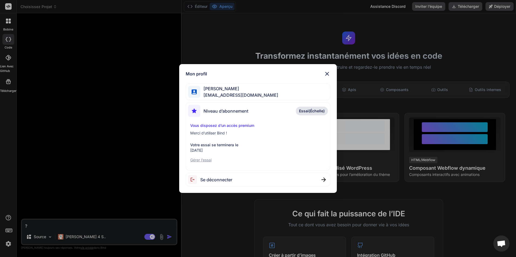
click at [204, 159] on p "Gérer l’essai" at bounding box center [257, 160] width 135 height 5
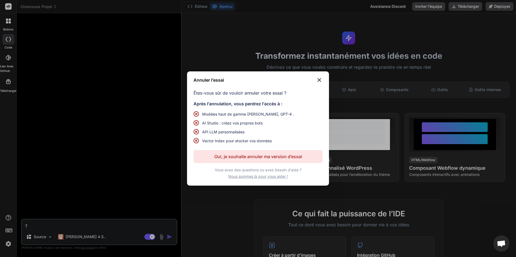
click at [278, 153] on p "Oui, je souhaite annuler ma version d’essai" at bounding box center [258, 156] width 88 height 6
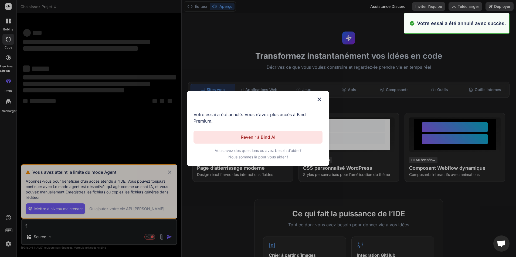
click at [319, 101] on img at bounding box center [319, 99] width 6 height 6
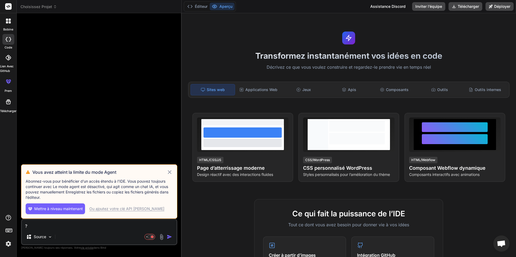
click at [170, 172] on icon at bounding box center [169, 172] width 4 height 4
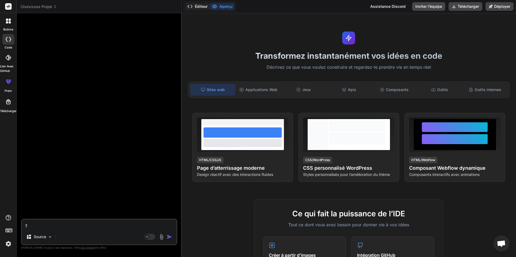
click at [198, 7] on font "Éditeur" at bounding box center [201, 6] width 13 height 5
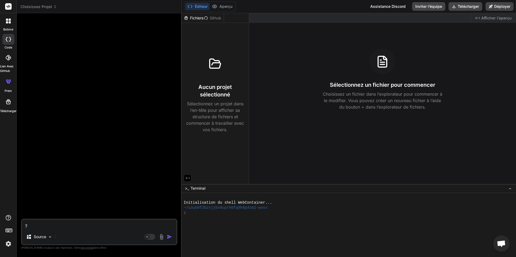
click at [214, 50] on div "Aucun projet sélectionné Sélectionnez un projet dans l’en-tête pour afficher sa…" at bounding box center [215, 79] width 67 height 112
click at [8, 56] on icon at bounding box center [7, 57] width 5 height 5
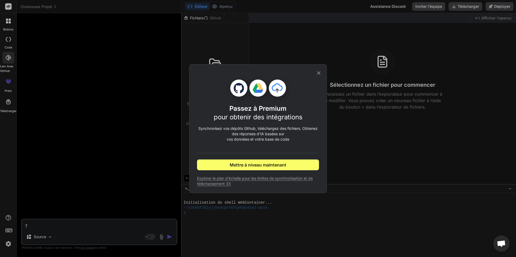
click at [318, 75] on icon at bounding box center [319, 73] width 6 height 6
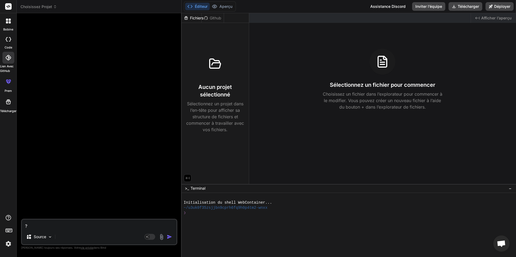
click at [8, 24] on div at bounding box center [8, 20] width 11 height 11
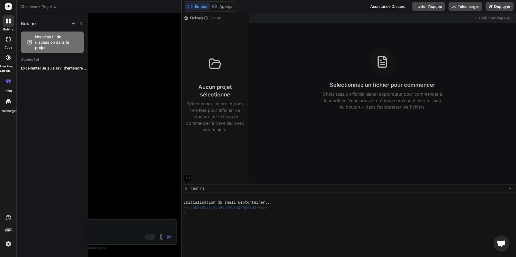
click at [8, 24] on div at bounding box center [8, 20] width 11 height 11
click at [79, 69] on div at bounding box center [81, 68] width 5 height 5
click at [79, 70] on div at bounding box center [81, 68] width 5 height 5
click at [80, 69] on icon "button" at bounding box center [81, 68] width 3 height 3
click at [99, 89] on span "Delete" at bounding box center [94, 89] width 12 height 5
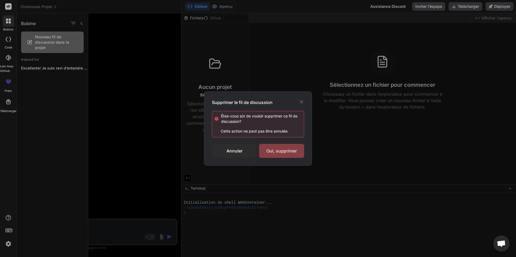
click at [285, 151] on div "Oui, supprimer" at bounding box center [281, 151] width 45 height 14
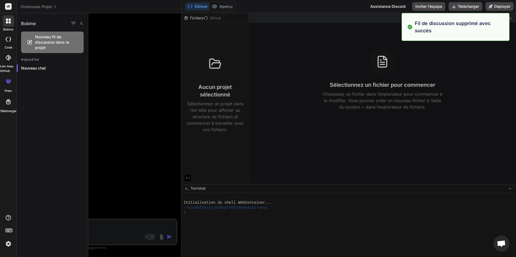
click at [6, 39] on icon at bounding box center [7, 39] width 2 height 4
type textarea "x"
